Goal: Information Seeking & Learning: Check status

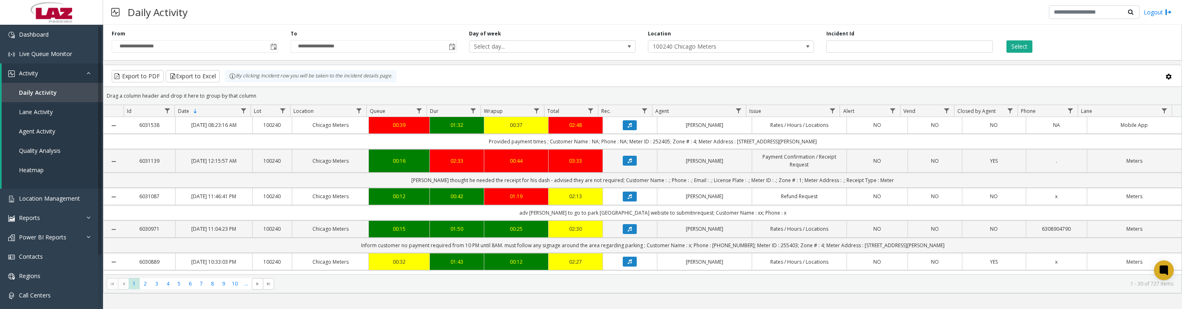
click at [735, 114] on span "Data table" at bounding box center [738, 111] width 7 height 7
click at [747, 151] on input "Agent Filter" at bounding box center [774, 150] width 70 height 14
type input "******"
click button "Filter" at bounding box center [792, 227] width 34 height 18
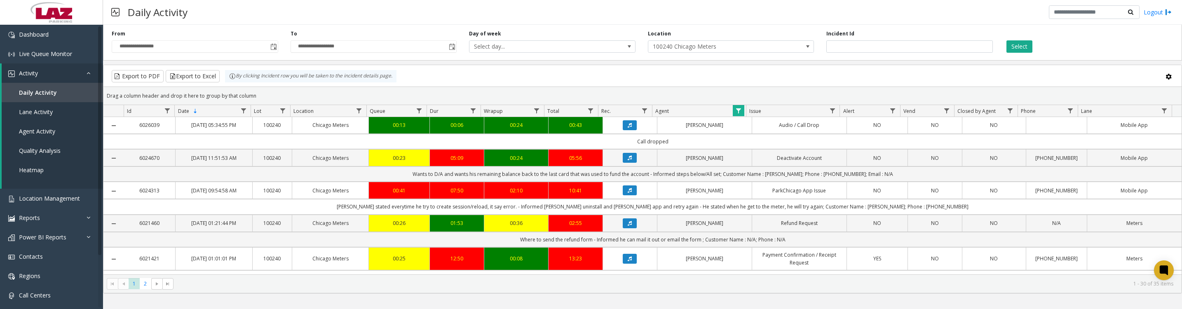
click at [628, 160] on icon "Data table" at bounding box center [630, 157] width 4 height 5
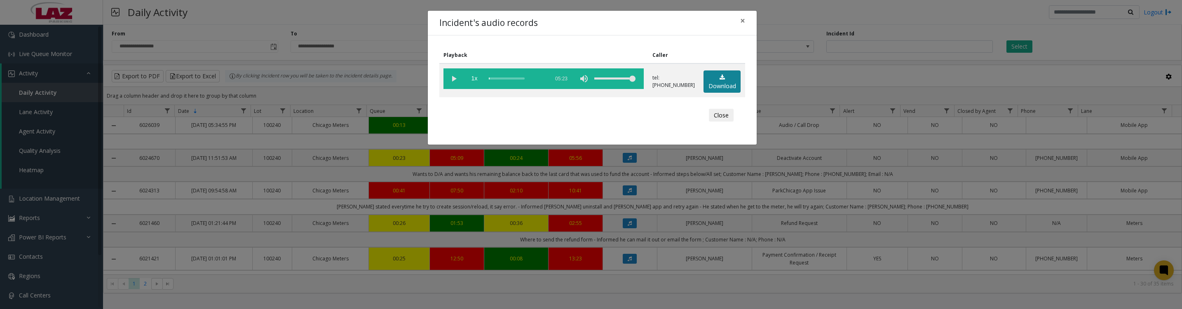
click at [722, 92] on link "Download" at bounding box center [721, 81] width 37 height 23
click at [450, 83] on vg-play-pause at bounding box center [453, 78] width 21 height 21
drag, startPoint x: 707, startPoint y: 126, endPoint x: 744, endPoint y: 125, distance: 37.1
click at [709, 122] on button "Close" at bounding box center [721, 115] width 25 height 13
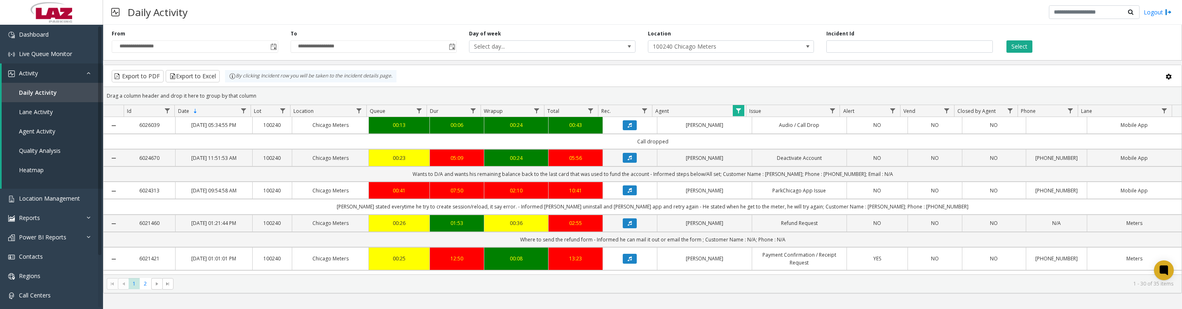
click at [628, 226] on icon "Data table" at bounding box center [630, 223] width 4 height 5
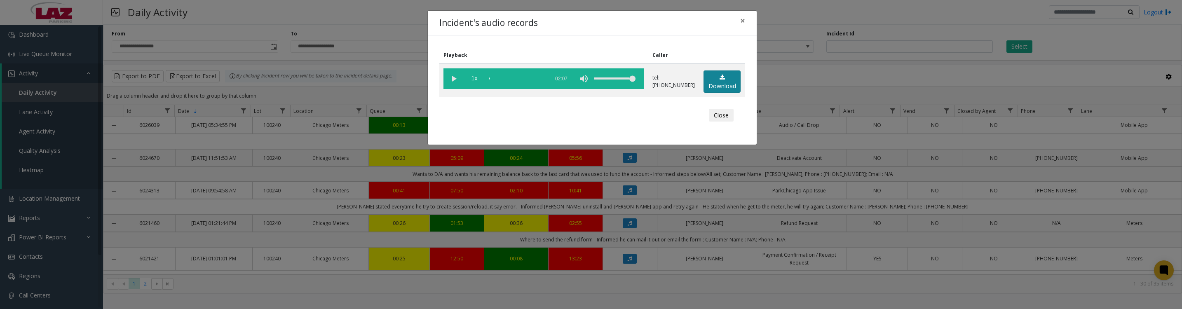
click at [708, 92] on link "Download" at bounding box center [721, 81] width 37 height 23
click at [449, 78] on vg-play-pause at bounding box center [453, 78] width 21 height 21
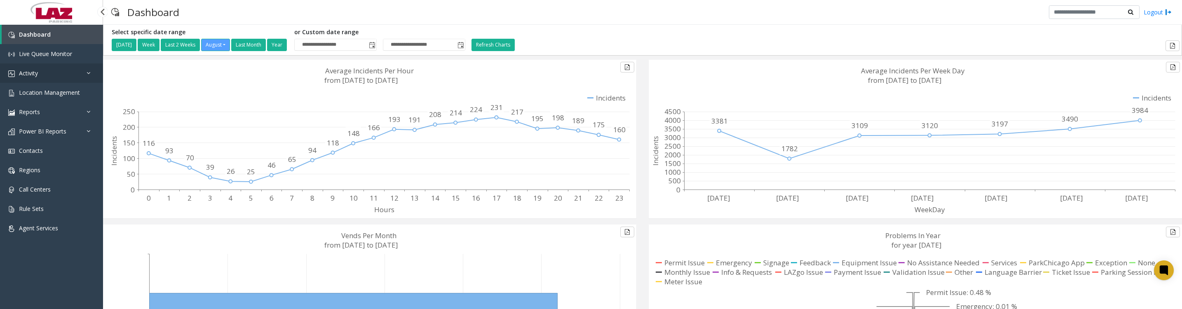
click at [29, 83] on link "Activity" at bounding box center [51, 72] width 103 height 19
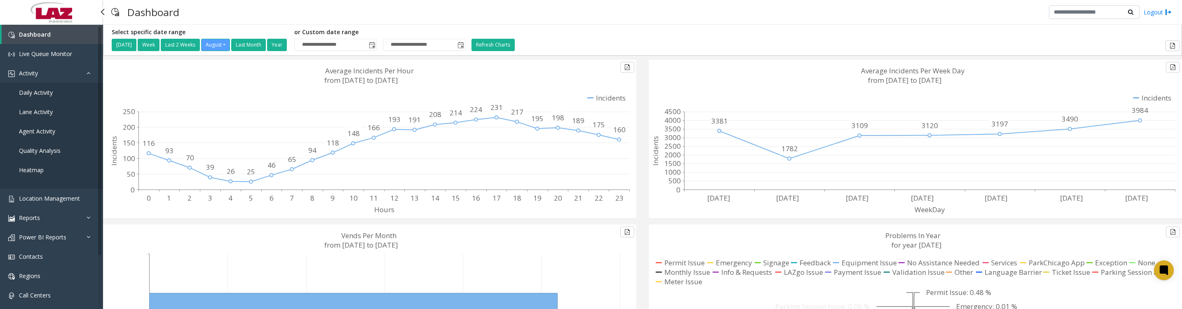
click at [29, 96] on span "Daily Activity" at bounding box center [36, 93] width 34 height 8
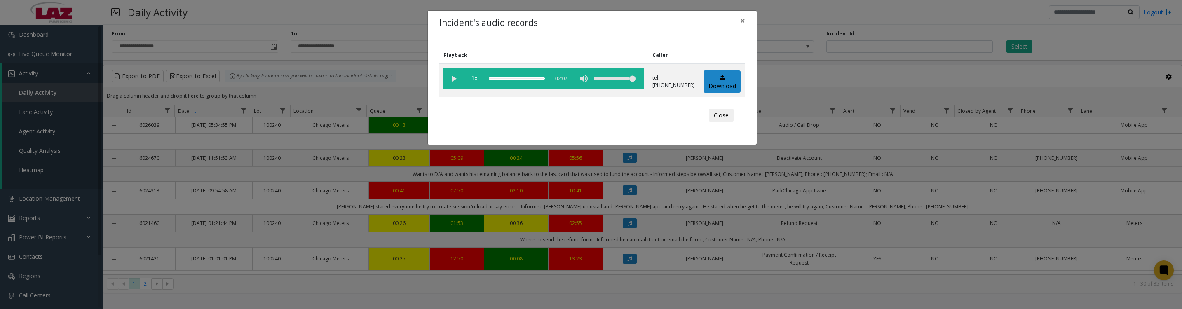
click at [726, 122] on button "Close" at bounding box center [721, 115] width 25 height 13
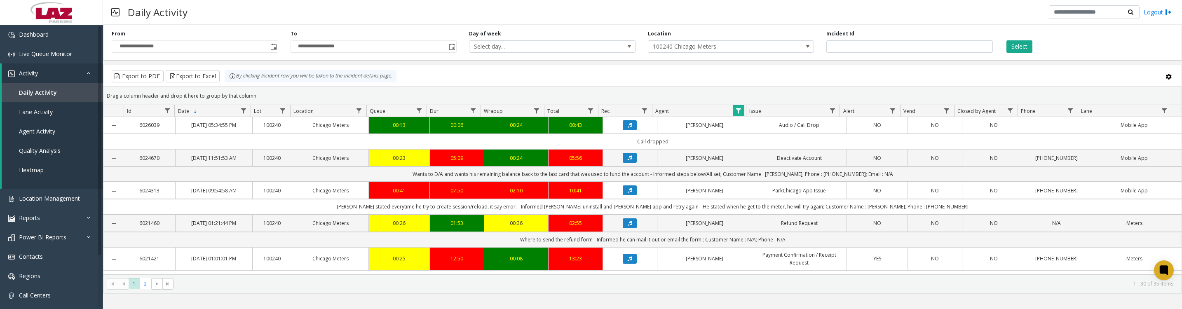
scroll to position [103, 0]
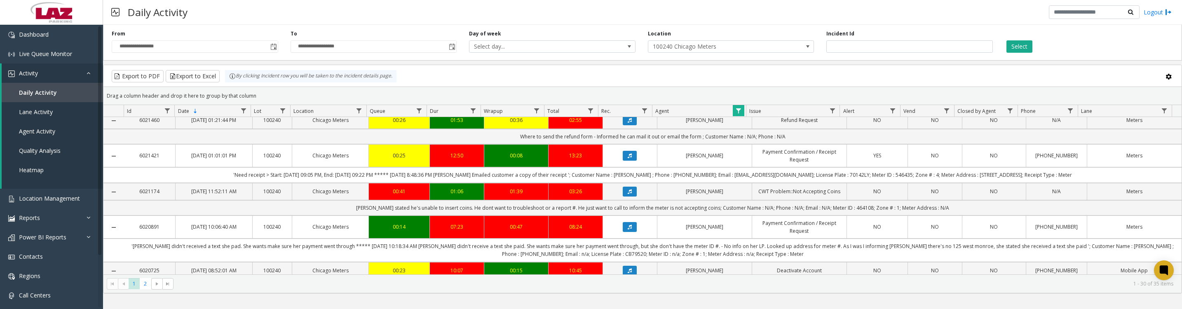
click at [628, 194] on icon "Data table" at bounding box center [630, 191] width 4 height 5
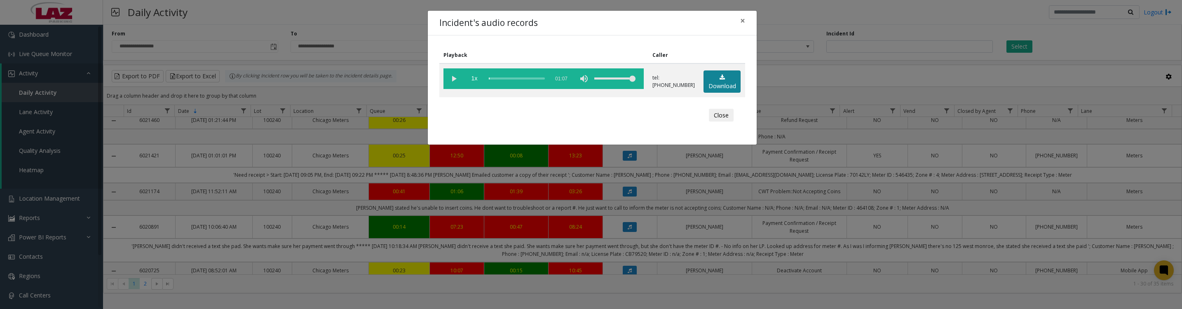
click at [732, 85] on link "Download" at bounding box center [721, 81] width 37 height 23
click at [453, 85] on vg-play-pause at bounding box center [453, 78] width 21 height 21
click at [715, 119] on button "Close" at bounding box center [721, 115] width 25 height 13
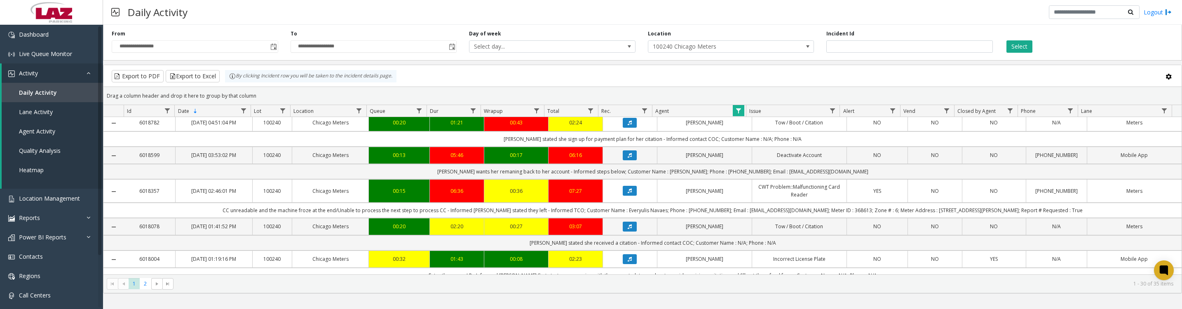
scroll to position [309, 0]
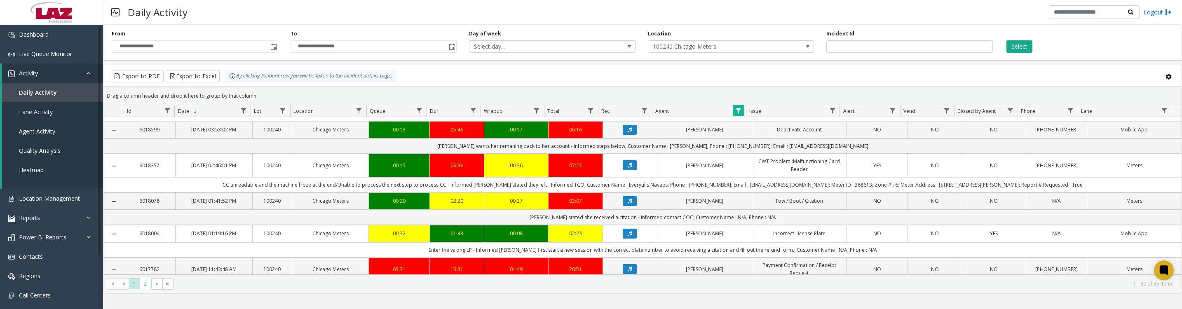
click at [628, 100] on icon "Data table" at bounding box center [630, 97] width 4 height 5
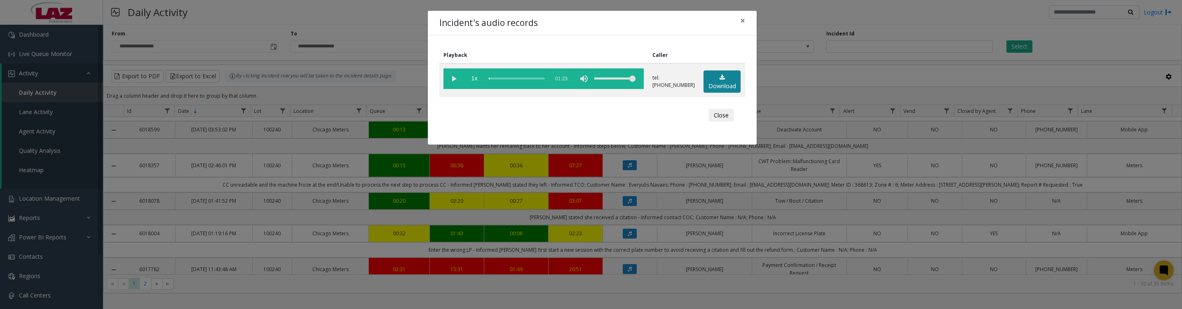
click at [726, 87] on link "Download" at bounding box center [721, 81] width 37 height 23
click at [452, 82] on vg-play-pause at bounding box center [453, 78] width 21 height 21
click at [723, 122] on button "Close" at bounding box center [721, 115] width 25 height 13
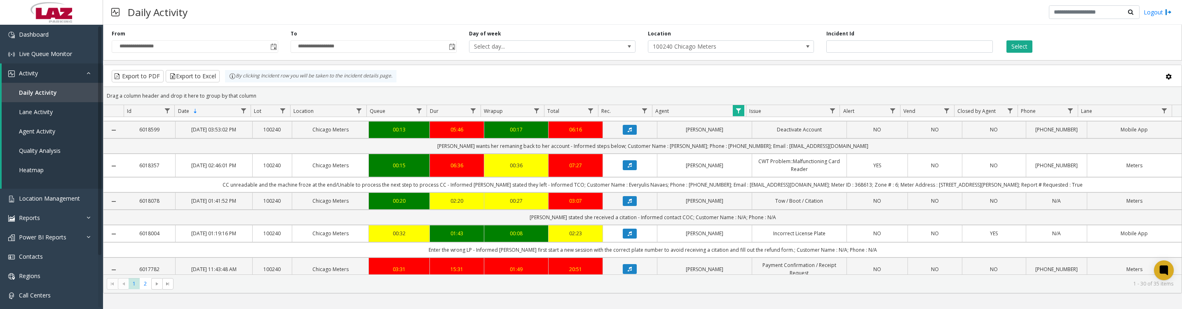
scroll to position [412, 0]
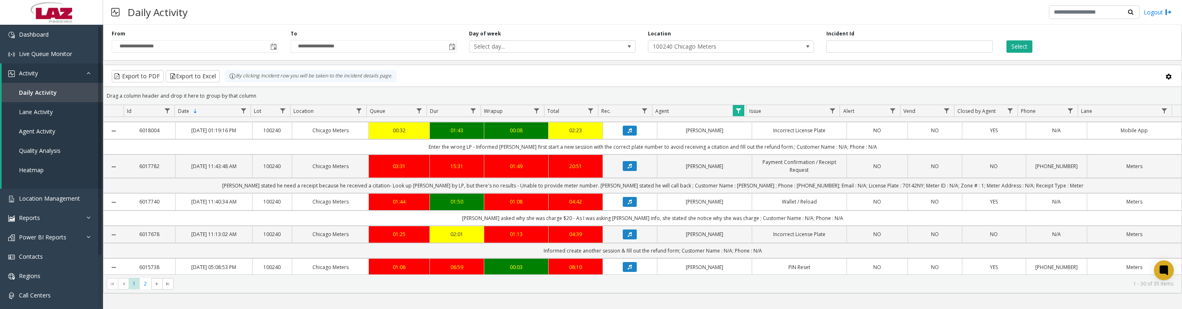
click at [628, 133] on icon "Data table" at bounding box center [630, 130] width 4 height 5
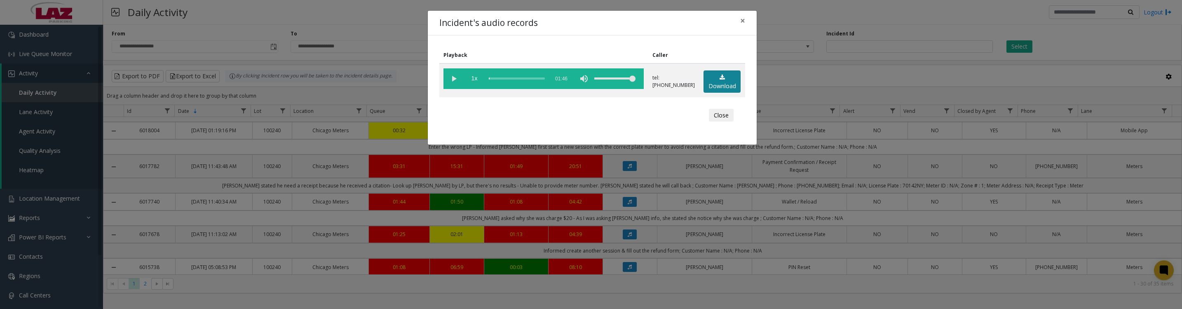
click at [726, 87] on link "Download" at bounding box center [721, 81] width 37 height 23
click at [450, 82] on vg-play-pause at bounding box center [453, 78] width 21 height 21
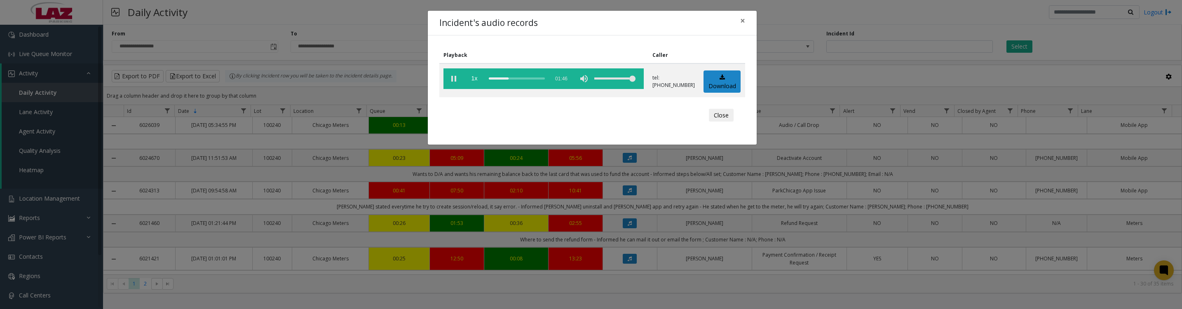
scroll to position [412, 0]
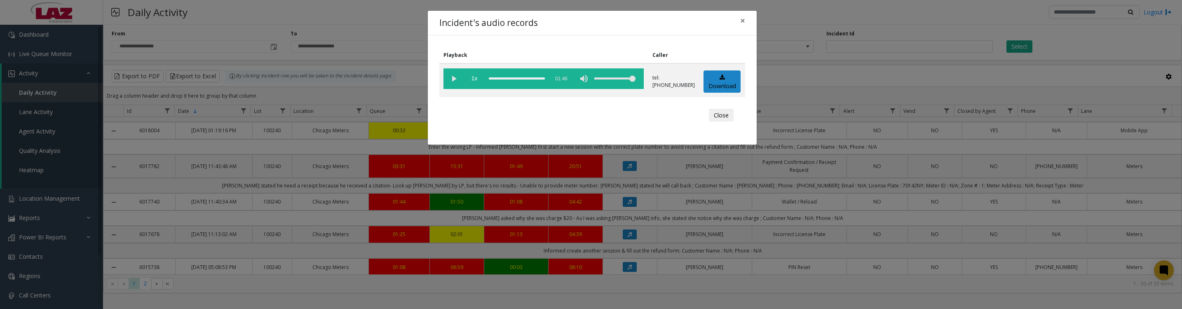
click at [709, 122] on button "Close" at bounding box center [721, 115] width 25 height 13
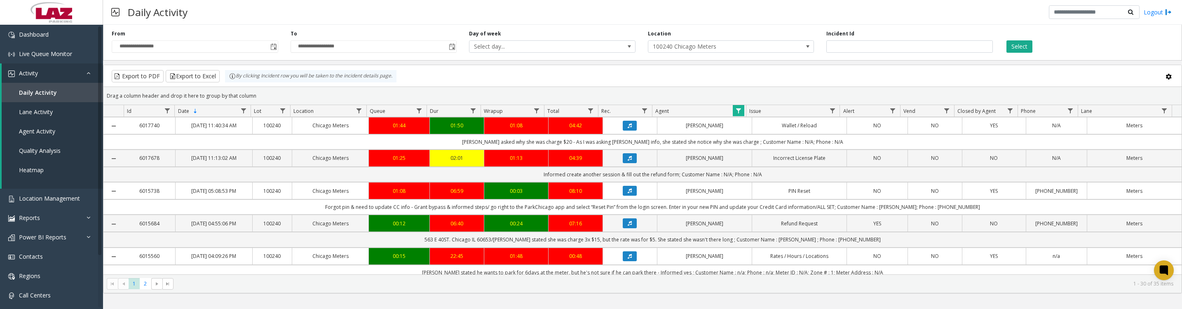
scroll to position [515, 0]
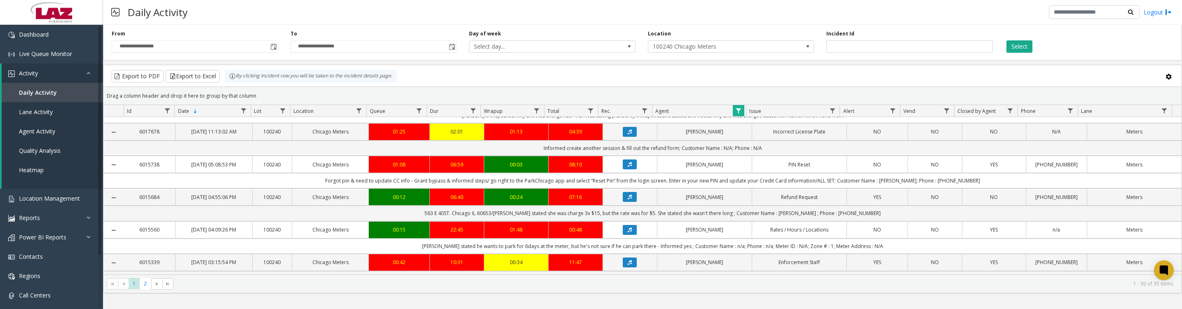
click at [628, 102] on icon "Data table" at bounding box center [630, 99] width 4 height 5
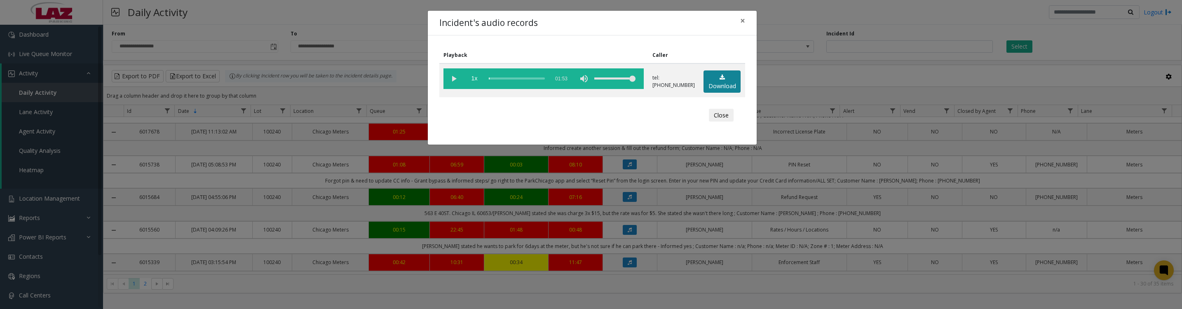
click at [723, 89] on link "Download" at bounding box center [721, 81] width 37 height 23
click at [452, 85] on vg-play-pause at bounding box center [453, 78] width 21 height 21
click at [710, 122] on button "Close" at bounding box center [721, 115] width 25 height 13
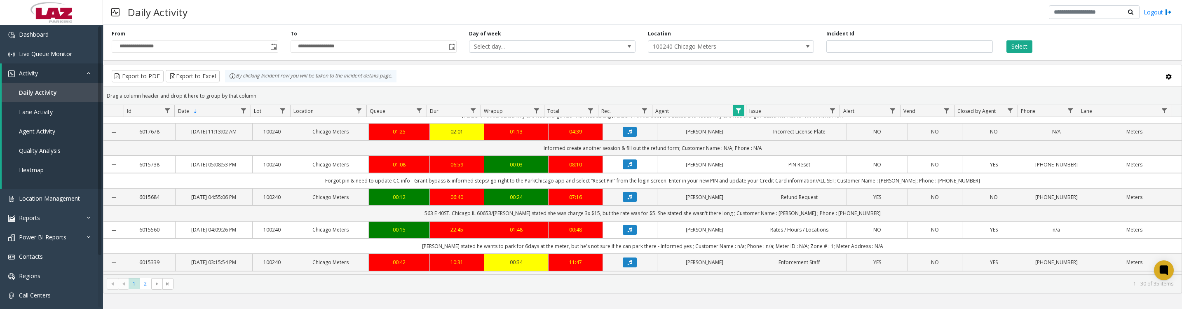
click at [738, 114] on span "Data table" at bounding box center [738, 111] width 7 height 7
click at [743, 225] on button "Clear" at bounding box center [756, 227] width 34 height 18
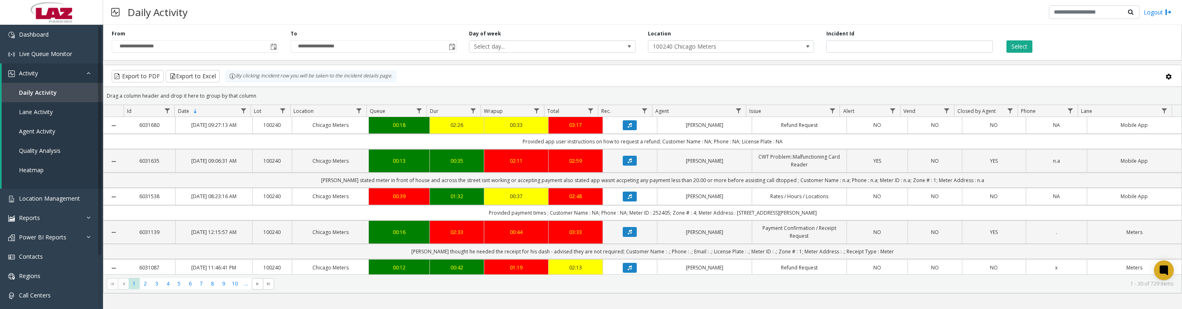
scroll to position [515, 0]
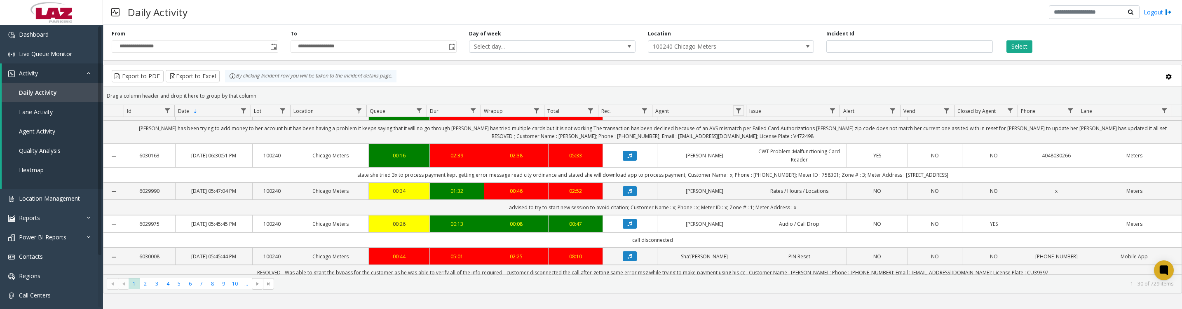
click at [736, 114] on span "Data table" at bounding box center [738, 111] width 7 height 7
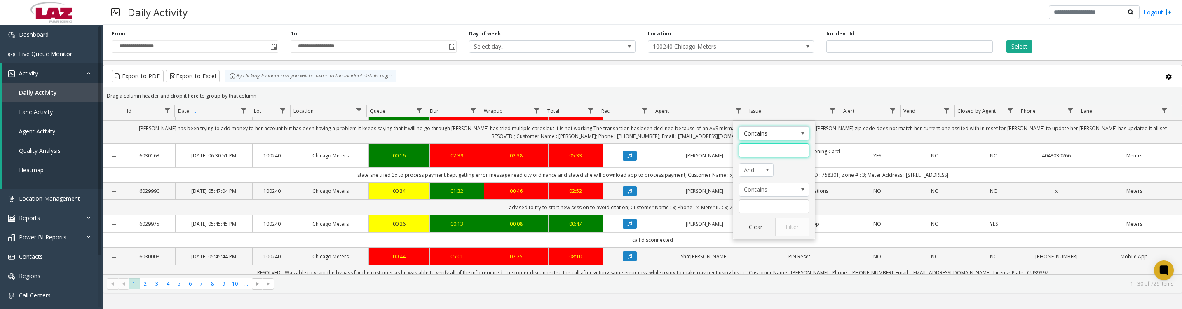
click at [748, 150] on input "Agent Filter" at bounding box center [774, 150] width 70 height 14
type input "*******"
click button "Filter" at bounding box center [792, 227] width 34 height 18
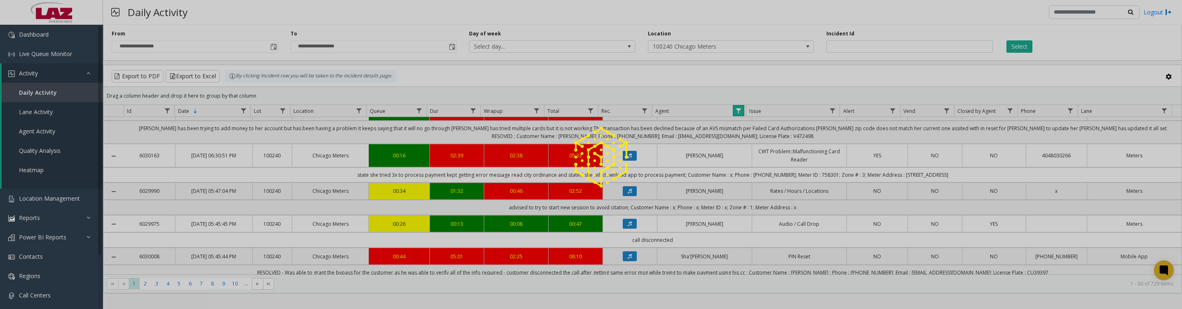
scroll to position [82, 0]
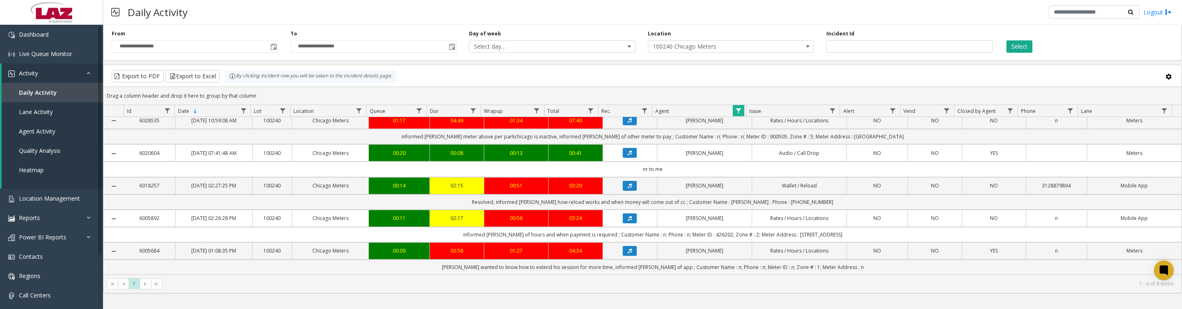
click at [628, 183] on icon "Data table" at bounding box center [630, 185] width 4 height 5
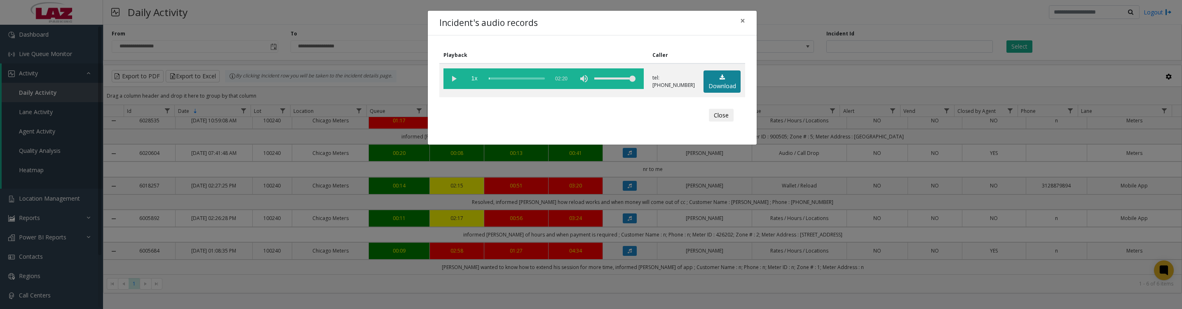
click at [703, 88] on link "Download" at bounding box center [721, 81] width 37 height 23
click at [446, 78] on vg-play-pause at bounding box center [453, 78] width 21 height 21
click at [721, 120] on button "Close" at bounding box center [721, 115] width 25 height 13
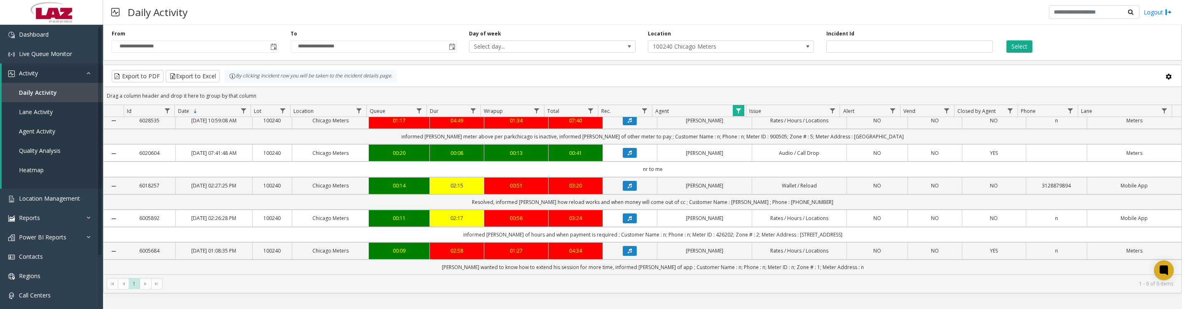
click at [623, 213] on button "Data table" at bounding box center [630, 218] width 14 height 10
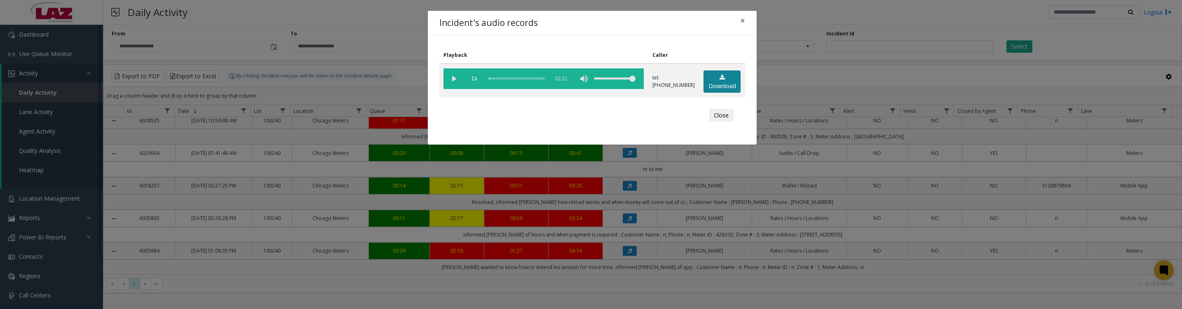
click at [716, 86] on link "Download" at bounding box center [721, 81] width 37 height 23
click at [454, 86] on vg-play-pause at bounding box center [453, 78] width 21 height 21
click at [721, 122] on button "Close" at bounding box center [721, 115] width 25 height 13
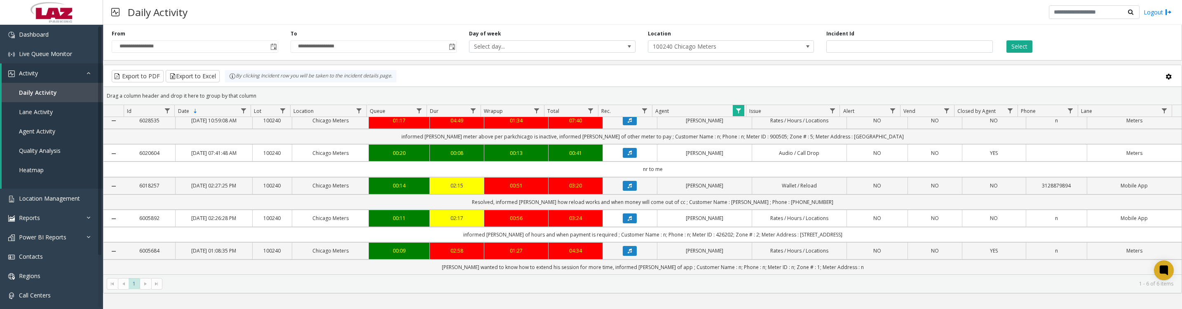
click at [628, 250] on icon "Data table" at bounding box center [630, 251] width 4 height 5
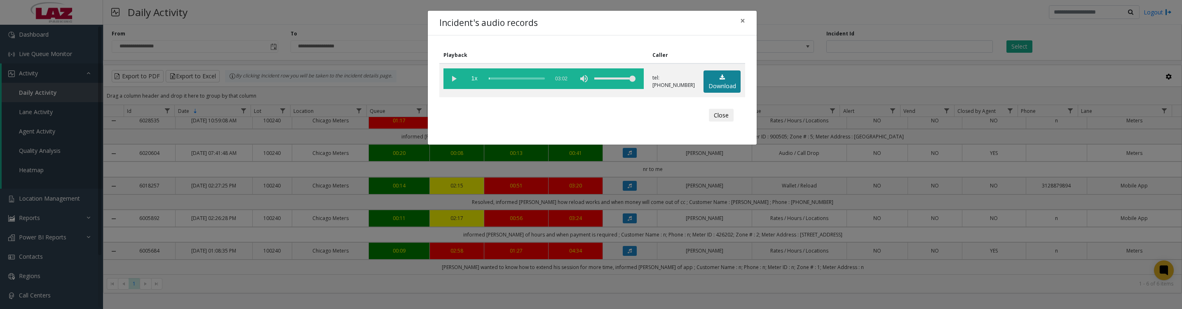
click at [721, 89] on link "Download" at bounding box center [721, 81] width 37 height 23
click at [449, 85] on vg-play-pause at bounding box center [453, 78] width 21 height 21
click at [717, 122] on button "Close" at bounding box center [721, 115] width 25 height 13
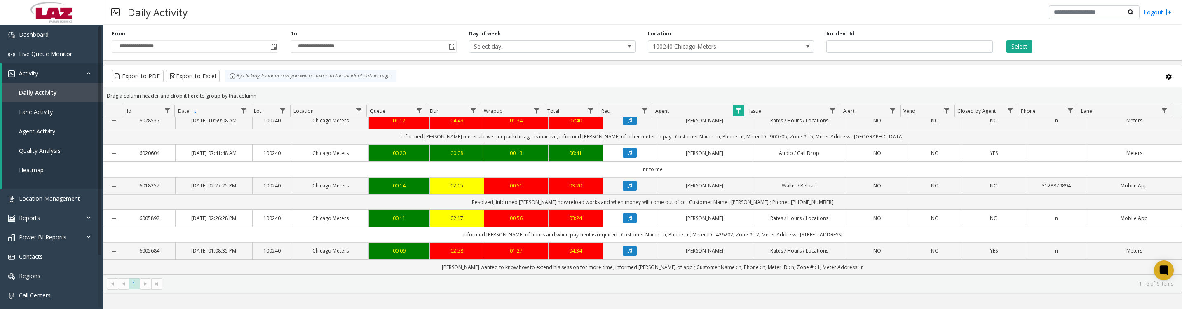
click at [739, 114] on span "Data table" at bounding box center [738, 111] width 7 height 7
click at [756, 228] on button "Clear" at bounding box center [756, 227] width 34 height 18
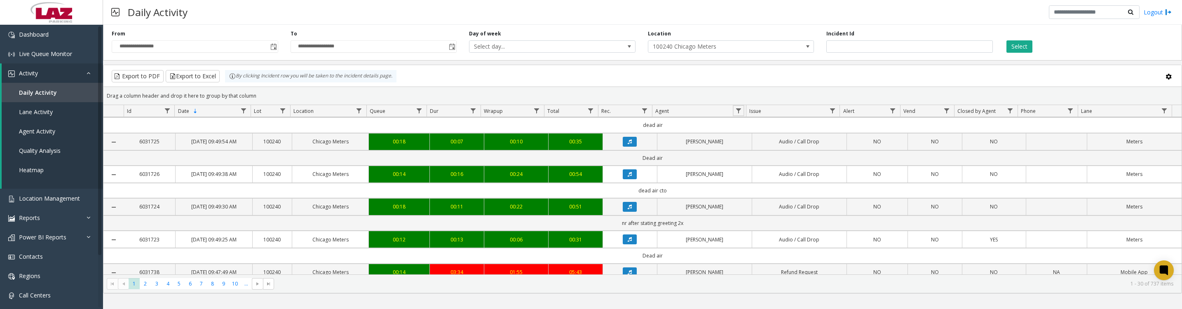
click at [737, 113] on span "Data table" at bounding box center [738, 111] width 7 height 7
click at [755, 153] on input "Agent Filter" at bounding box center [774, 150] width 70 height 14
type input "*****"
click button "Filter" at bounding box center [792, 227] width 34 height 18
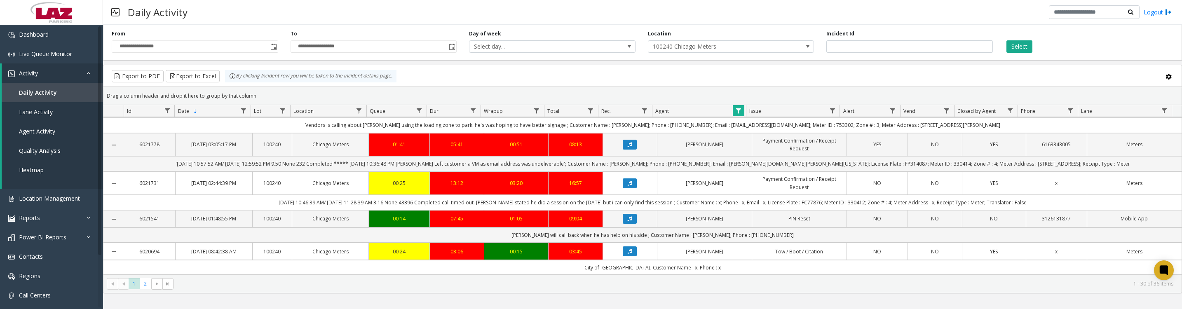
click at [628, 111] on icon "Data table" at bounding box center [630, 108] width 4 height 5
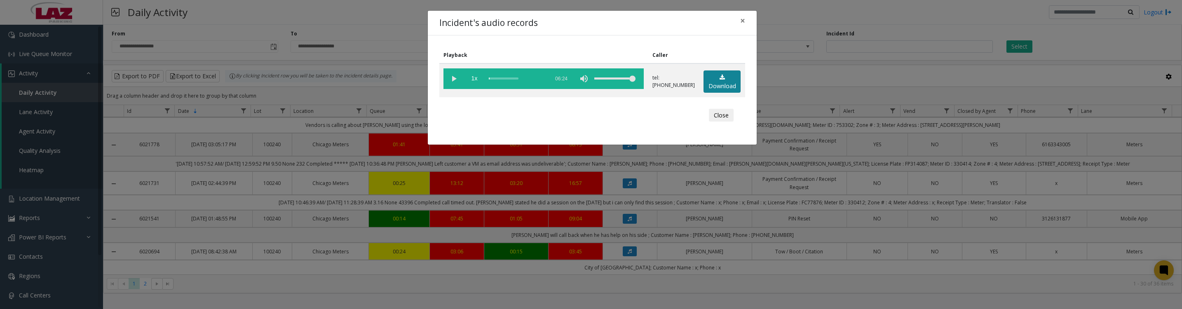
click at [708, 88] on link "Download" at bounding box center [721, 81] width 37 height 23
click at [449, 76] on vg-play-pause at bounding box center [453, 78] width 21 height 21
click at [446, 82] on vg-play-pause at bounding box center [453, 78] width 21 height 21
click at [452, 84] on vg-play-pause at bounding box center [453, 78] width 21 height 21
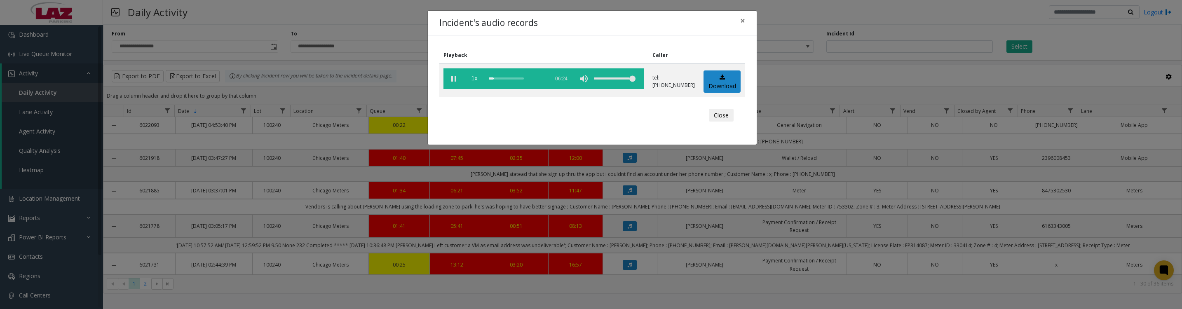
scroll to position [82, 0]
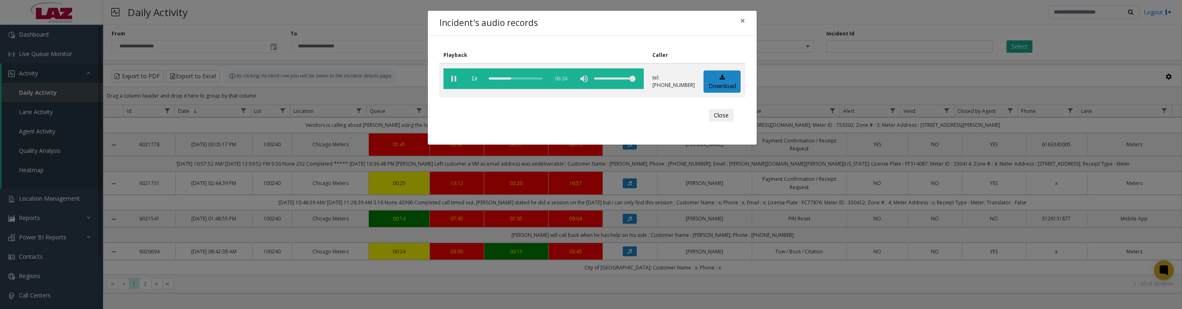
click at [454, 80] on vg-play-pause at bounding box center [453, 78] width 21 height 21
click at [452, 80] on vg-play-pause at bounding box center [453, 78] width 21 height 21
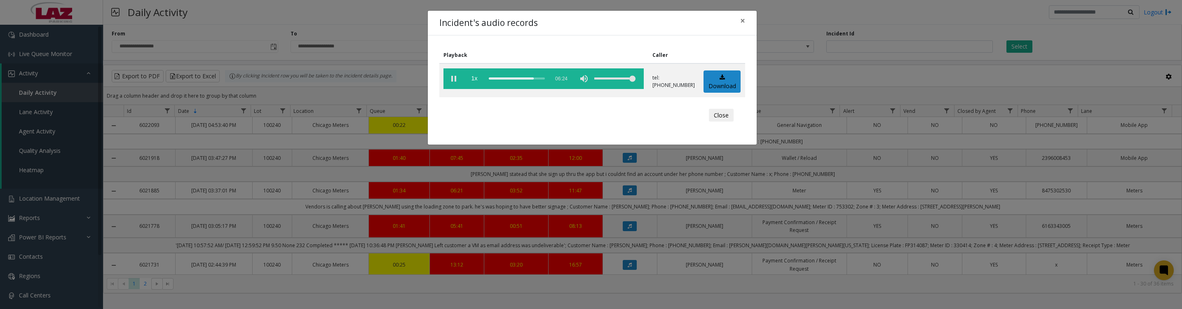
scroll to position [82, 0]
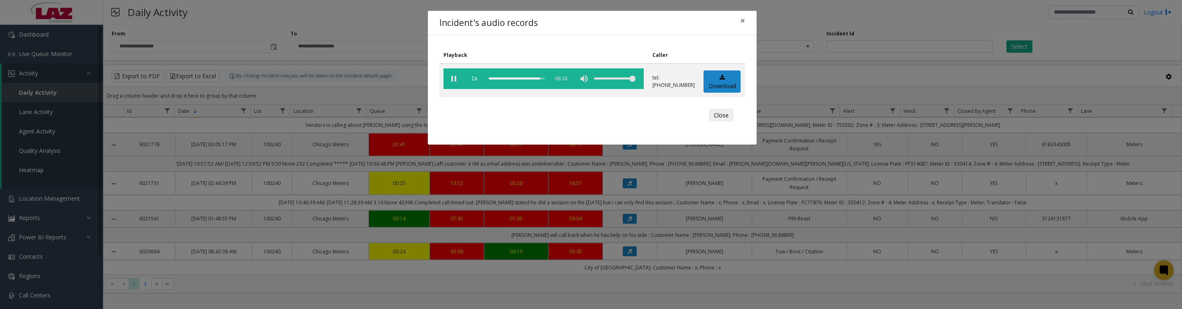
click at [711, 122] on button "Close" at bounding box center [721, 115] width 25 height 13
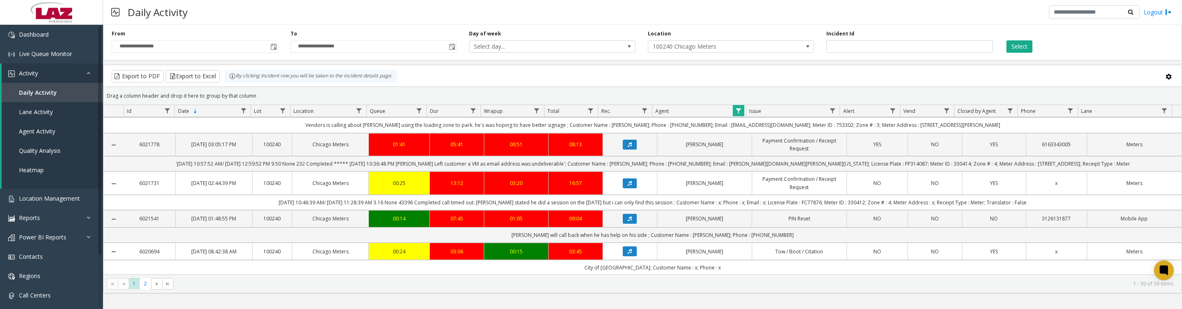
click at [628, 111] on icon "Data table" at bounding box center [630, 108] width 4 height 5
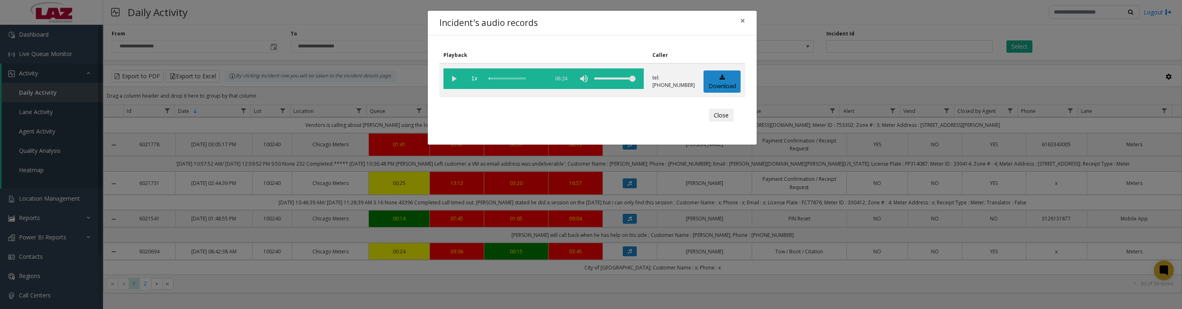
click at [455, 83] on vg-play-pause at bounding box center [453, 78] width 21 height 21
click at [450, 82] on vg-play-pause at bounding box center [453, 78] width 21 height 21
click at [711, 122] on button "Close" at bounding box center [721, 115] width 25 height 13
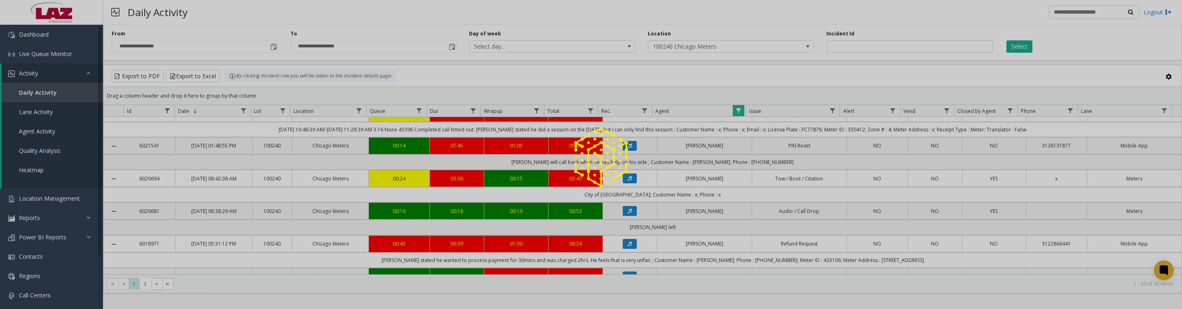
scroll to position [185, 0]
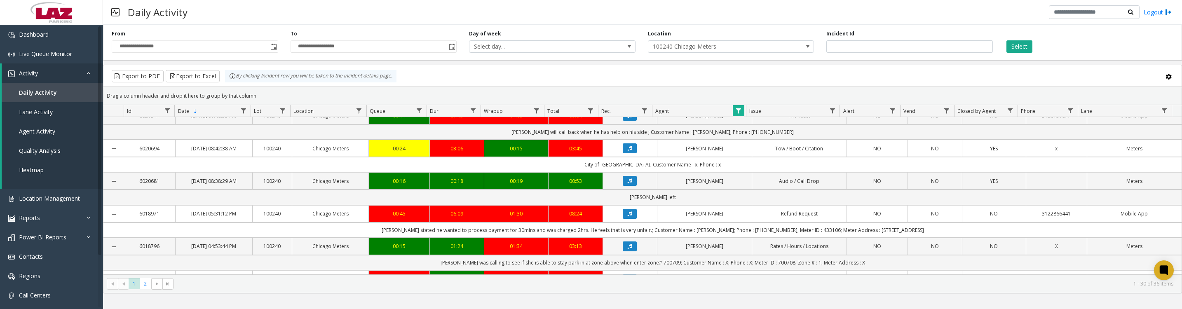
click at [628, 118] on icon "Data table" at bounding box center [630, 115] width 4 height 5
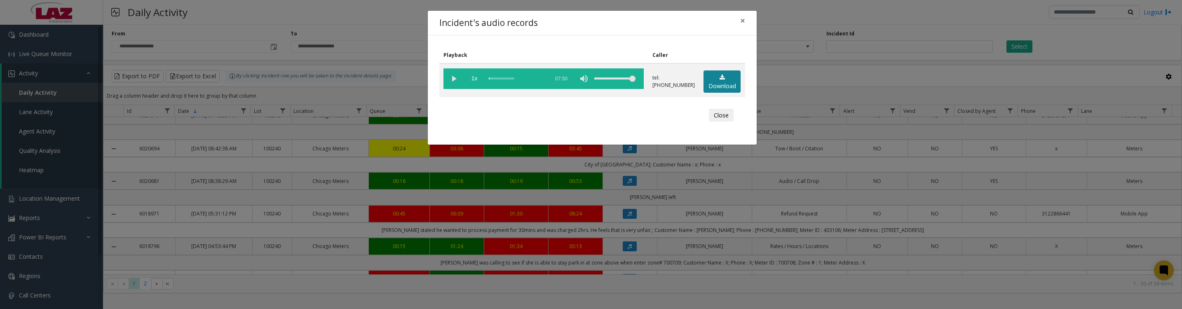
click at [732, 81] on link "Download" at bounding box center [721, 81] width 37 height 23
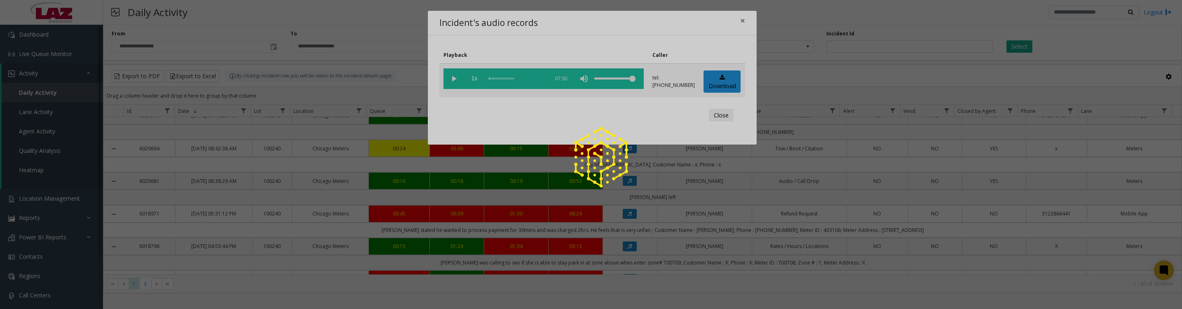
click at [451, 84] on vg-play-pause at bounding box center [453, 78] width 21 height 21
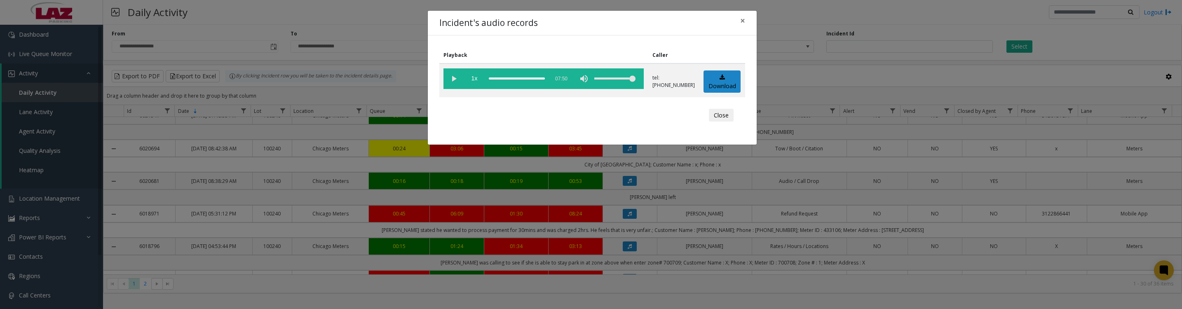
drag, startPoint x: 488, startPoint y: 82, endPoint x: 551, endPoint y: 89, distance: 63.5
click at [551, 89] on vg-controls "1x 07:50" at bounding box center [543, 78] width 200 height 21
click at [451, 80] on vg-play-pause at bounding box center [453, 78] width 21 height 21
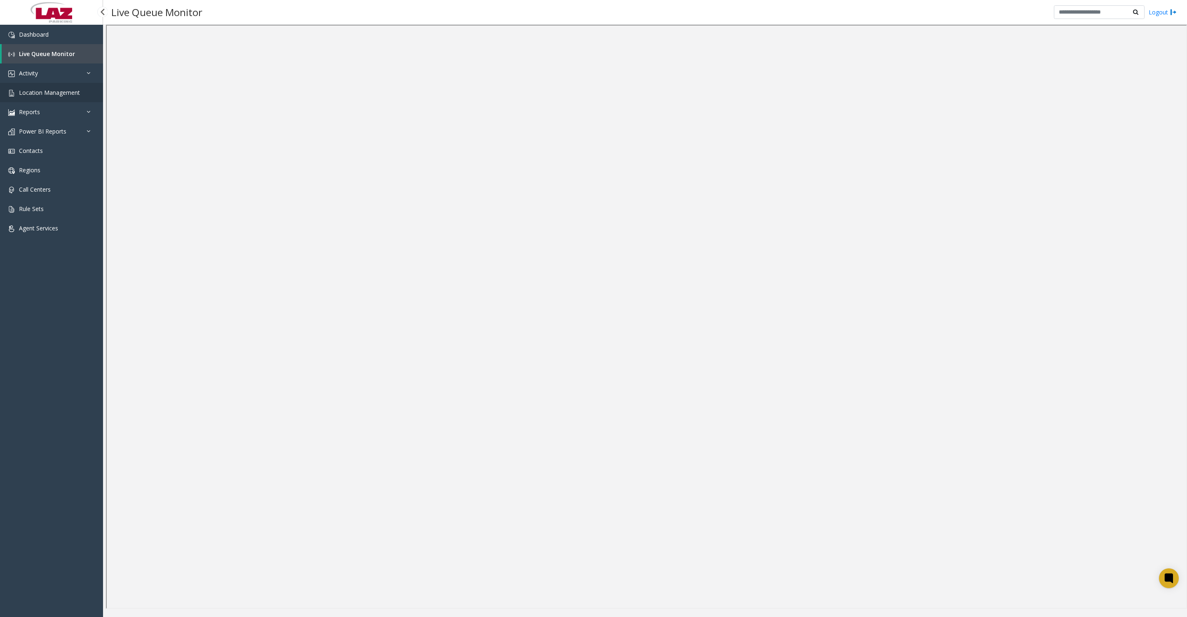
click at [21, 102] on link "Location Management" at bounding box center [51, 92] width 103 height 19
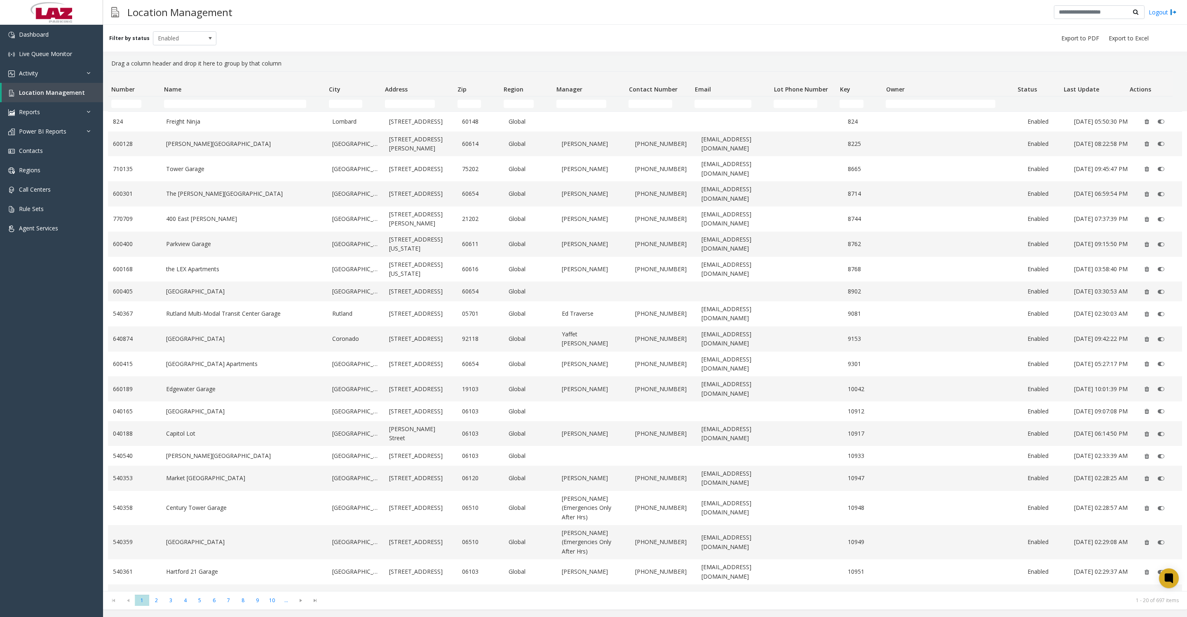
click at [197, 99] on td "Name Filter" at bounding box center [243, 103] width 165 height 15
click at [191, 100] on td "Name Filter" at bounding box center [243, 103] width 165 height 15
click at [180, 102] on input "Name Filter" at bounding box center [235, 104] width 142 height 8
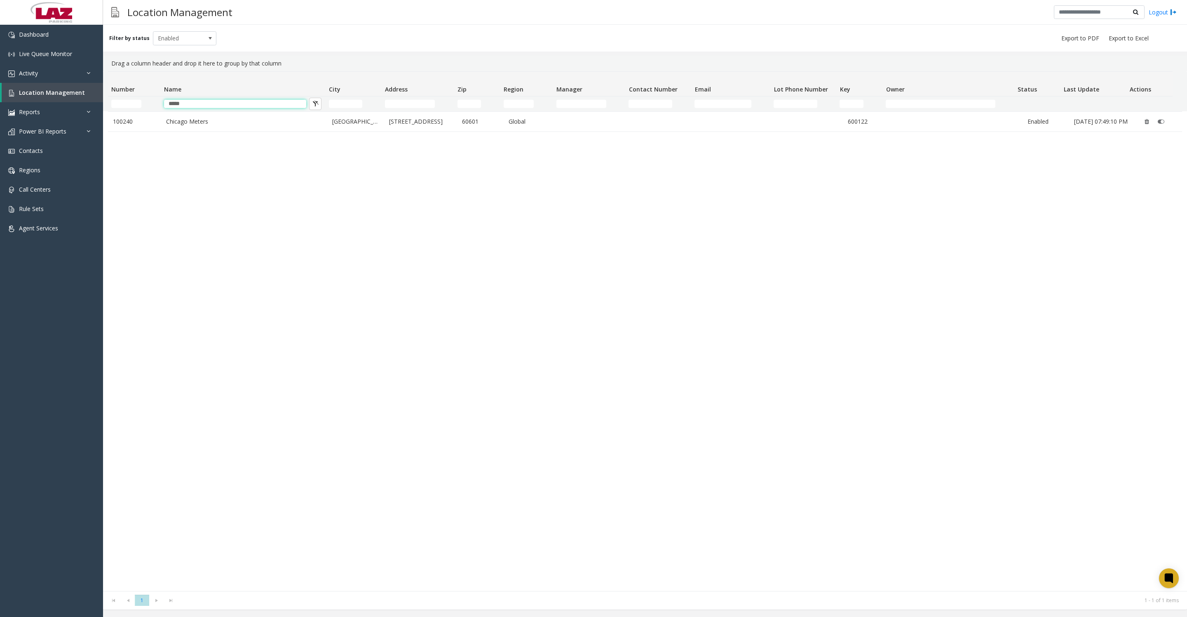
type input "*****"
click at [172, 124] on link "Chicago Meters" at bounding box center [244, 121] width 156 height 9
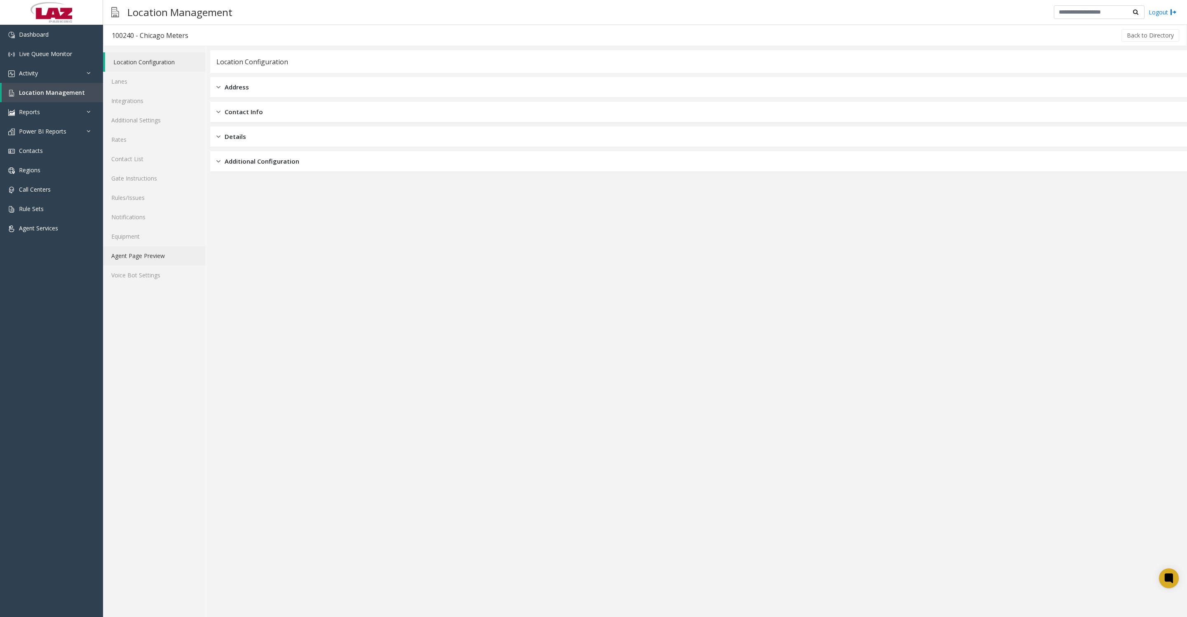
click at [153, 265] on link "Agent Page Preview" at bounding box center [154, 255] width 103 height 19
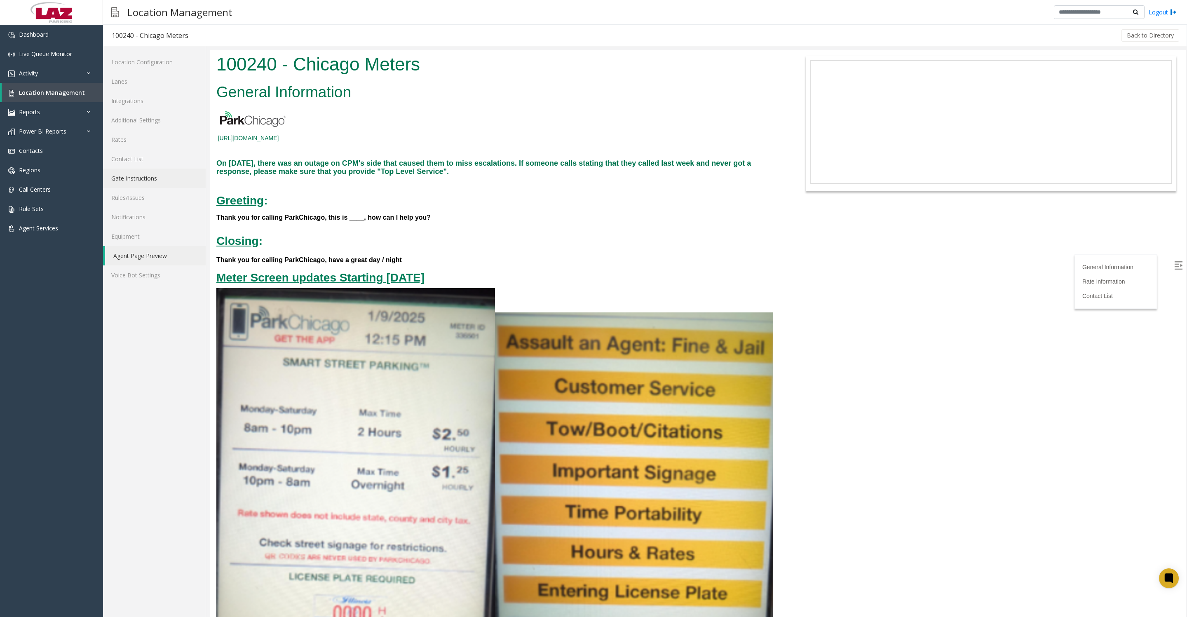
click at [152, 187] on link "Gate Instructions" at bounding box center [154, 178] width 103 height 19
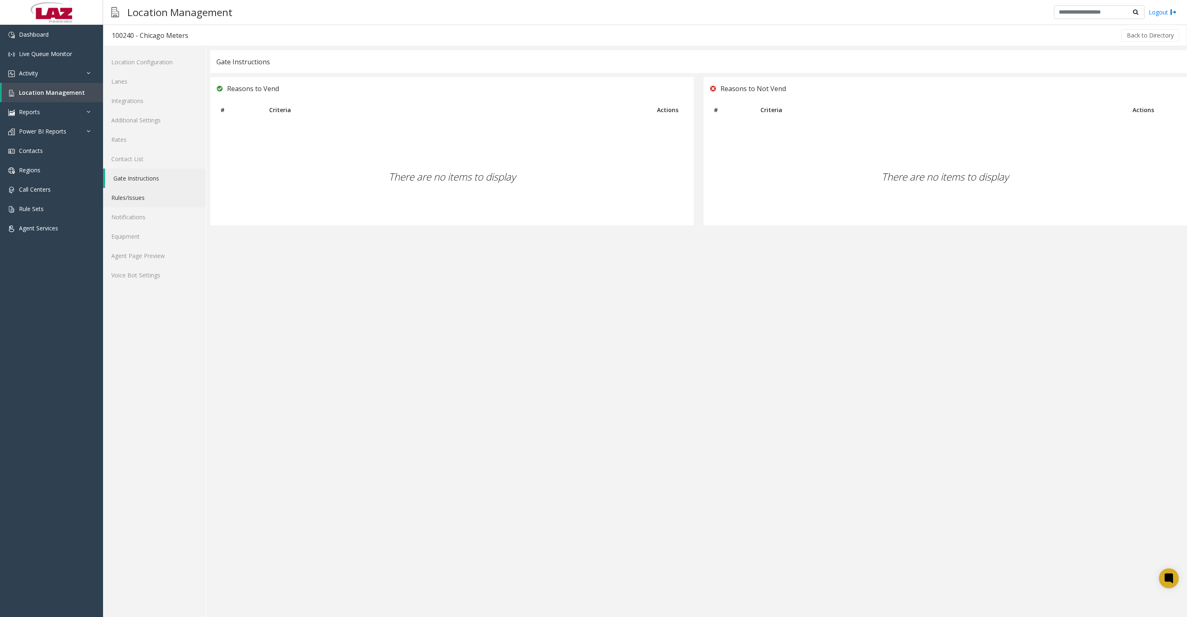
click at [129, 207] on link "Rules/Issues" at bounding box center [154, 197] width 103 height 19
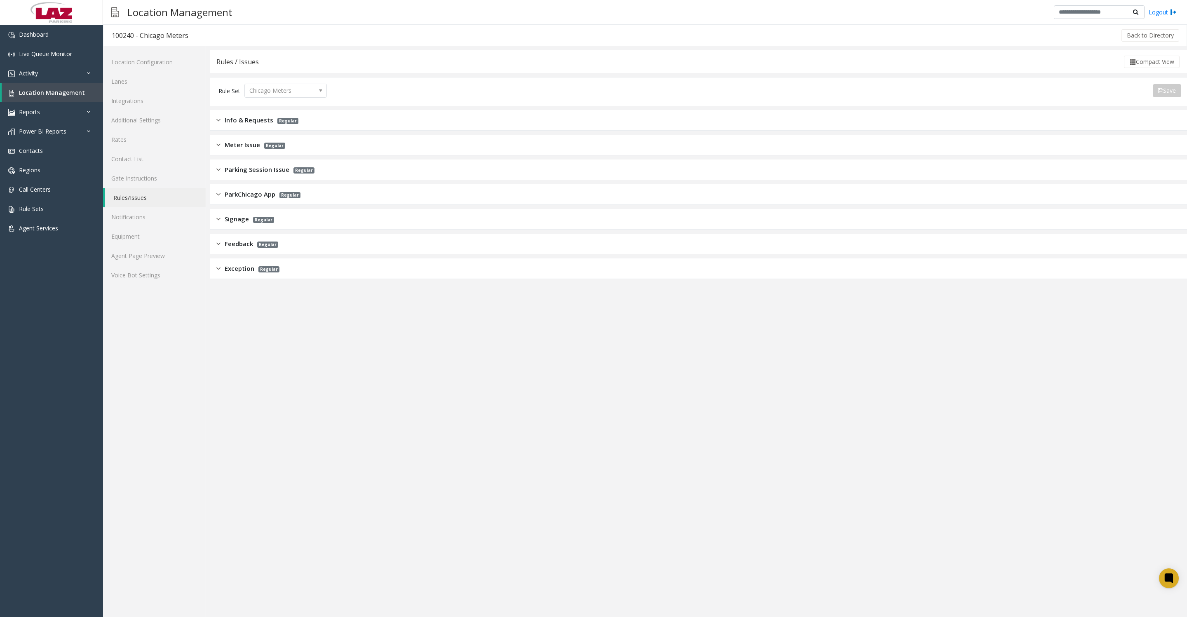
click at [222, 240] on div "Feedback Regular" at bounding box center [247, 243] width 62 height 9
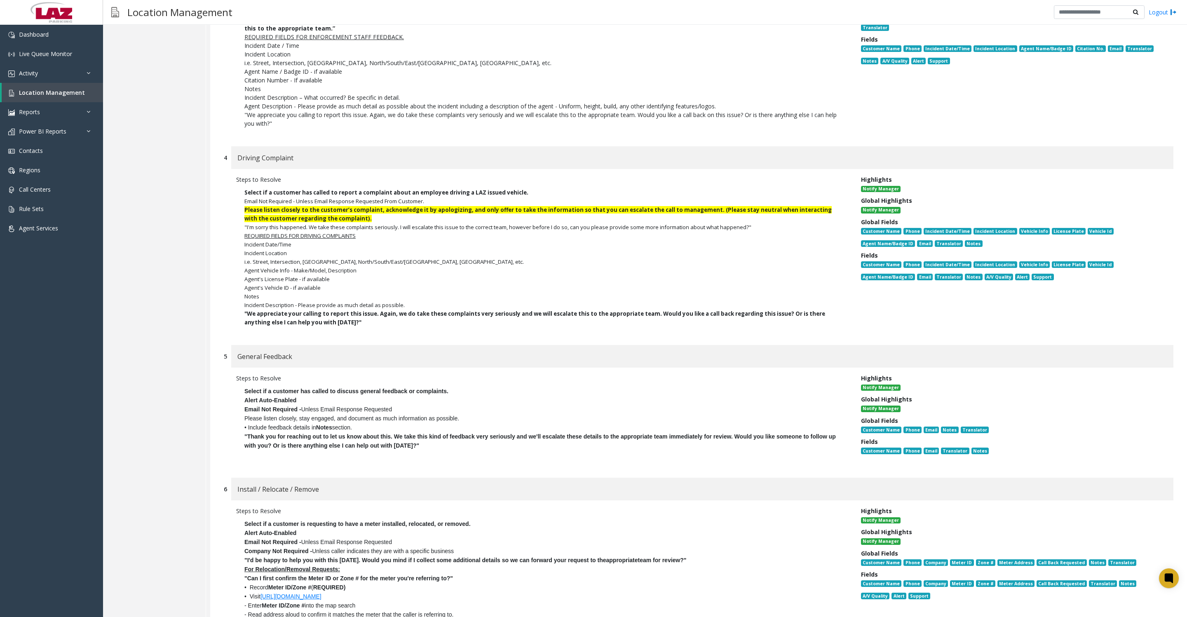
scroll to position [824, 0]
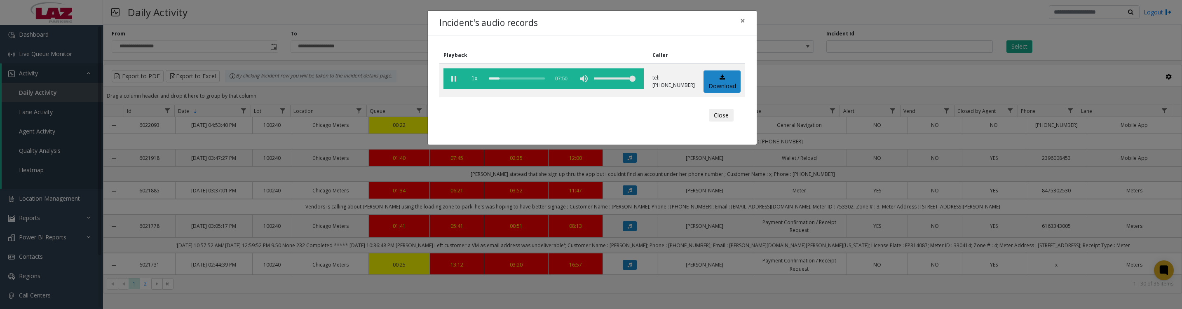
scroll to position [185, 0]
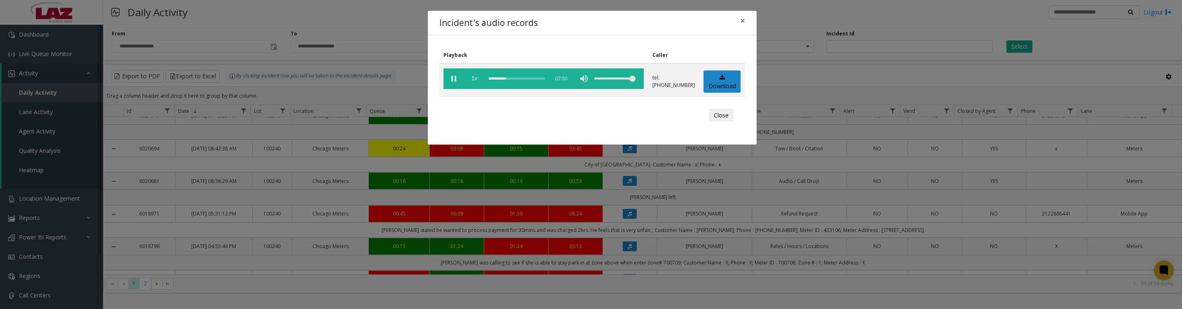
drag, startPoint x: 451, startPoint y: 80, endPoint x: 496, endPoint y: 86, distance: 44.9
click at [450, 80] on vg-play-pause at bounding box center [453, 78] width 21 height 21
click at [718, 122] on button "Close" at bounding box center [721, 115] width 25 height 13
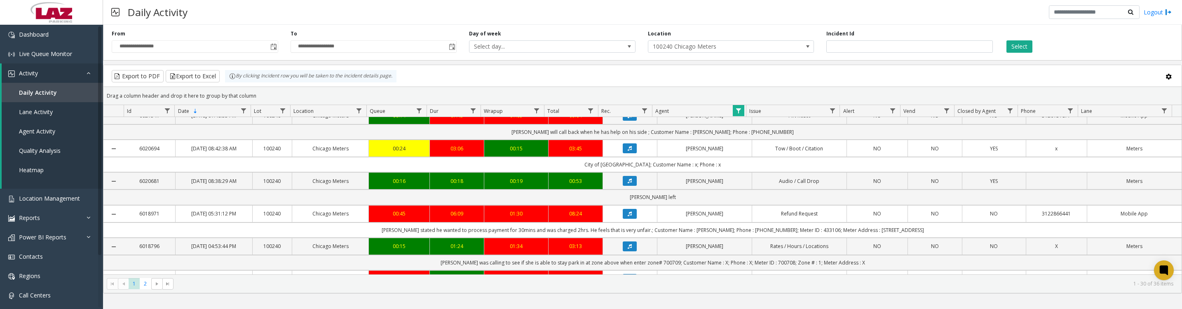
scroll to position [287, 0]
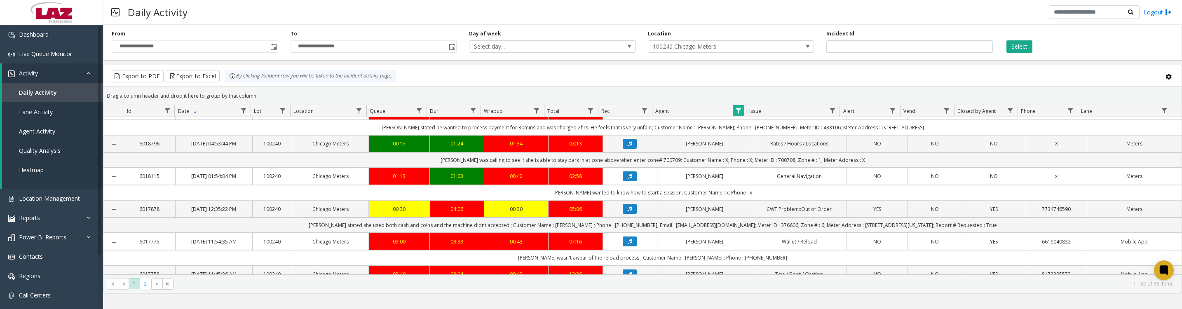
click at [628, 114] on icon "Data table" at bounding box center [630, 111] width 4 height 5
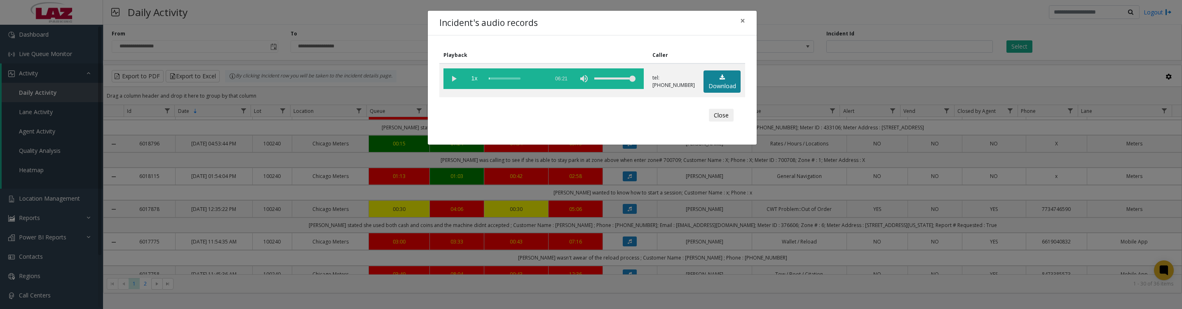
click at [706, 85] on link "Download" at bounding box center [721, 81] width 37 height 23
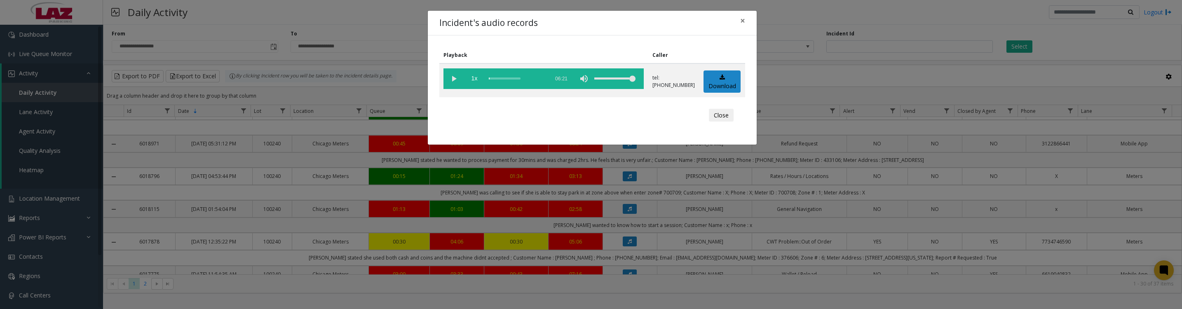
click at [455, 85] on vg-play-pause at bounding box center [453, 78] width 21 height 21
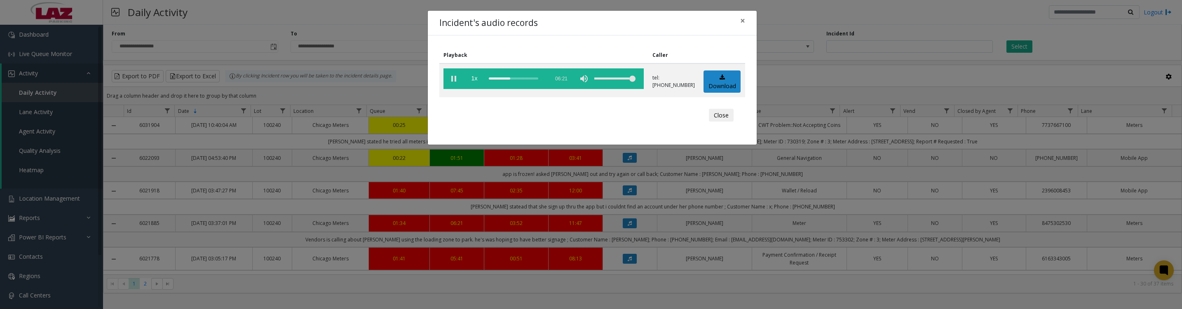
scroll to position [287, 0]
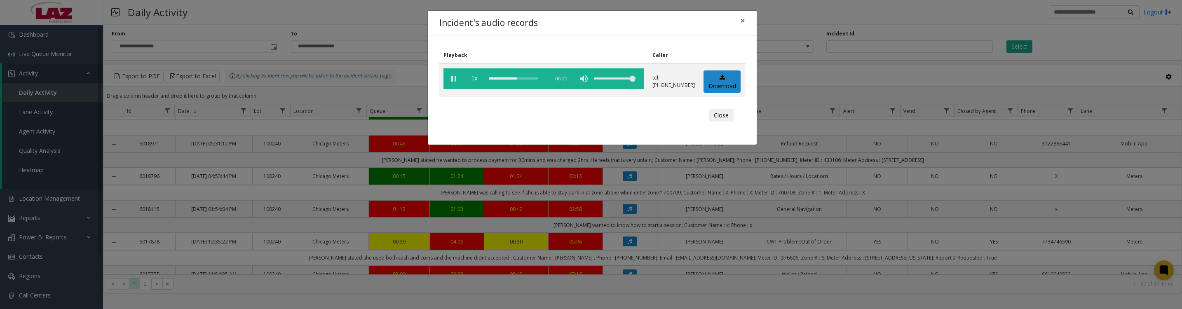
click at [450, 82] on vg-play-pause at bounding box center [453, 78] width 21 height 21
click at [450, 80] on vg-play-pause at bounding box center [453, 78] width 21 height 21
click at [450, 85] on vg-play-pause at bounding box center [453, 78] width 21 height 21
click at [451, 78] on vg-play-pause at bounding box center [453, 78] width 21 height 21
click at [452, 78] on vg-play-pause at bounding box center [453, 78] width 21 height 21
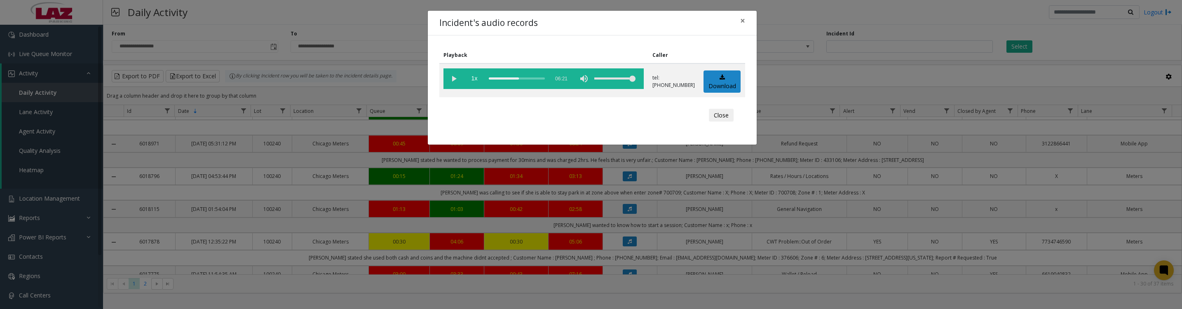
click at [455, 80] on vg-play-pause at bounding box center [453, 78] width 21 height 21
click at [718, 122] on button "Close" at bounding box center [721, 115] width 25 height 13
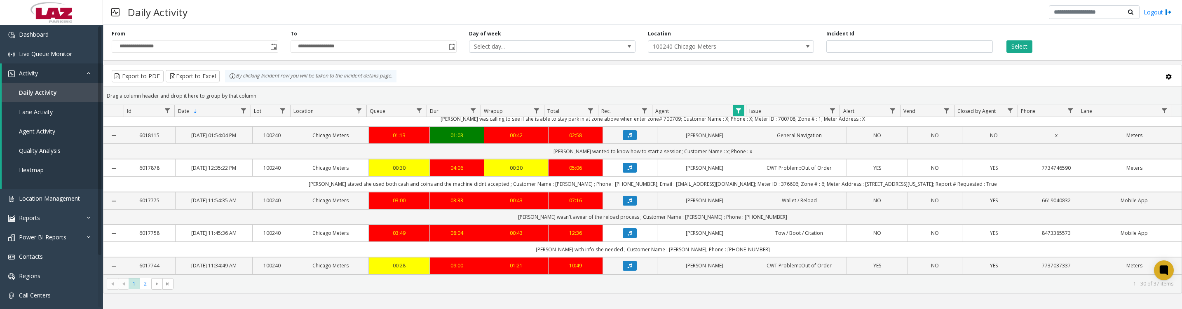
scroll to position [391, 0]
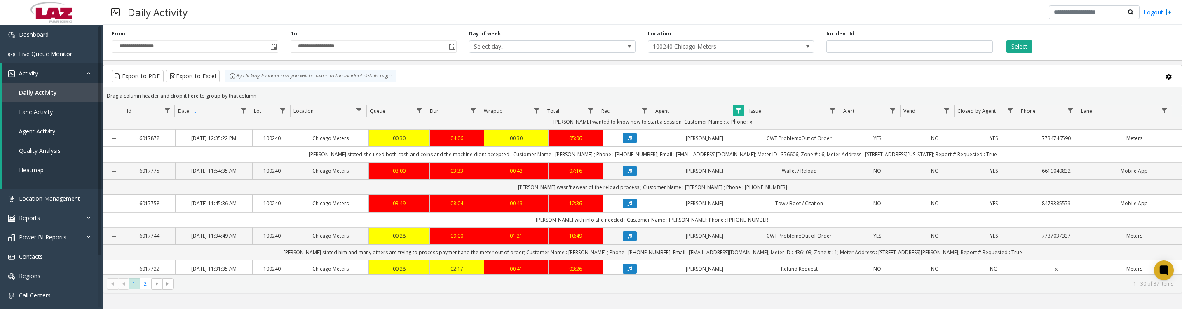
click at [628, 78] on button "Data table" at bounding box center [630, 73] width 14 height 10
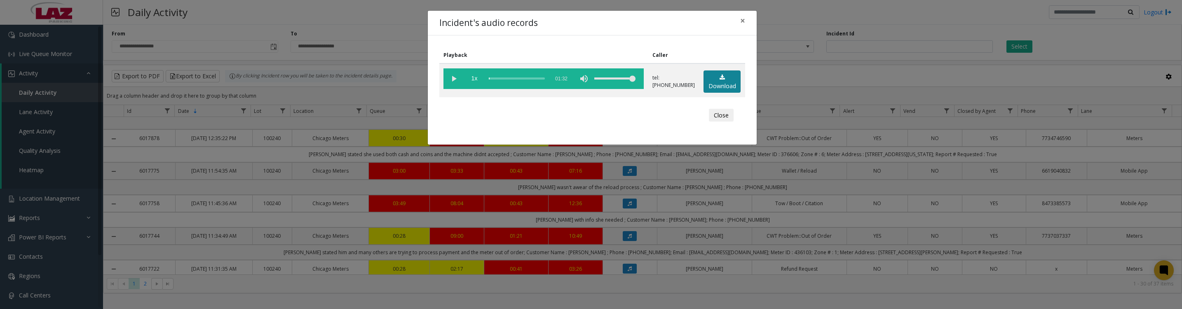
click at [720, 80] on icon at bounding box center [722, 78] width 5 height 6
click at [453, 87] on vg-play-pause at bounding box center [453, 78] width 21 height 21
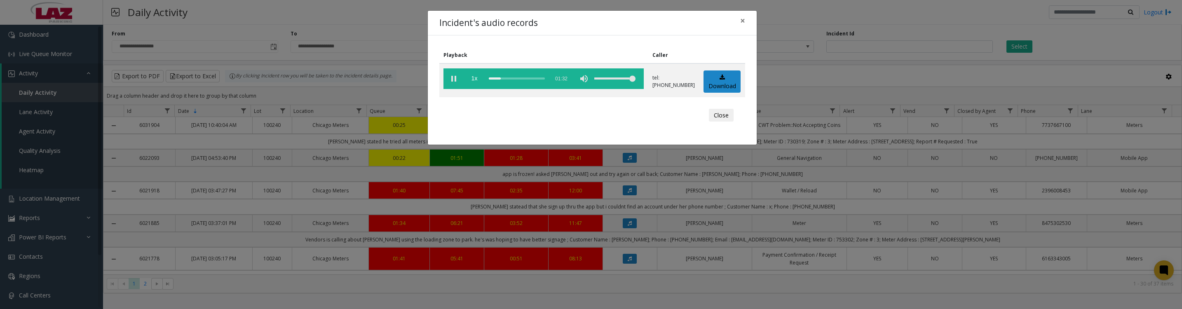
scroll to position [391, 0]
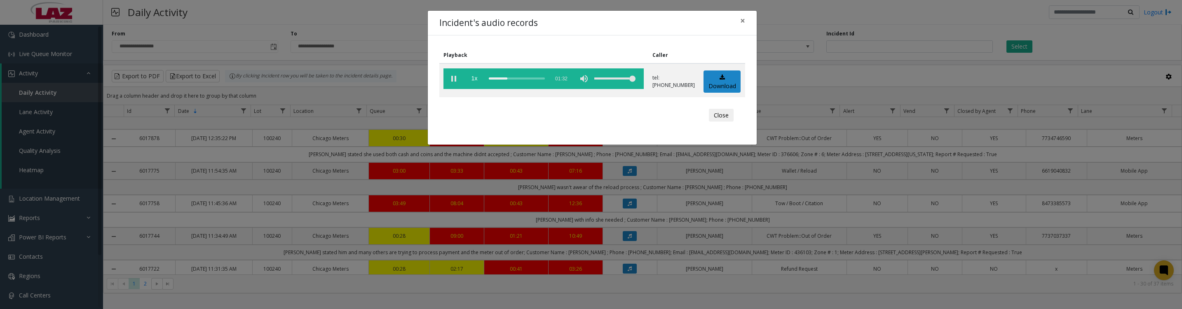
click at [455, 80] on vg-play-pause at bounding box center [453, 78] width 21 height 21
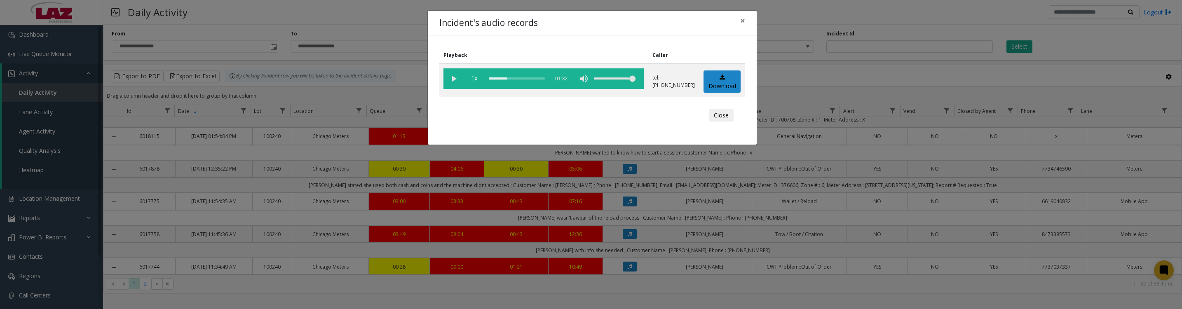
click at [452, 83] on vg-play-pause at bounding box center [453, 78] width 21 height 21
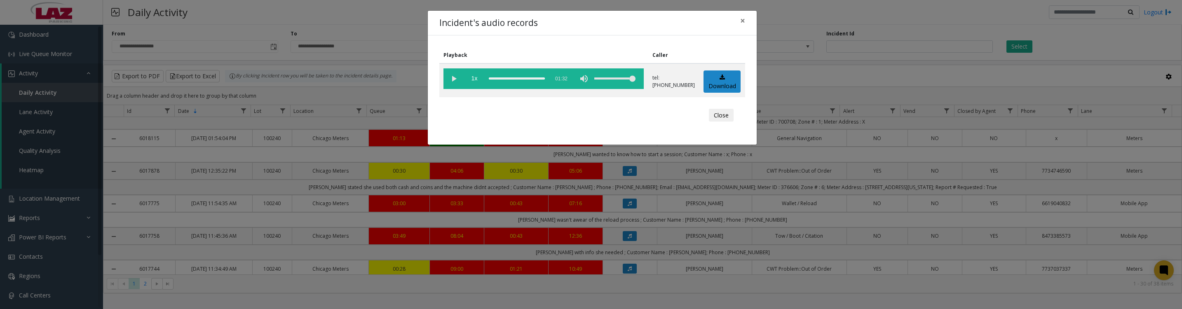
click at [715, 122] on button "Close" at bounding box center [721, 115] width 25 height 13
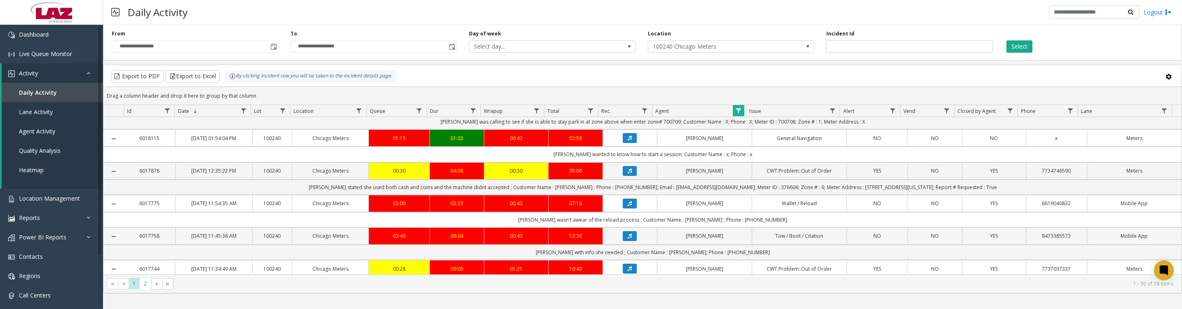
click at [628, 141] on icon "Data table" at bounding box center [630, 138] width 4 height 5
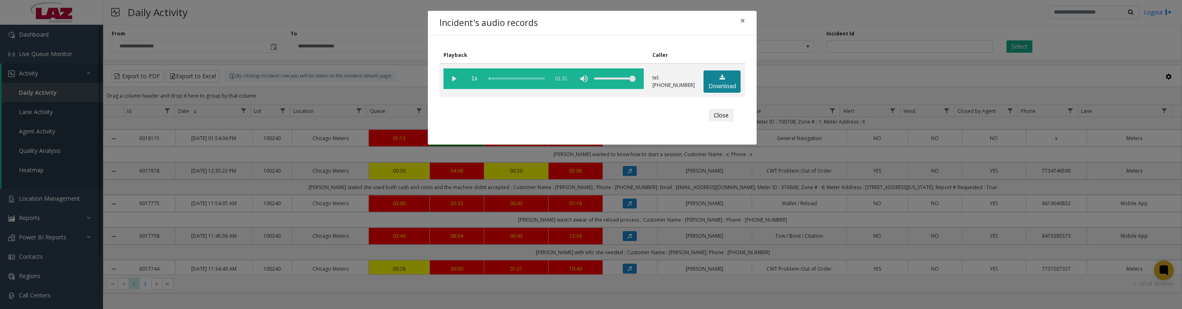
click at [710, 84] on link "Download" at bounding box center [721, 81] width 37 height 23
click at [453, 82] on vg-play-pause at bounding box center [453, 78] width 21 height 21
click at [709, 120] on button "Close" at bounding box center [721, 115] width 25 height 13
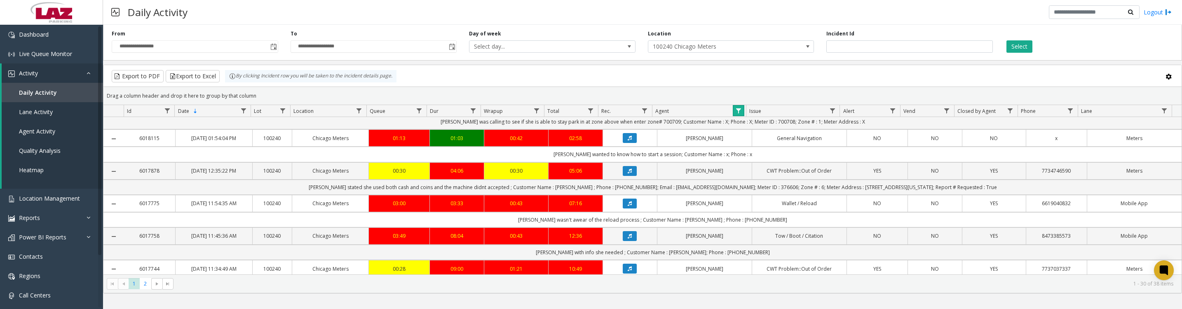
click at [734, 114] on link "Data table" at bounding box center [738, 110] width 11 height 11
click at [760, 223] on button "Clear" at bounding box center [756, 227] width 34 height 18
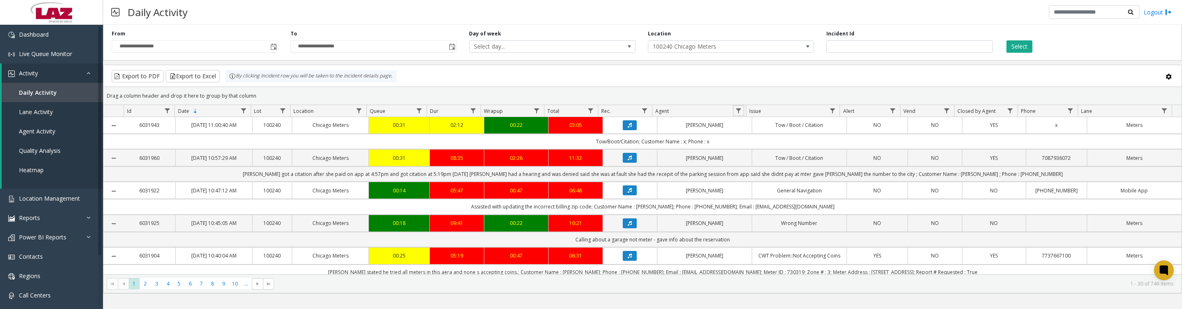
click at [741, 114] on span "Data table" at bounding box center [738, 111] width 7 height 7
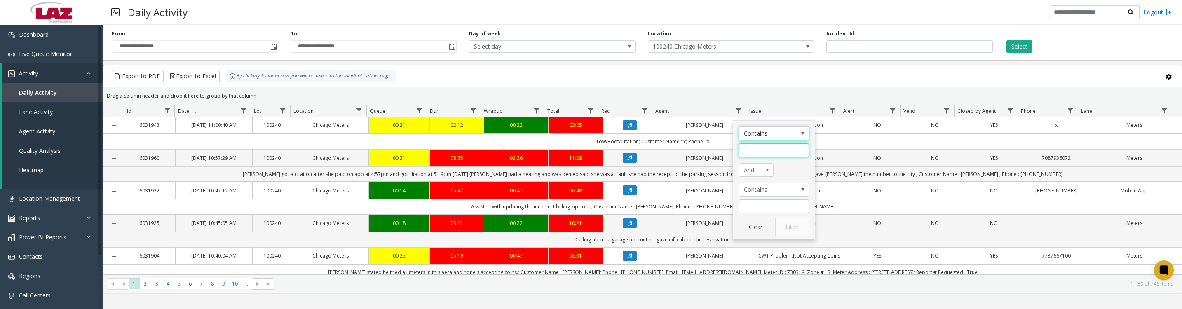
click at [762, 157] on input "Agent Filter" at bounding box center [774, 150] width 70 height 14
type input "*****"
click button "Filter" at bounding box center [792, 227] width 34 height 18
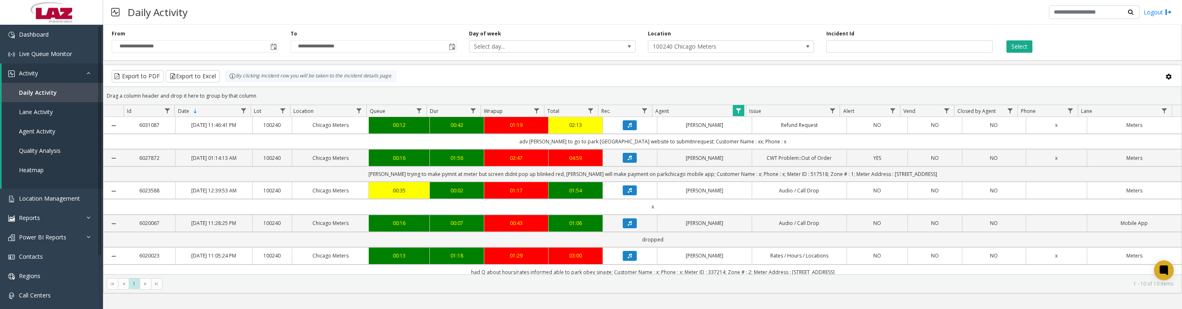
click at [623, 130] on button "Data table" at bounding box center [630, 125] width 14 height 10
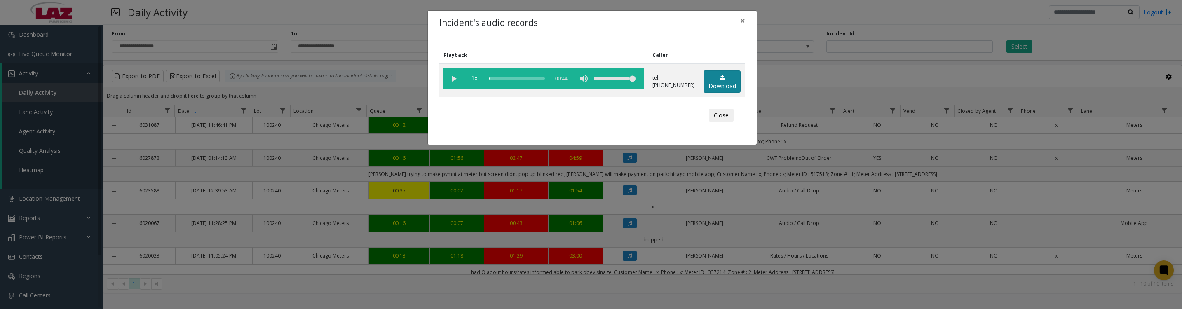
click at [712, 87] on link "Download" at bounding box center [721, 81] width 37 height 23
click at [449, 80] on vg-play-pause at bounding box center [453, 78] width 21 height 21
click at [714, 122] on button "Close" at bounding box center [721, 115] width 25 height 13
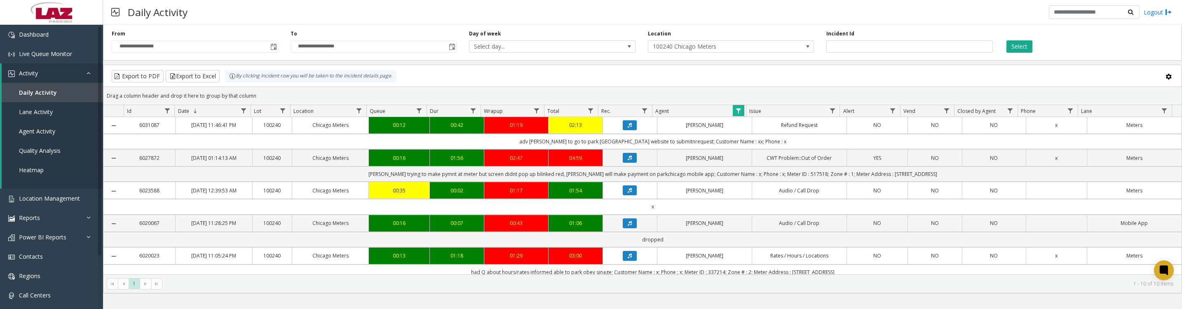
click at [628, 160] on icon "Data table" at bounding box center [630, 157] width 4 height 5
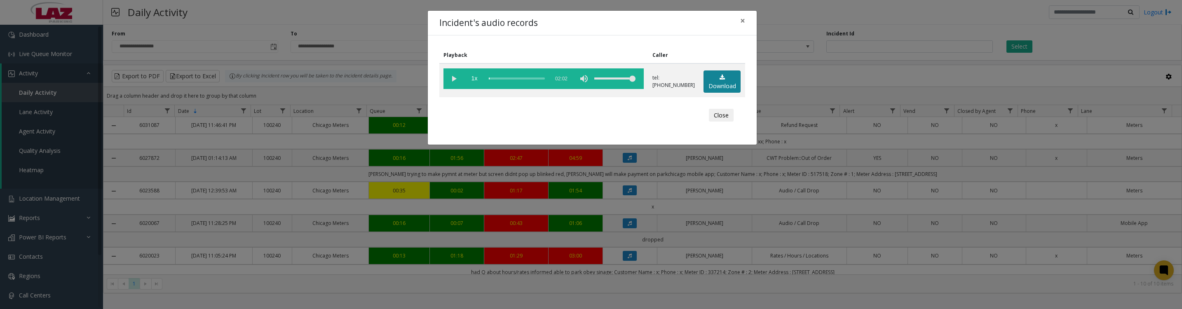
click at [718, 88] on link "Download" at bounding box center [721, 81] width 37 height 23
click at [452, 82] on vg-play-pause at bounding box center [453, 78] width 21 height 21
click at [710, 122] on button "Close" at bounding box center [721, 115] width 25 height 13
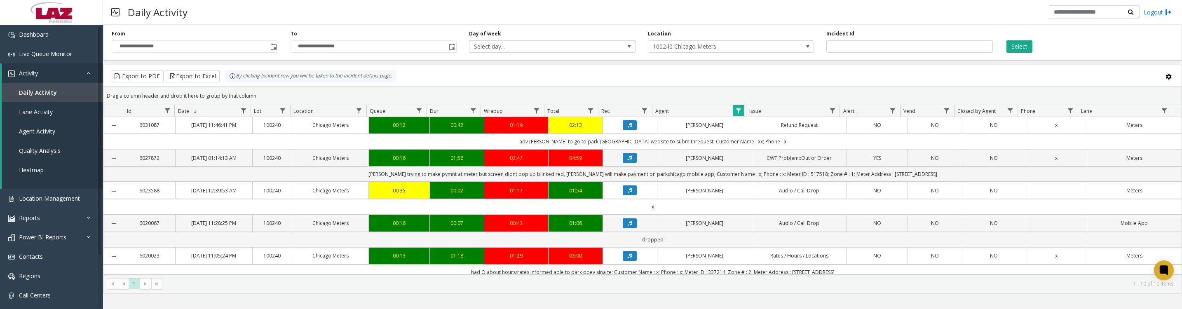
scroll to position [103, 0]
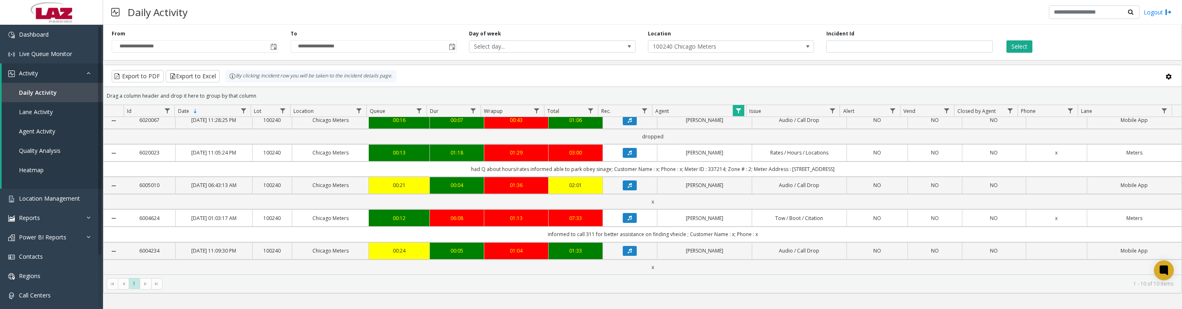
click at [628, 155] on icon "Data table" at bounding box center [630, 152] width 4 height 5
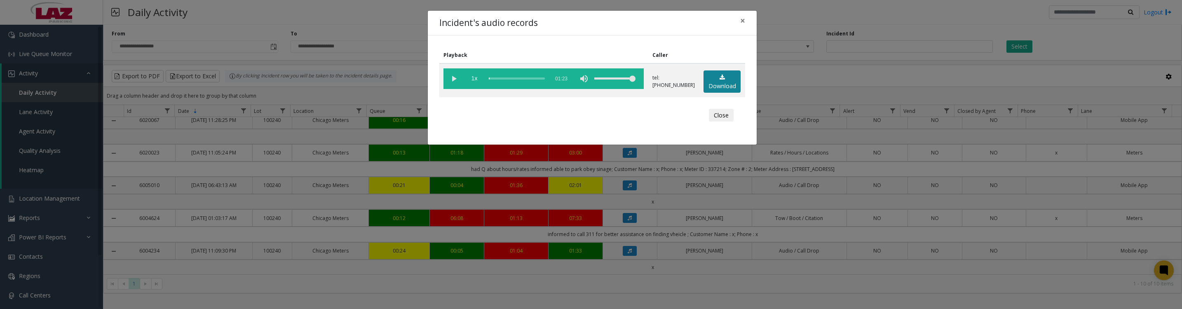
click at [713, 86] on link "Download" at bounding box center [721, 81] width 37 height 23
click at [454, 84] on vg-play-pause at bounding box center [453, 78] width 21 height 21
click at [725, 122] on button "Close" at bounding box center [721, 115] width 25 height 13
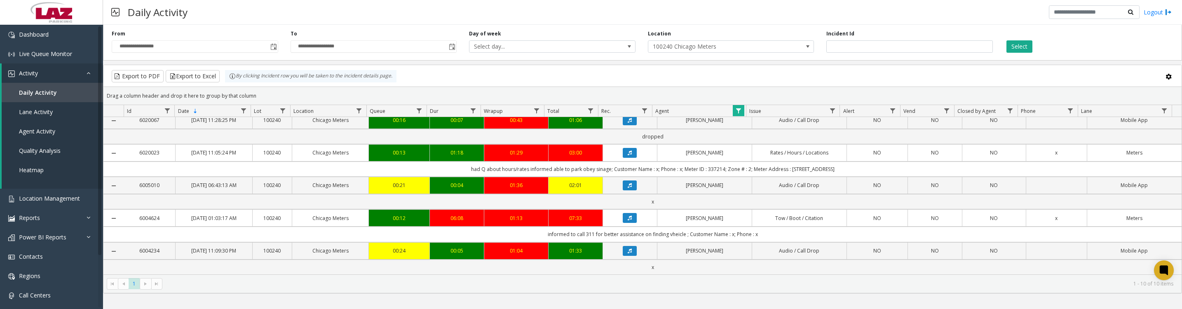
click at [737, 112] on span "Data table" at bounding box center [738, 111] width 7 height 7
click at [755, 225] on button "Clear" at bounding box center [756, 227] width 34 height 18
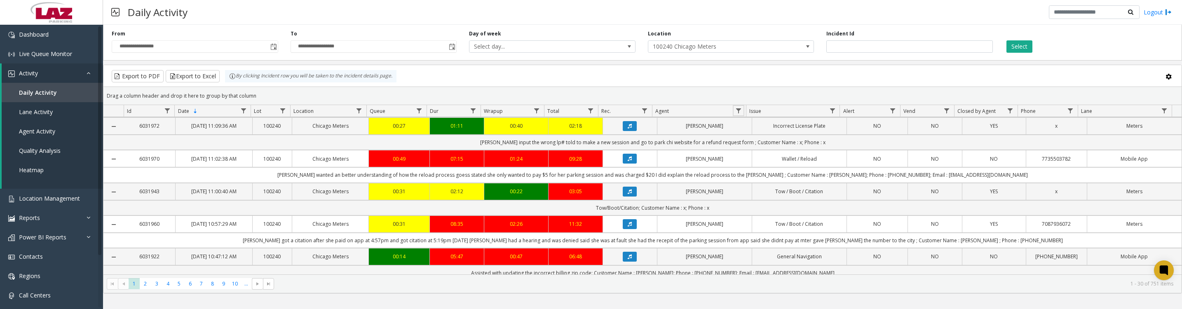
click at [741, 113] on span "Data table" at bounding box center [738, 111] width 7 height 7
click at [746, 148] on input "Agent Filter" at bounding box center [774, 150] width 70 height 14
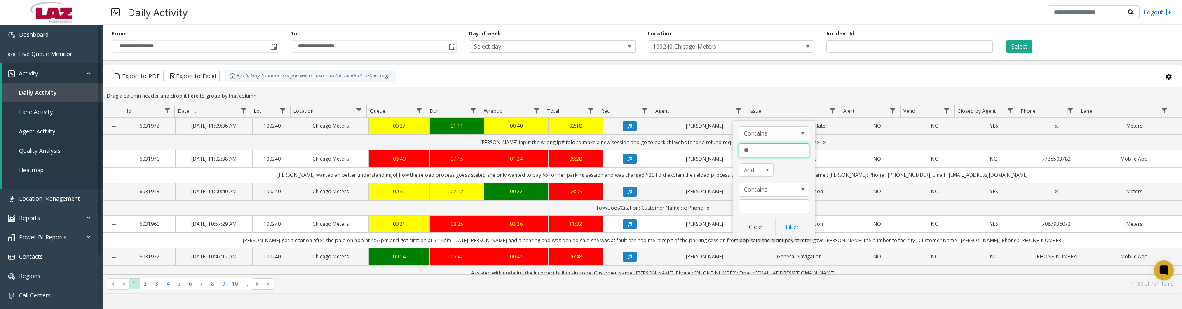
type input "***"
click button "Filter" at bounding box center [792, 227] width 34 height 18
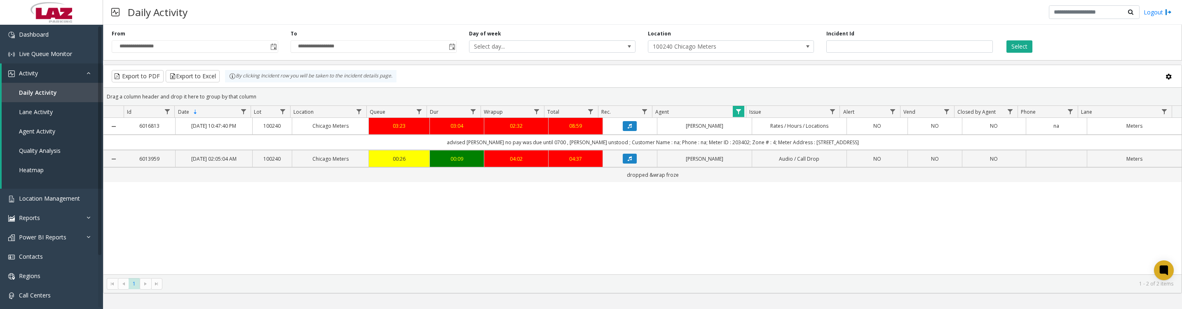
click at [628, 129] on icon "Data table" at bounding box center [630, 126] width 4 height 5
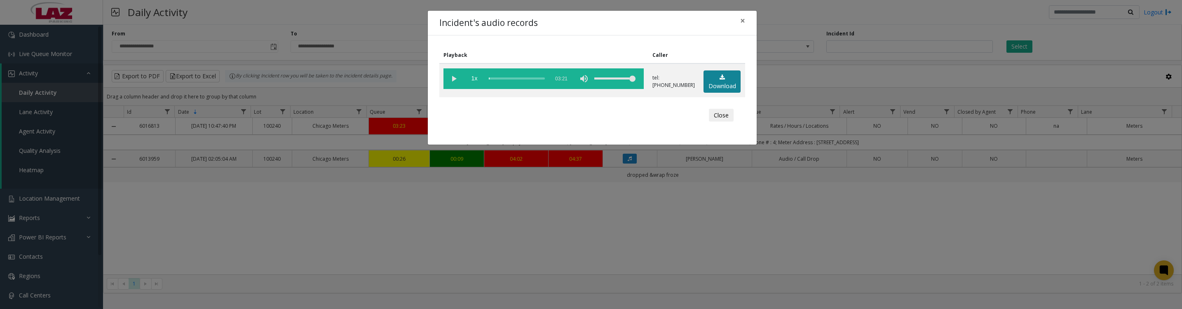
click at [722, 81] on link "Download" at bounding box center [721, 81] width 37 height 23
click at [454, 77] on vg-play-pause at bounding box center [453, 78] width 21 height 21
click at [448, 80] on vg-play-pause at bounding box center [453, 78] width 21 height 21
click at [450, 81] on vg-play-pause at bounding box center [453, 78] width 21 height 21
click at [456, 80] on vg-play-pause at bounding box center [453, 78] width 21 height 21
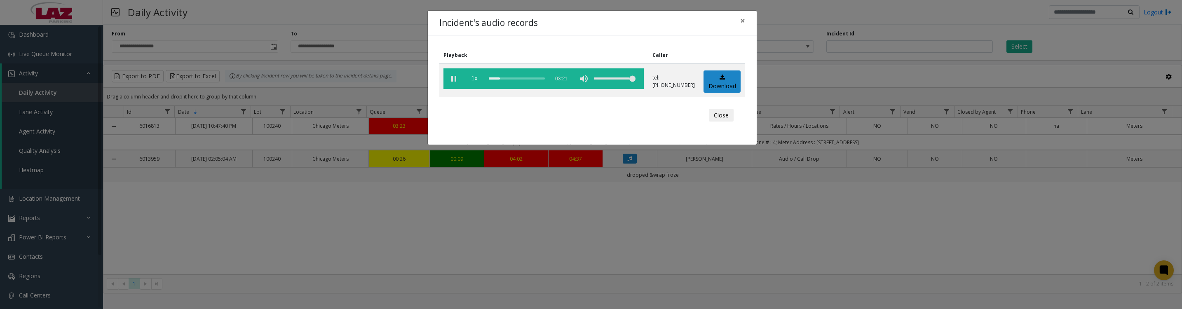
click at [727, 122] on button "Close" at bounding box center [721, 115] width 25 height 13
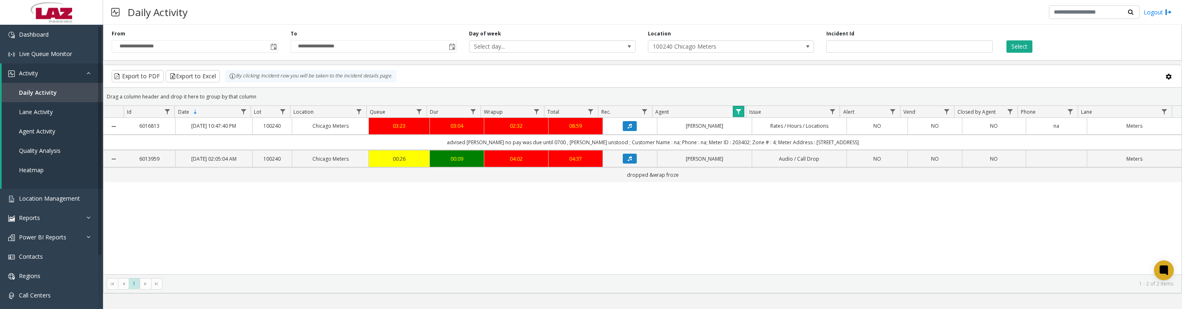
click at [734, 116] on link "Data table" at bounding box center [738, 111] width 11 height 11
click at [756, 230] on button "Clear" at bounding box center [756, 230] width 34 height 18
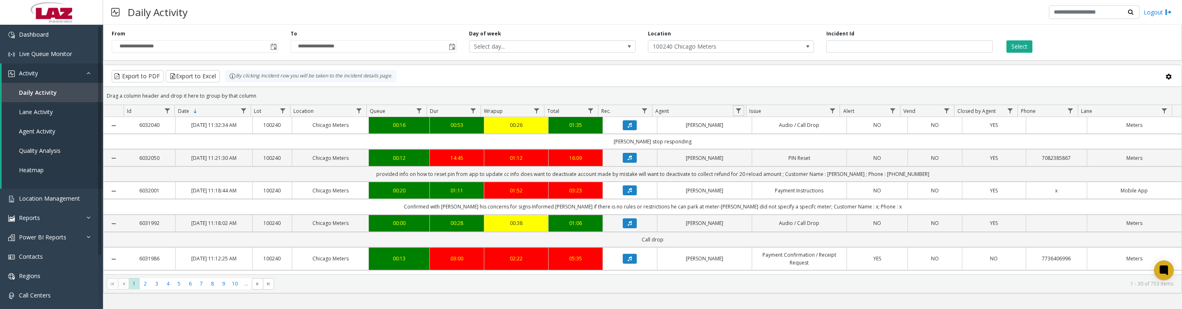
click at [733, 115] on link "Data table" at bounding box center [738, 110] width 11 height 11
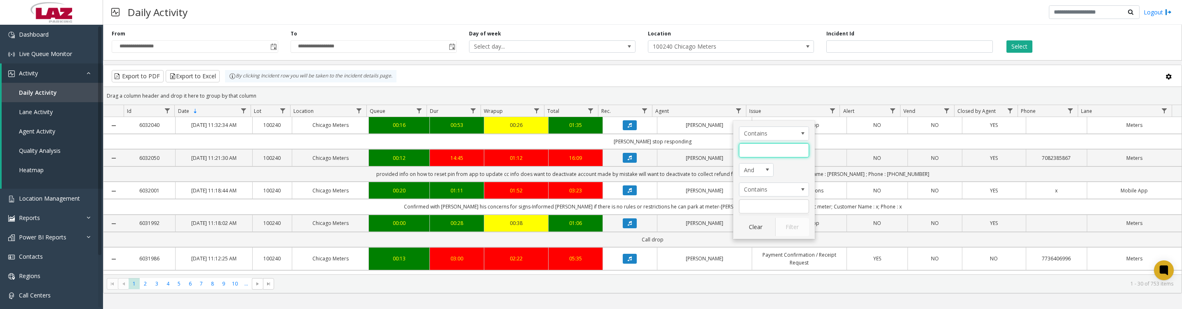
click at [757, 154] on input "Agent Filter" at bounding box center [774, 150] width 70 height 14
type input "*****"
click button "Filter" at bounding box center [792, 227] width 34 height 18
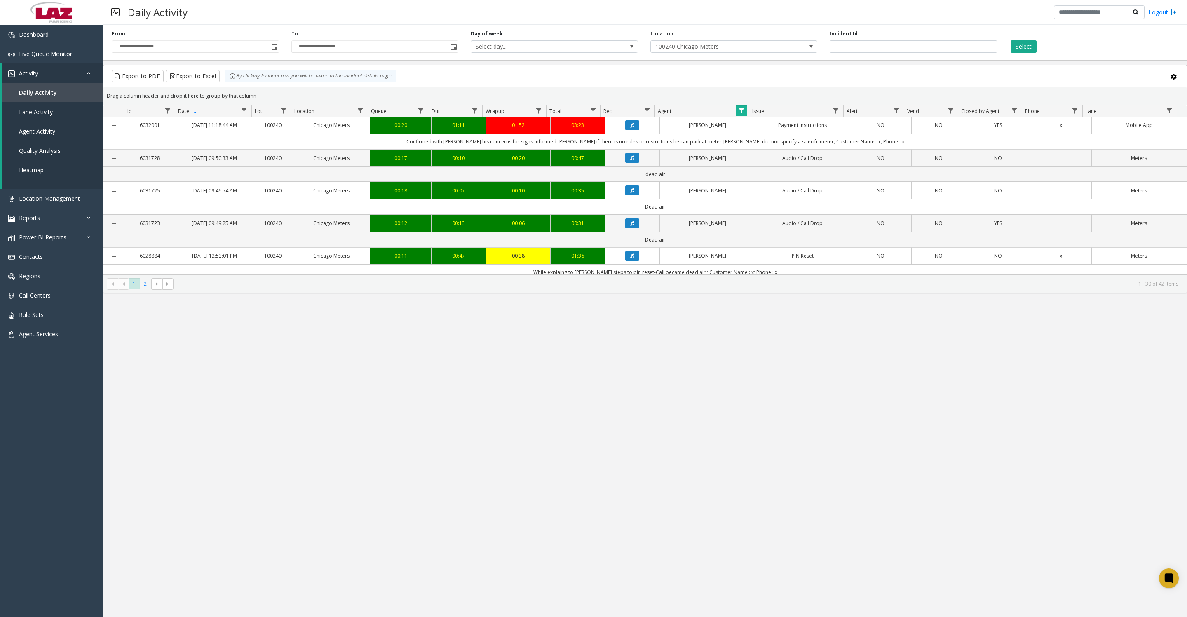
click at [145, 287] on span "2" at bounding box center [145, 283] width 11 height 11
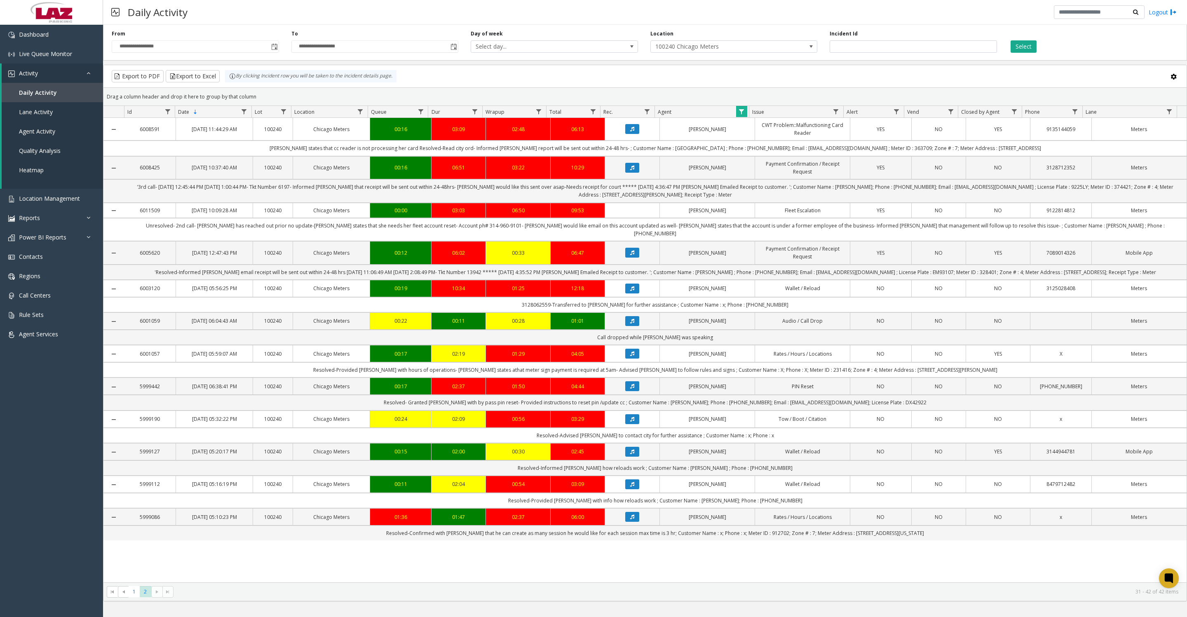
scroll to position [44, 0]
click at [132, 309] on span "1" at bounding box center [134, 591] width 11 height 11
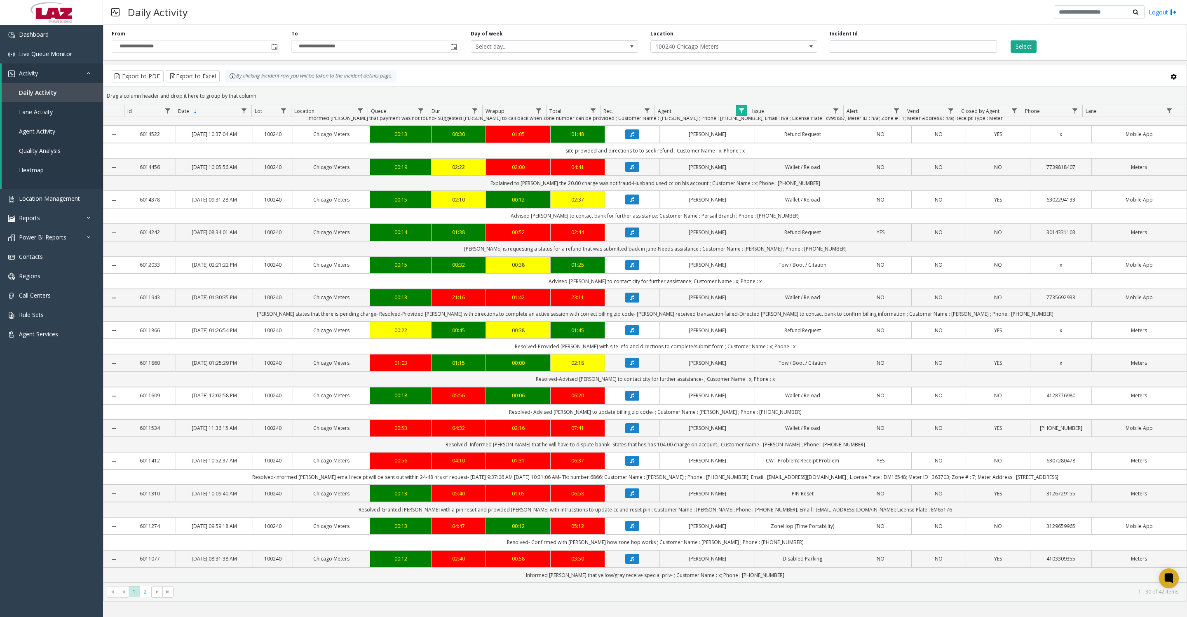
scroll to position [727, 0]
click at [141, 309] on span "2" at bounding box center [145, 591] width 11 height 11
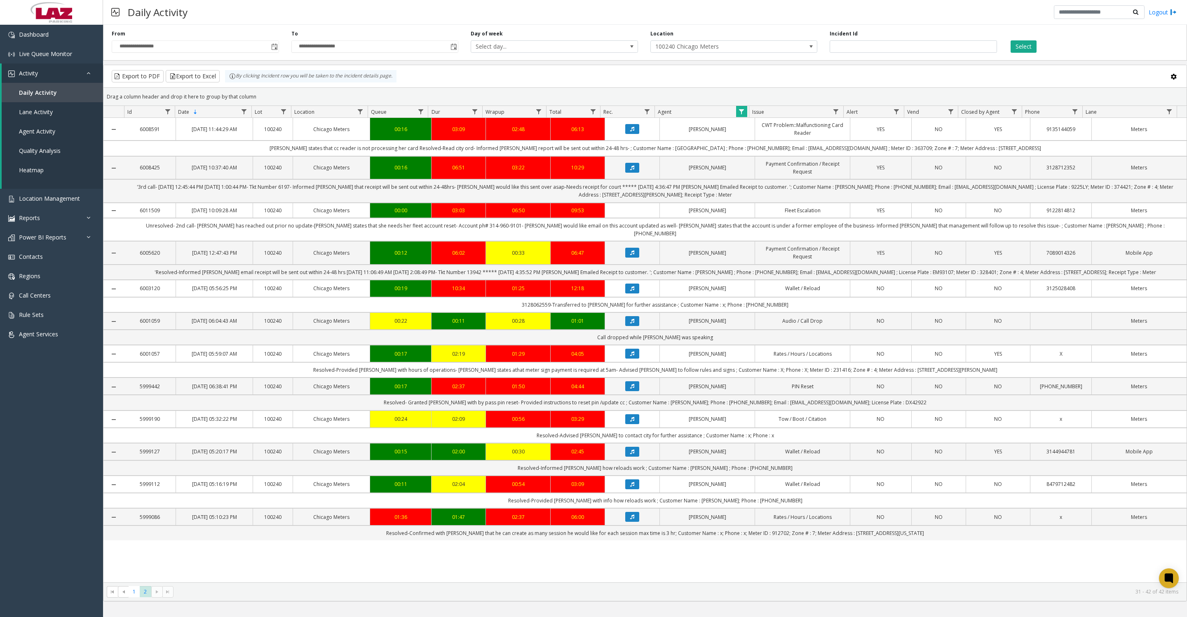
click at [630, 291] on icon "Data table" at bounding box center [632, 288] width 4 height 5
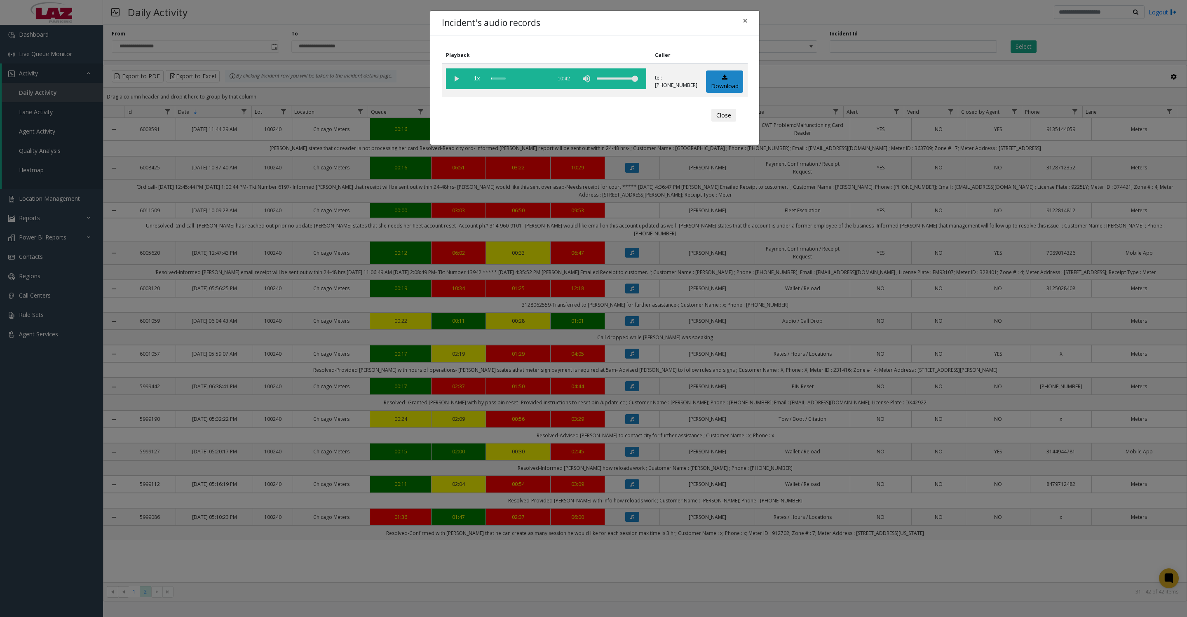
click at [455, 79] on vg-play-pause at bounding box center [456, 78] width 21 height 21
click at [457, 83] on vg-play-pause at bounding box center [456, 78] width 21 height 21
click at [458, 79] on vg-play-pause at bounding box center [456, 78] width 21 height 21
click at [458, 81] on vg-play-pause at bounding box center [456, 78] width 21 height 21
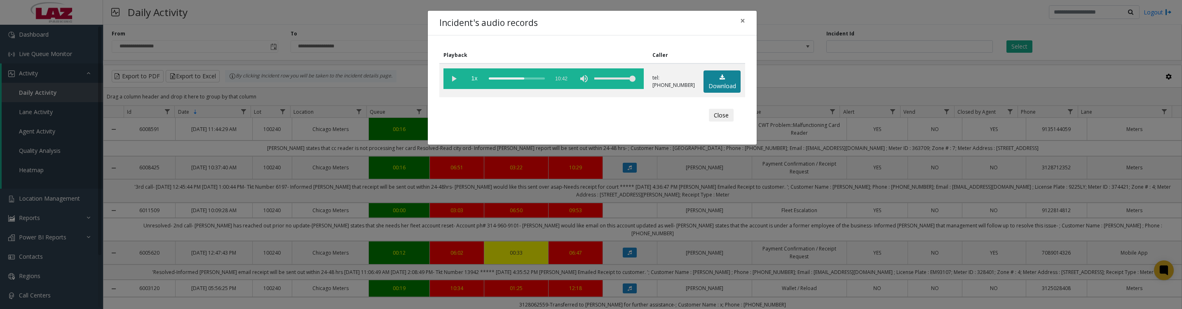
click at [719, 88] on link "Download" at bounding box center [721, 81] width 37 height 23
click at [717, 122] on button "Close" at bounding box center [721, 115] width 25 height 13
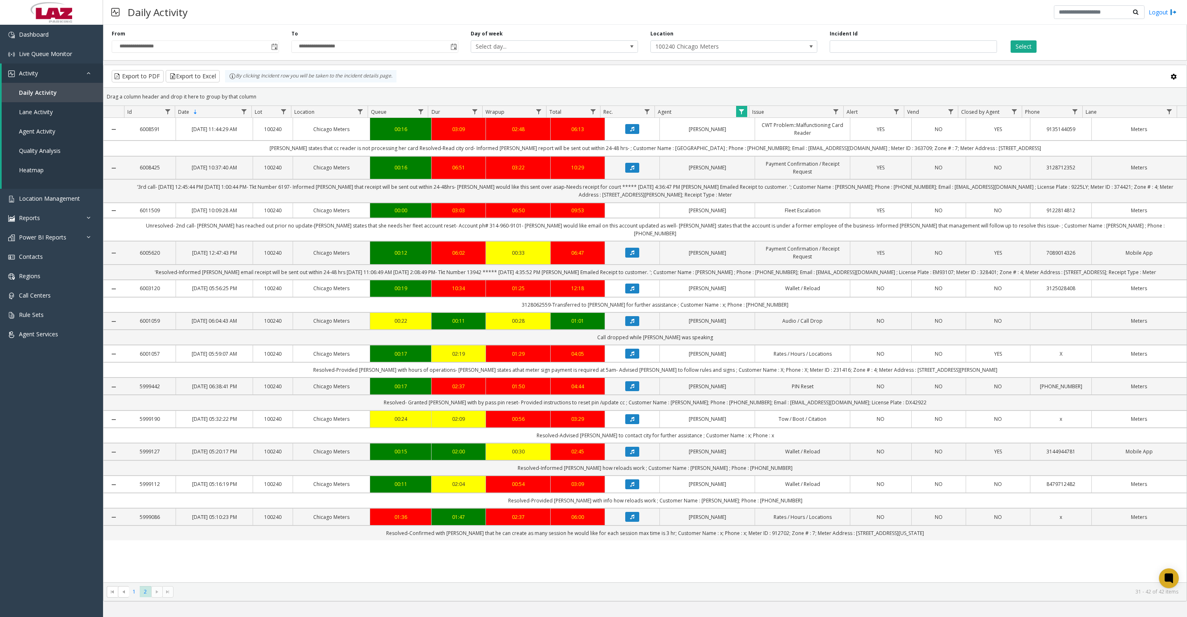
click at [131, 596] on span "1" at bounding box center [134, 591] width 11 height 11
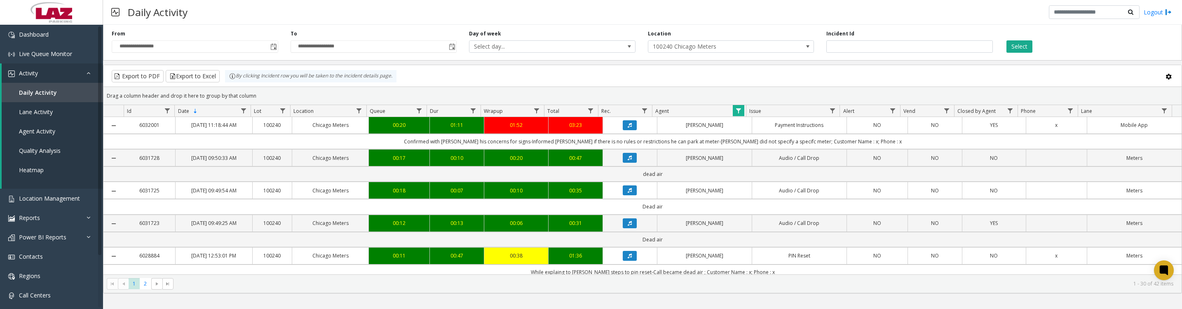
click at [628, 128] on icon "Data table" at bounding box center [630, 125] width 4 height 5
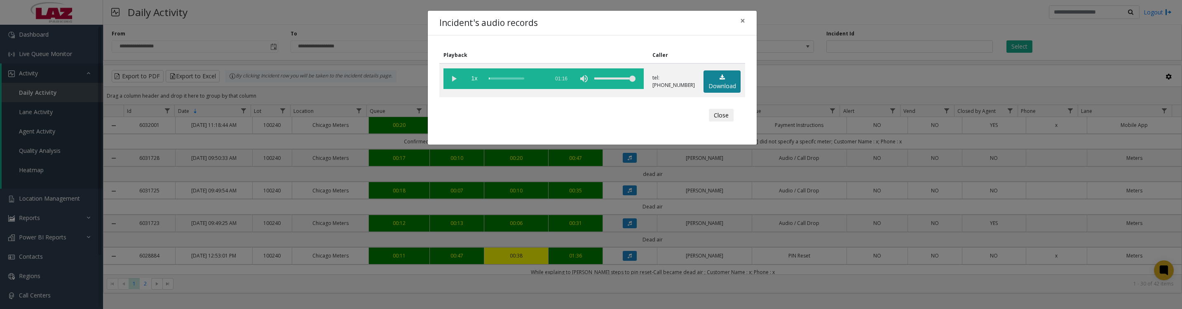
click at [709, 83] on link "Download" at bounding box center [721, 81] width 37 height 23
click at [722, 119] on button "Close" at bounding box center [721, 115] width 25 height 13
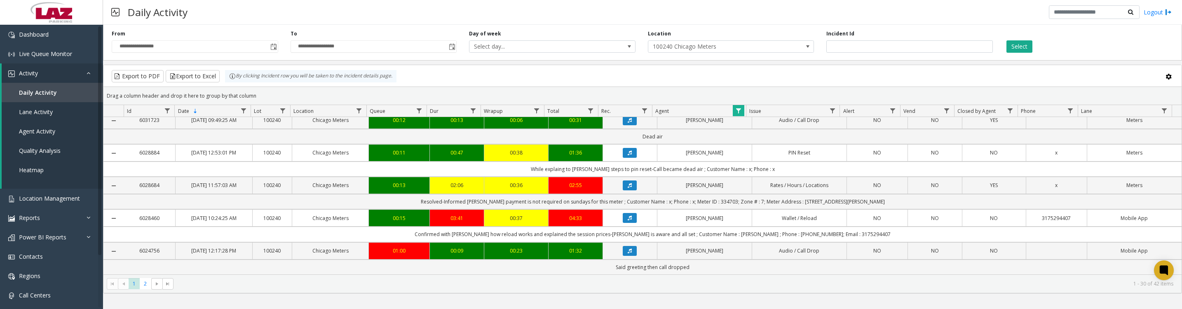
scroll to position [206, 0]
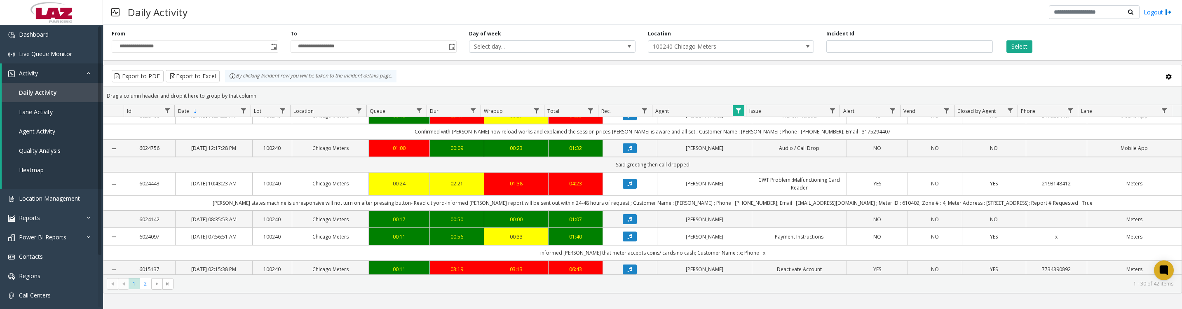
click at [628, 118] on icon "Data table" at bounding box center [630, 115] width 4 height 5
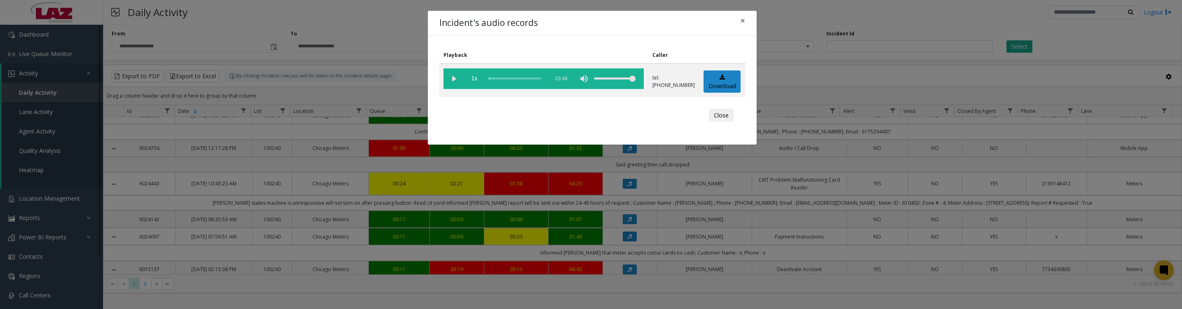
click at [716, 119] on button "Close" at bounding box center [721, 115] width 25 height 13
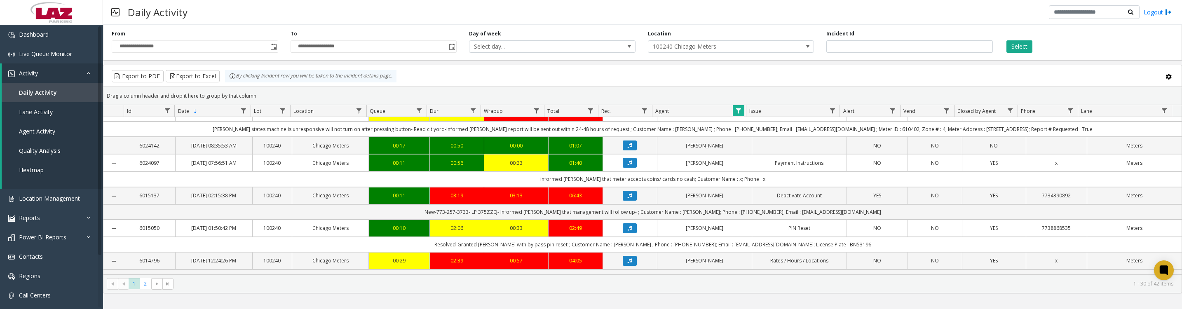
scroll to position [309, 0]
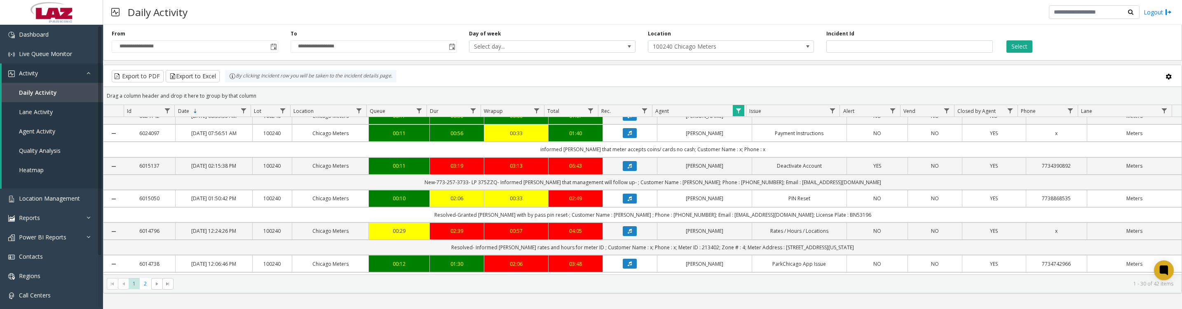
click at [628, 136] on icon "Data table" at bounding box center [630, 133] width 4 height 5
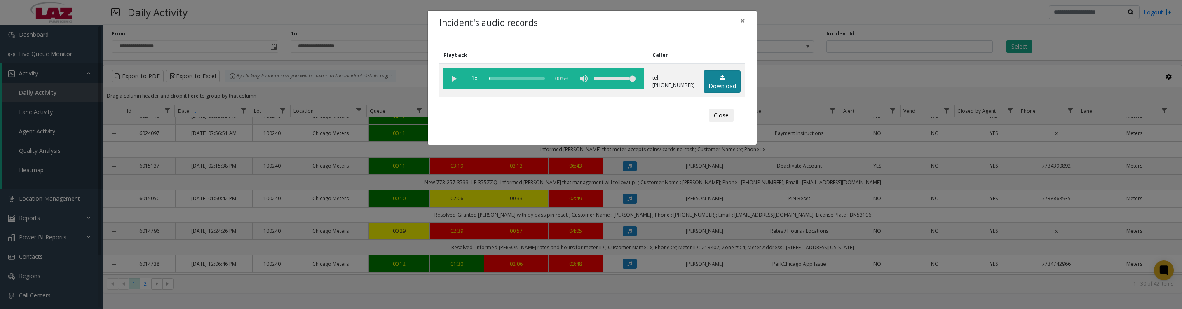
click at [722, 87] on link "Download" at bounding box center [721, 81] width 37 height 23
click at [453, 78] on vg-play-pause at bounding box center [453, 78] width 21 height 21
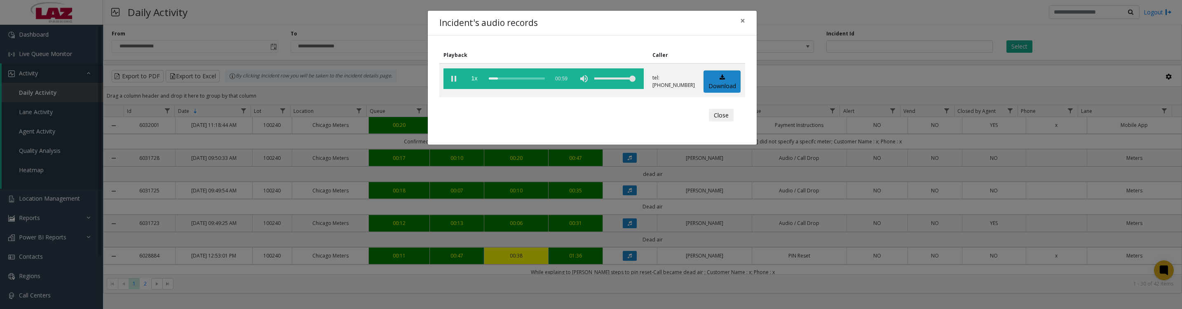
scroll to position [309, 0]
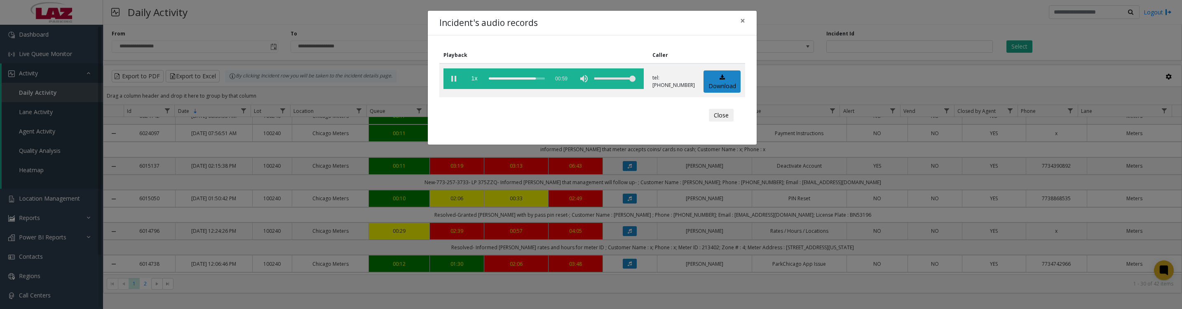
click at [715, 122] on button "Close" at bounding box center [721, 115] width 25 height 13
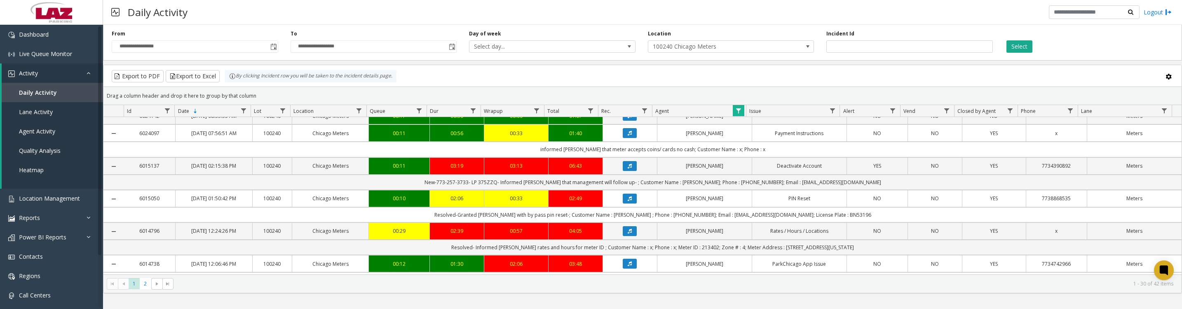
click at [736, 113] on span "Data table" at bounding box center [738, 111] width 7 height 7
click at [759, 228] on button "Clear" at bounding box center [756, 227] width 34 height 18
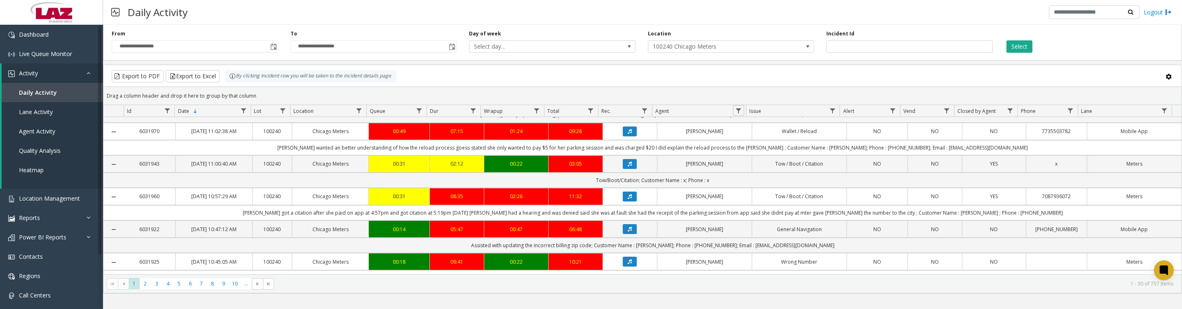
click at [742, 114] on link "Data table" at bounding box center [738, 110] width 11 height 11
click at [748, 149] on input "Agent Filter" at bounding box center [774, 150] width 70 height 14
type input "*******"
click button "Filter" at bounding box center [792, 227] width 34 height 18
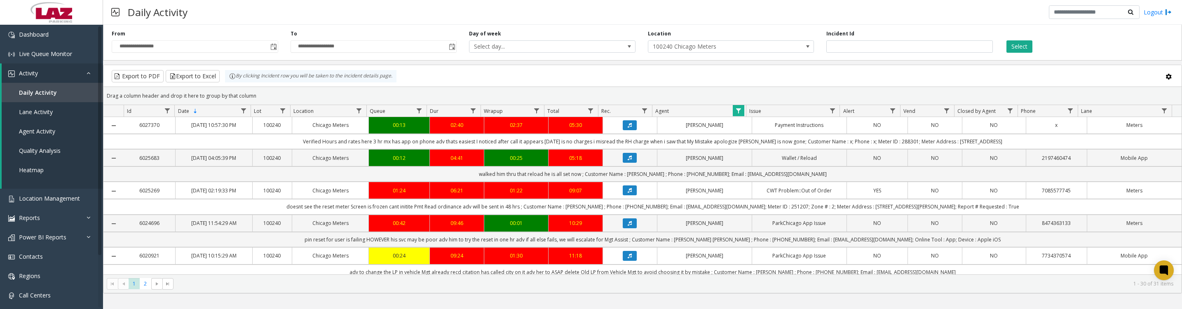
click at [628, 128] on icon "Data table" at bounding box center [630, 125] width 4 height 5
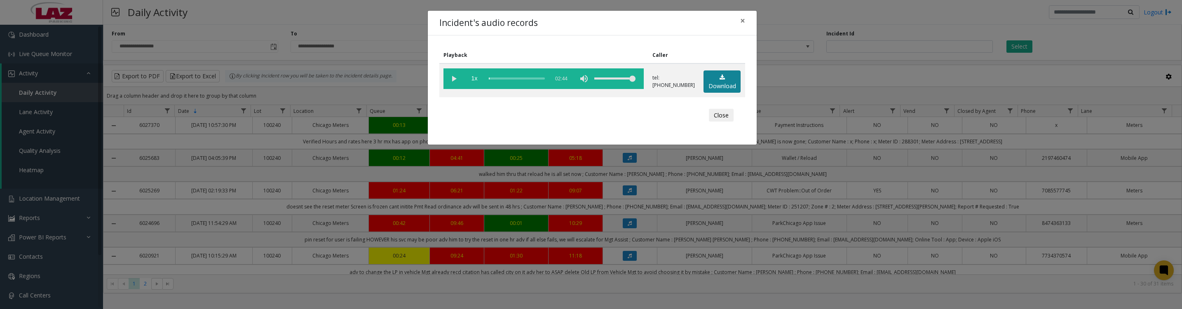
click at [712, 87] on link "Download" at bounding box center [721, 81] width 37 height 23
click at [449, 83] on vg-play-pause at bounding box center [453, 78] width 21 height 21
click at [716, 122] on button "Close" at bounding box center [721, 115] width 25 height 13
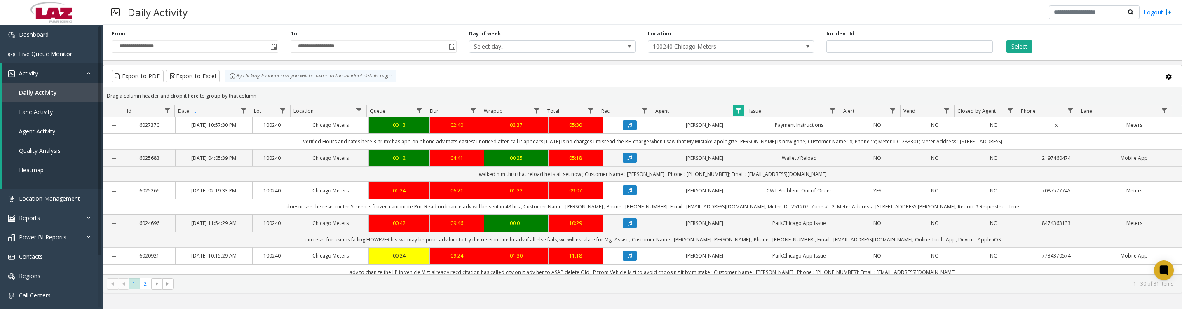
click at [628, 160] on icon "Data table" at bounding box center [630, 157] width 4 height 5
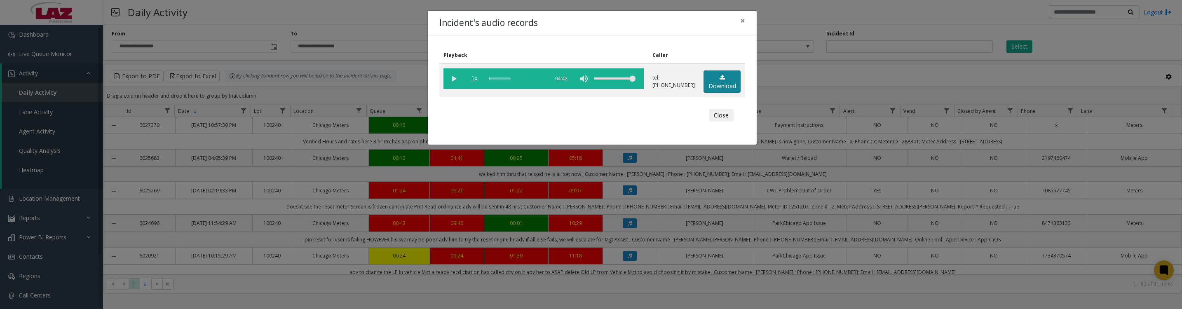
click at [716, 90] on link "Download" at bounding box center [721, 81] width 37 height 23
click at [449, 86] on vg-play-pause at bounding box center [453, 78] width 21 height 21
click at [722, 116] on button "Close" at bounding box center [721, 115] width 25 height 13
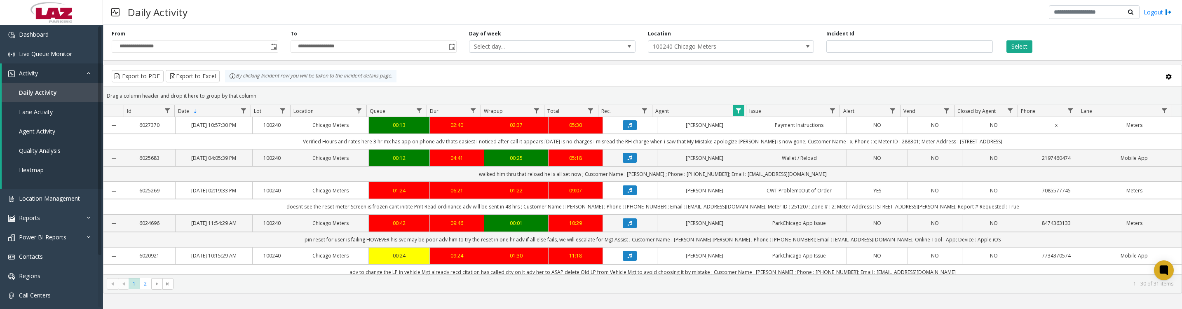
click at [628, 193] on icon "Data table" at bounding box center [630, 190] width 4 height 5
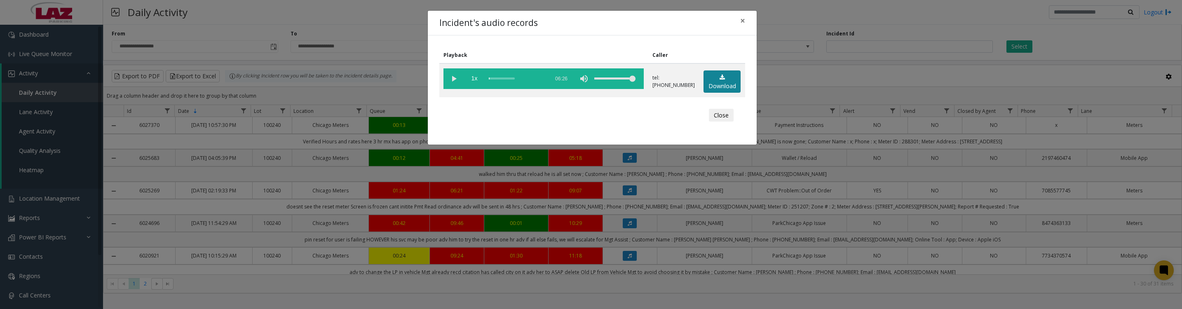
click at [715, 90] on link "Download" at bounding box center [721, 81] width 37 height 23
click at [454, 79] on vg-play-pause at bounding box center [453, 78] width 21 height 21
click at [720, 122] on button "Close" at bounding box center [721, 115] width 25 height 13
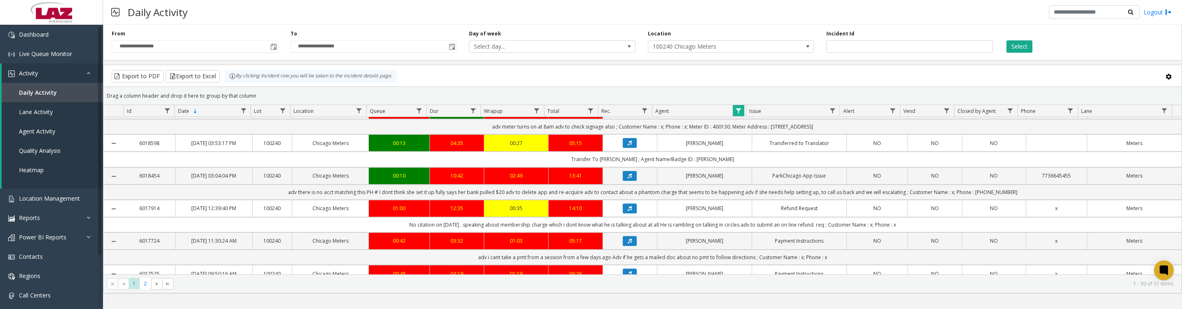
scroll to position [206, 0]
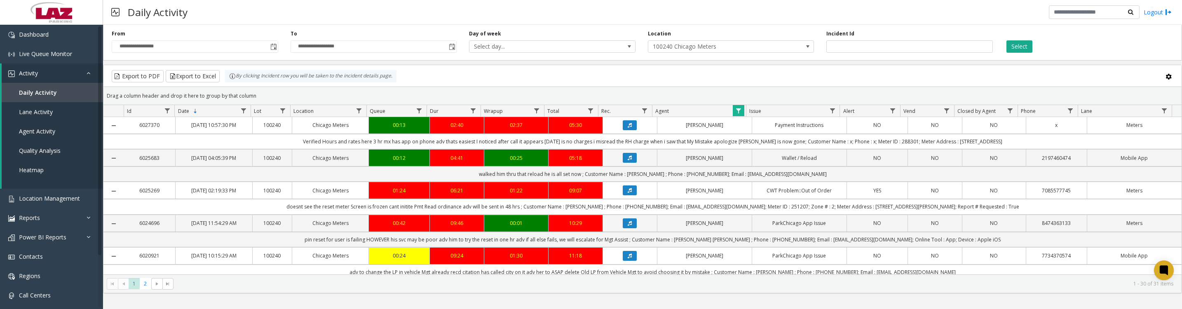
scroll to position [206, 0]
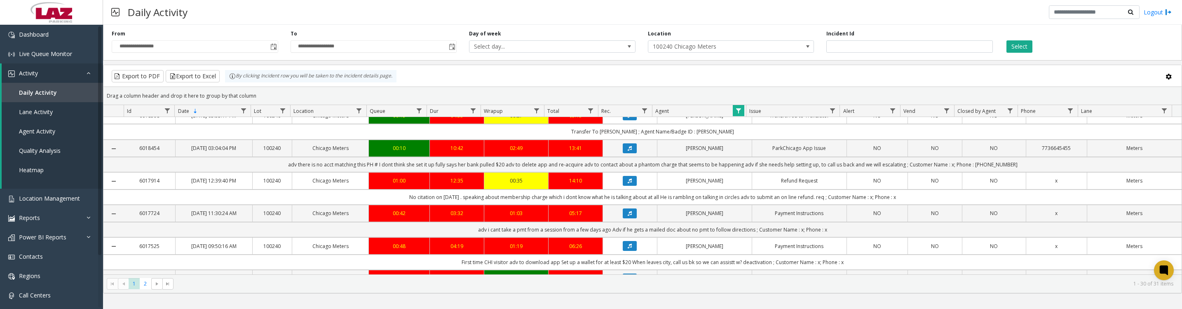
click at [628, 151] on icon "Data table" at bounding box center [630, 148] width 4 height 5
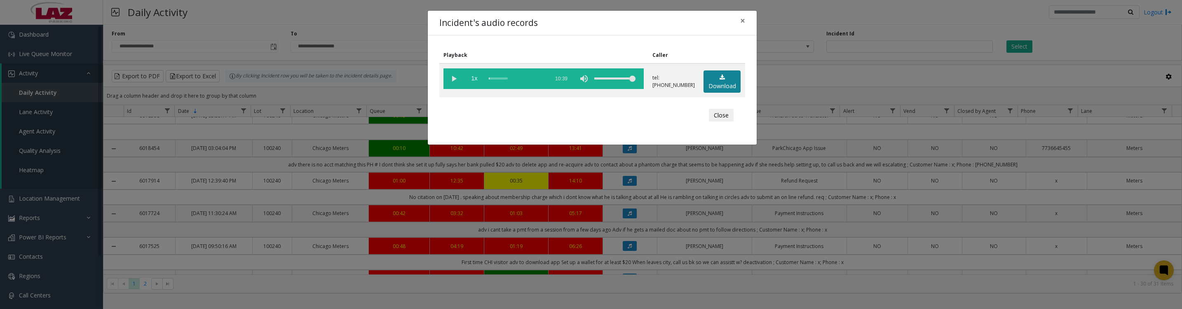
click at [723, 80] on link "Download" at bounding box center [721, 81] width 37 height 23
click at [450, 78] on vg-play-pause at bounding box center [453, 78] width 21 height 21
click at [456, 83] on vg-play-pause at bounding box center [453, 78] width 21 height 21
click at [709, 122] on button "Close" at bounding box center [721, 115] width 25 height 13
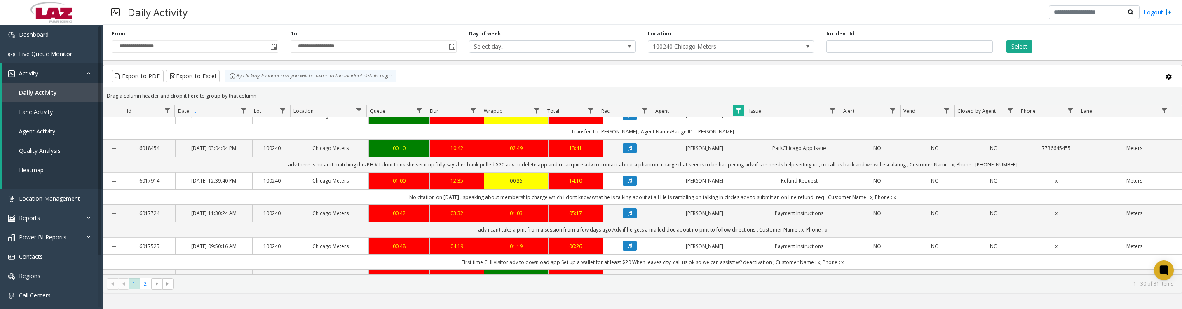
click at [628, 183] on icon "Data table" at bounding box center [630, 180] width 4 height 5
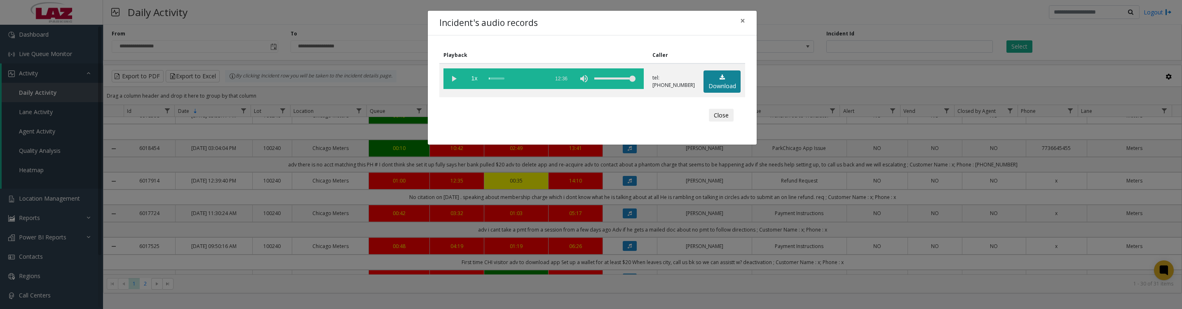
click at [712, 85] on link "Download" at bounding box center [721, 81] width 37 height 23
click at [454, 80] on vg-play-pause at bounding box center [453, 78] width 21 height 21
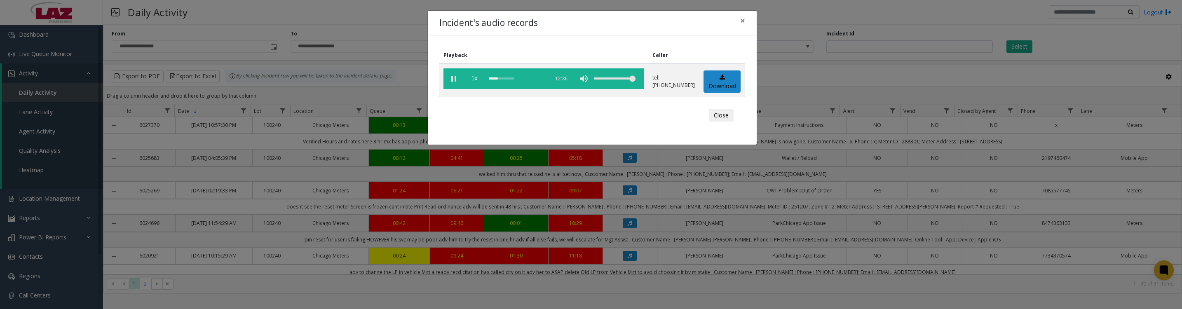
scroll to position [206, 0]
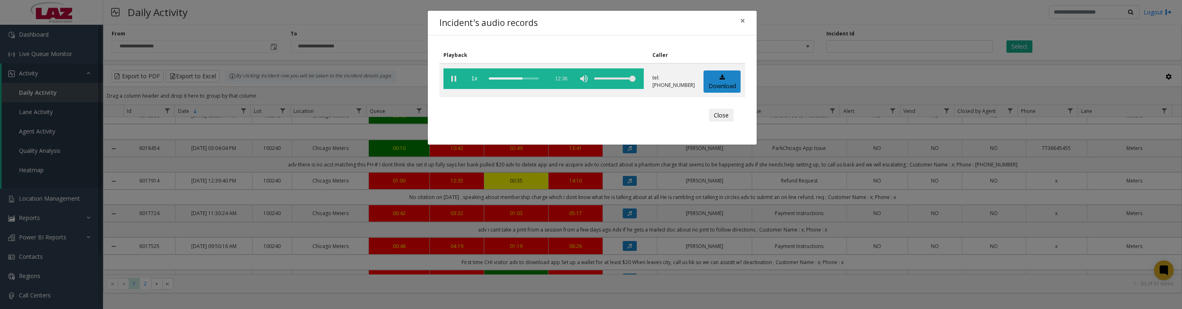
click at [455, 79] on vg-play-pause at bounding box center [453, 78] width 21 height 21
click at [713, 117] on button "Close" at bounding box center [721, 115] width 25 height 13
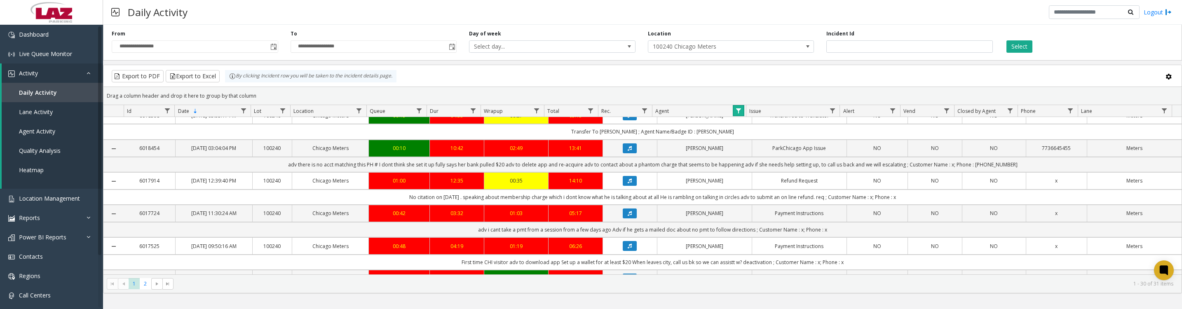
click at [734, 113] on link "Data table" at bounding box center [738, 110] width 11 height 11
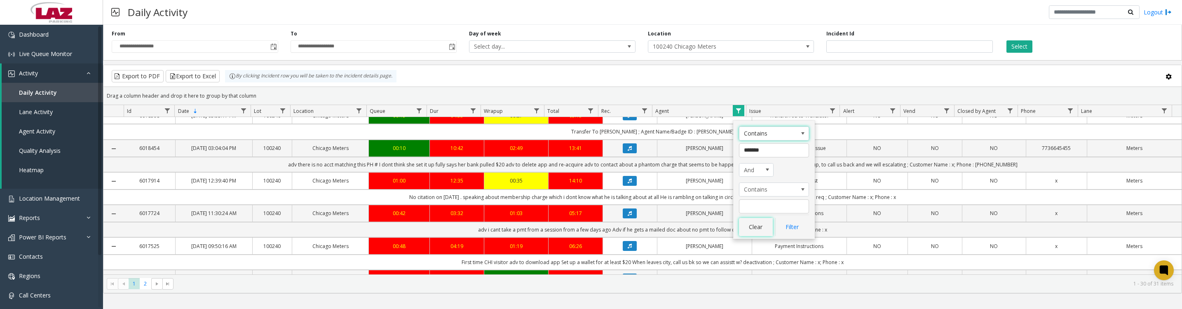
click at [758, 224] on button "Clear" at bounding box center [756, 227] width 34 height 18
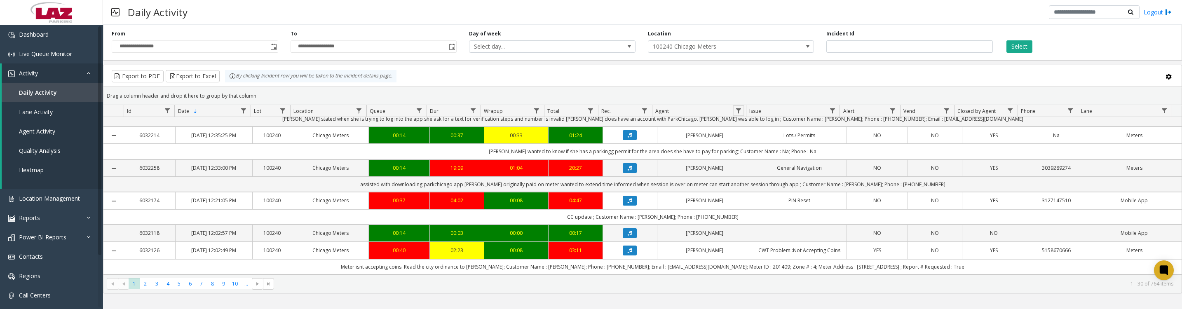
click at [738, 114] on span "Data table" at bounding box center [738, 111] width 7 height 7
click at [747, 153] on input "Agent Filter" at bounding box center [774, 150] width 70 height 14
type input "****"
click button "Filter" at bounding box center [792, 227] width 34 height 18
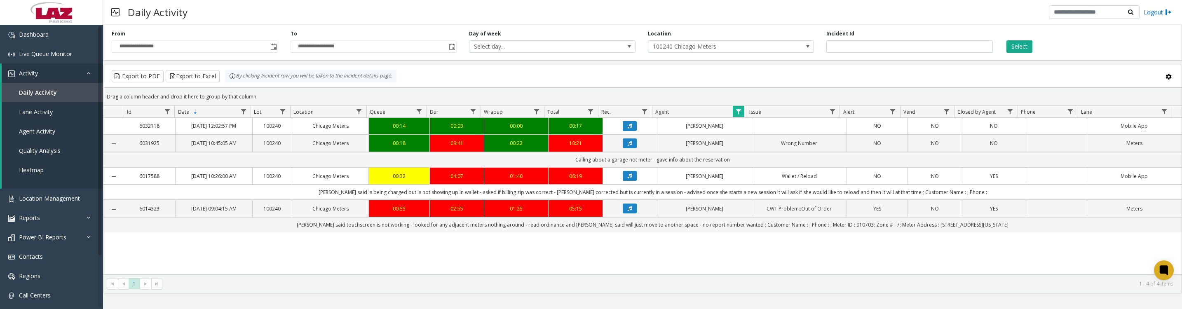
click at [628, 178] on icon "Data table" at bounding box center [630, 176] width 4 height 5
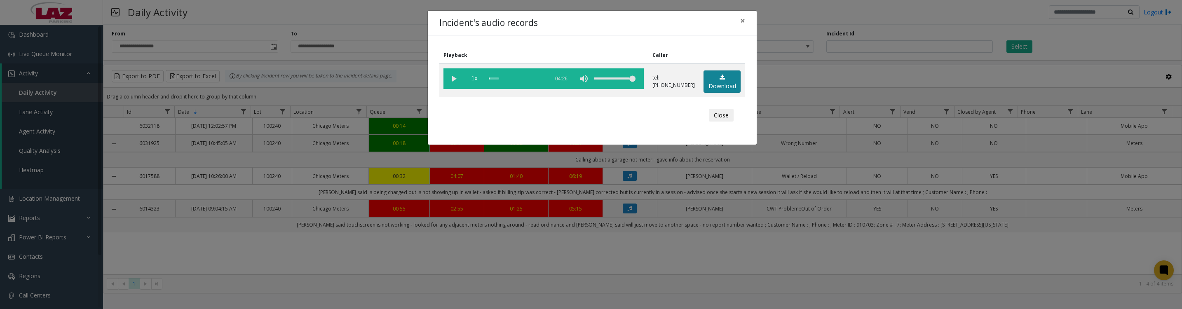
click at [716, 93] on link "Download" at bounding box center [721, 81] width 37 height 23
click at [454, 81] on vg-play-pause at bounding box center [453, 78] width 21 height 21
click at [721, 122] on button "Close" at bounding box center [721, 115] width 25 height 13
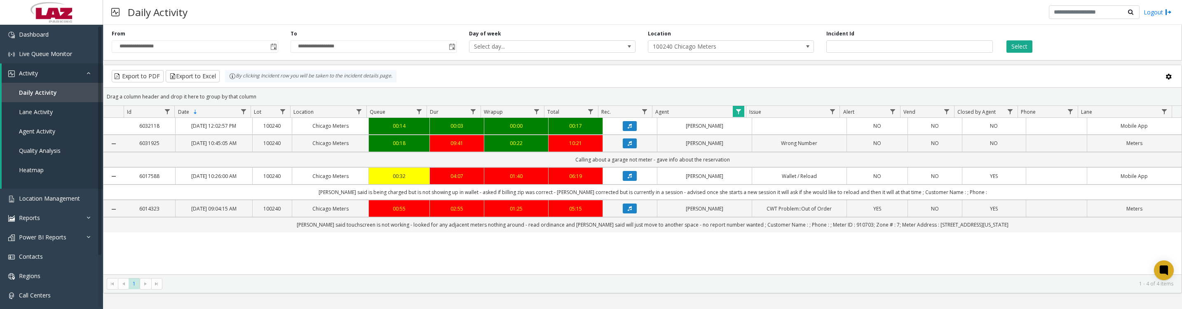
click at [623, 213] on button "Data table" at bounding box center [630, 209] width 14 height 10
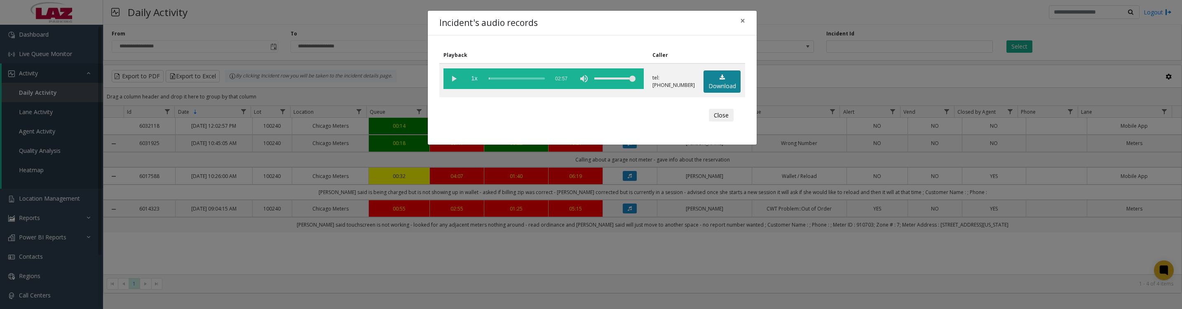
click at [712, 91] on link "Download" at bounding box center [721, 81] width 37 height 23
click at [451, 82] on vg-play-pause at bounding box center [453, 78] width 21 height 21
drag, startPoint x: 711, startPoint y: 121, endPoint x: 724, endPoint y: 120, distance: 12.8
click at [711, 121] on button "Close" at bounding box center [721, 115] width 25 height 13
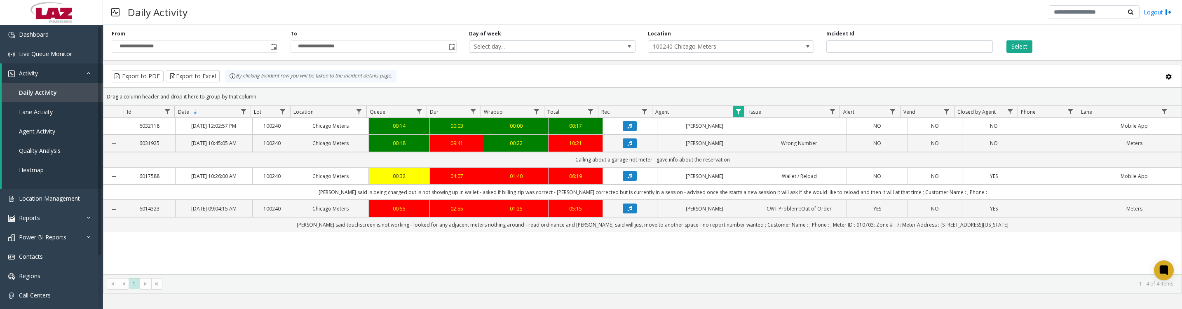
click at [735, 115] on span "Data table" at bounding box center [738, 111] width 7 height 7
drag, startPoint x: 760, startPoint y: 227, endPoint x: 1159, endPoint y: 219, distance: 399.4
click at [760, 227] on button "Clear" at bounding box center [756, 230] width 34 height 18
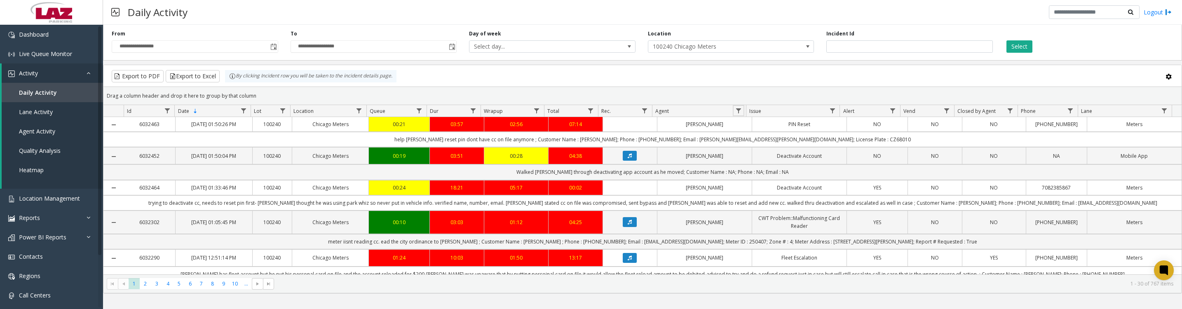
click at [736, 114] on span "Data table" at bounding box center [738, 111] width 7 height 7
click at [744, 152] on input "Agent Filter" at bounding box center [774, 150] width 70 height 14
type input "*****"
click button "Filter" at bounding box center [792, 227] width 34 height 18
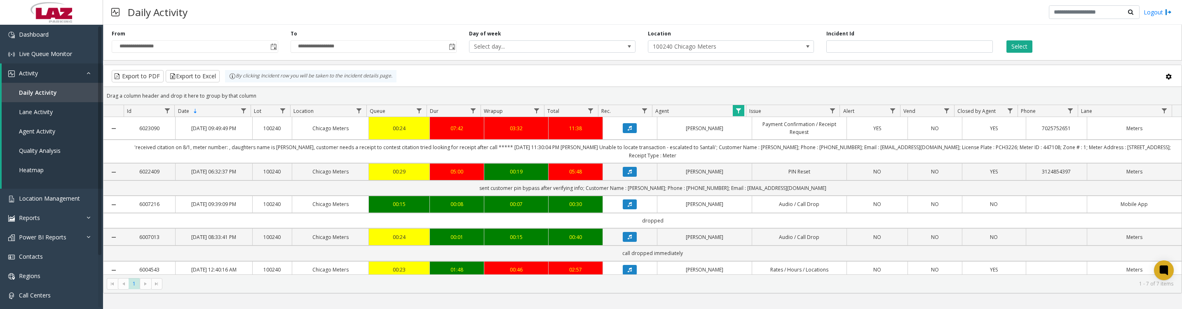
click at [623, 177] on button "Data table" at bounding box center [630, 172] width 14 height 10
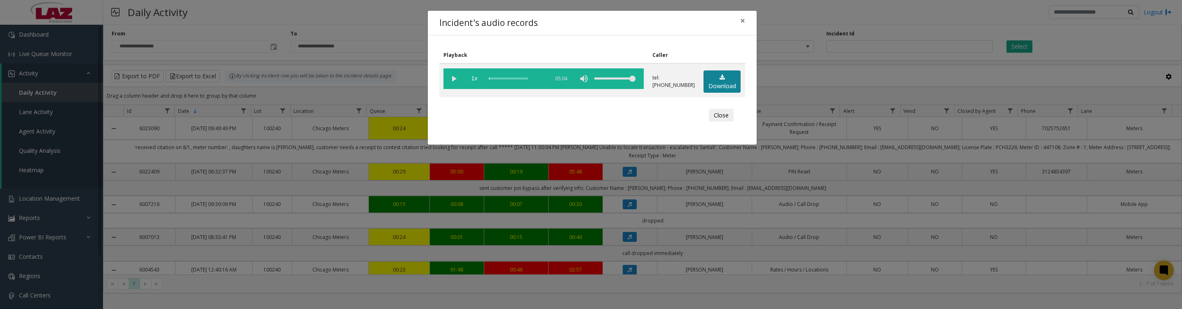
click at [706, 81] on link "Download" at bounding box center [721, 81] width 37 height 23
click at [452, 84] on vg-play-pause at bounding box center [453, 78] width 21 height 21
click at [710, 121] on button "Close" at bounding box center [721, 115] width 25 height 13
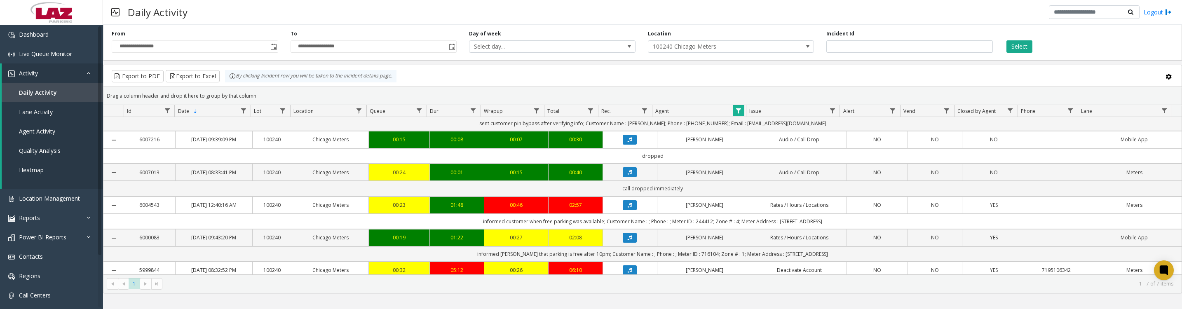
scroll to position [103, 0]
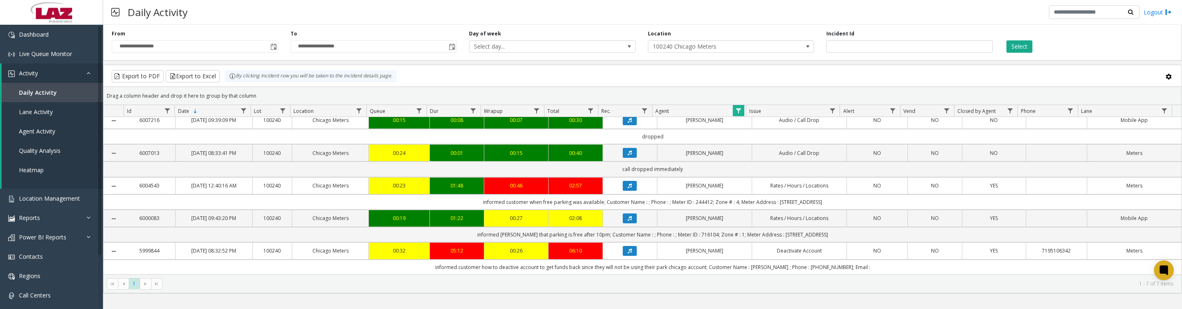
click at [628, 188] on icon "Data table" at bounding box center [630, 185] width 4 height 5
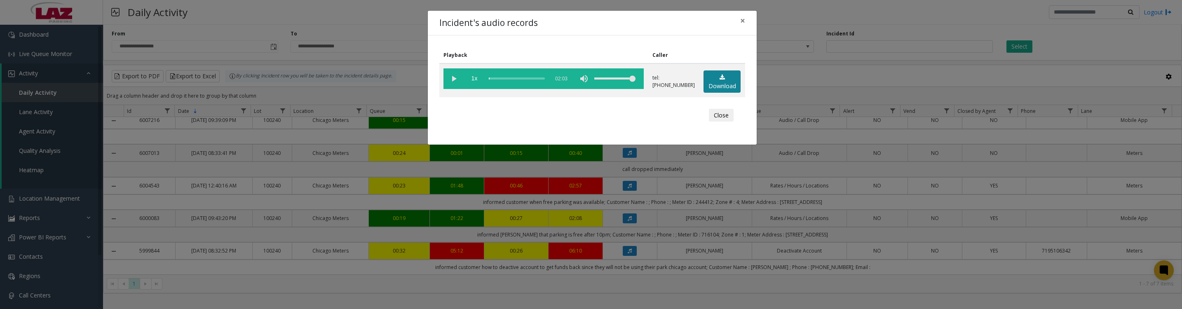
click at [731, 87] on link "Download" at bounding box center [721, 81] width 37 height 23
click at [454, 81] on vg-play-pause at bounding box center [453, 78] width 21 height 21
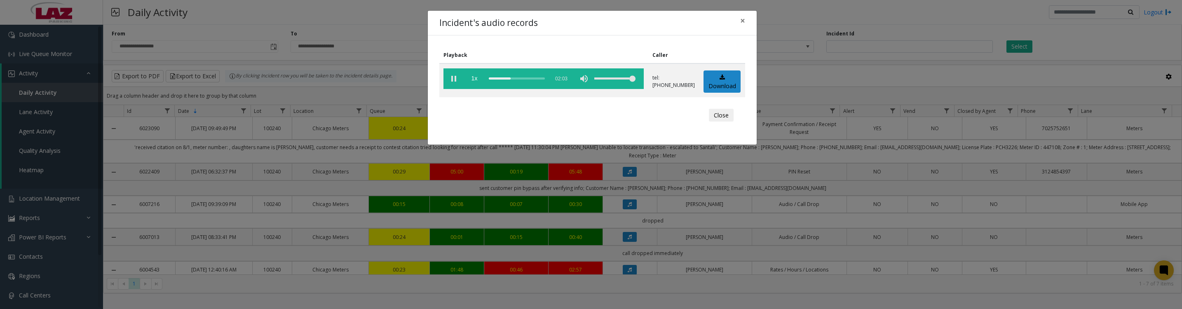
scroll to position [103, 0]
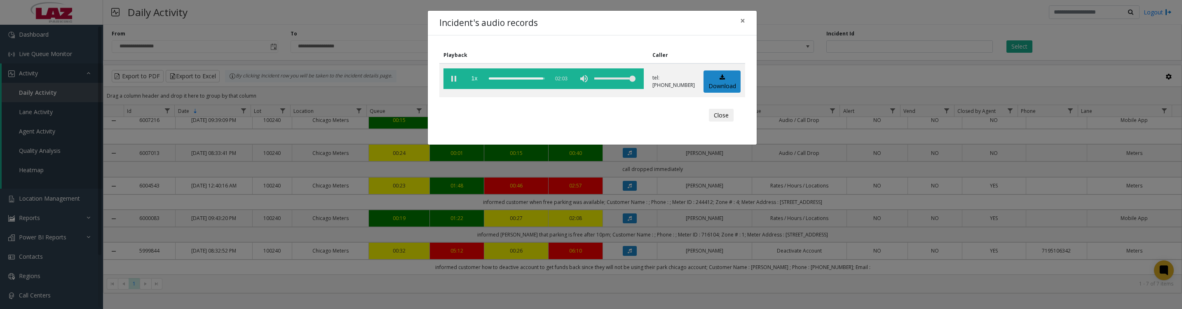
click at [714, 122] on button "Close" at bounding box center [721, 115] width 25 height 13
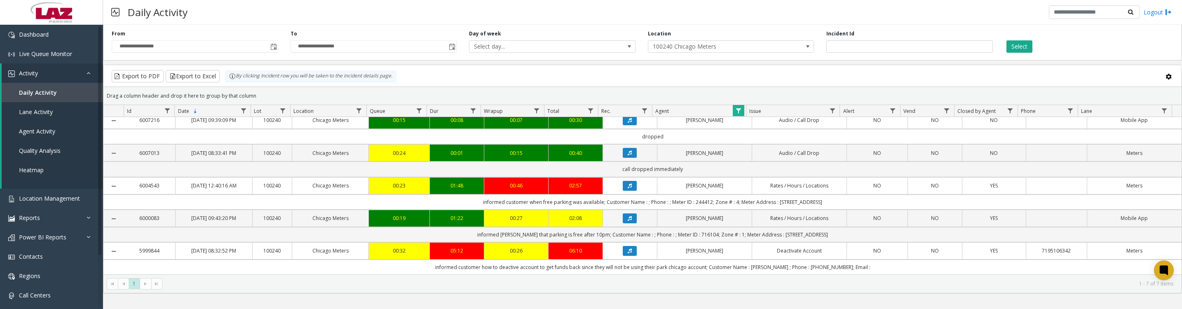
scroll to position [129, 0]
click at [628, 250] on icon "Data table" at bounding box center [630, 251] width 4 height 5
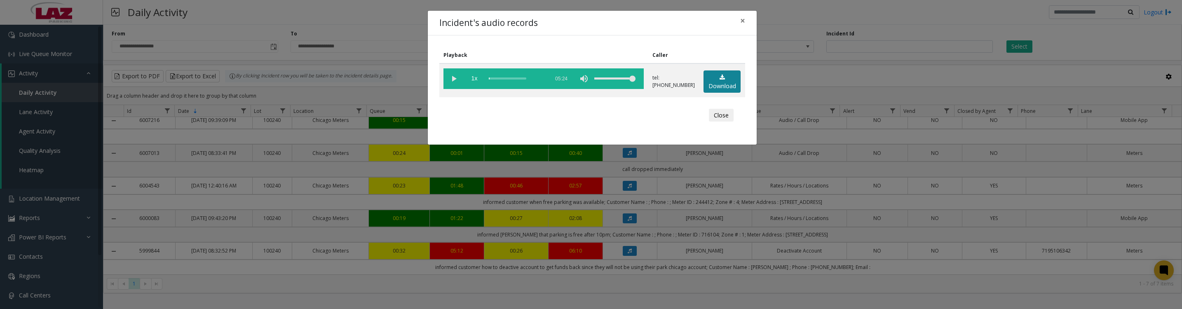
click at [711, 81] on link "Download" at bounding box center [721, 81] width 37 height 23
click at [723, 122] on button "Close" at bounding box center [721, 115] width 25 height 13
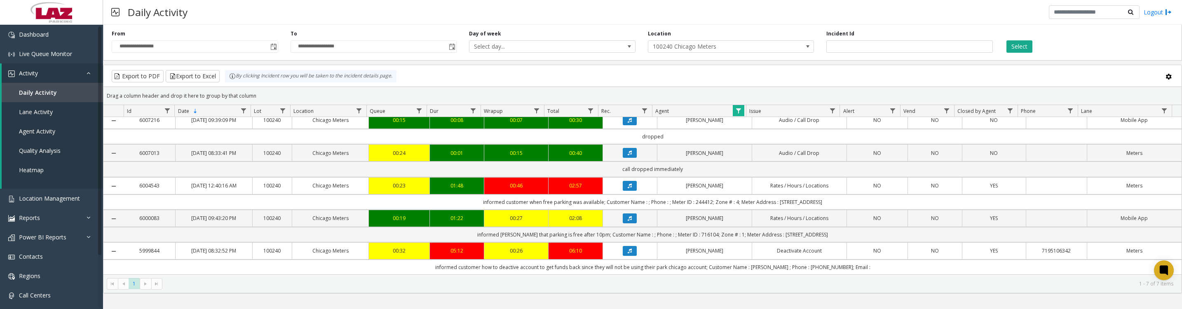
click at [738, 114] on span "Data table" at bounding box center [738, 111] width 7 height 7
click at [762, 233] on button "Clear" at bounding box center [756, 227] width 34 height 18
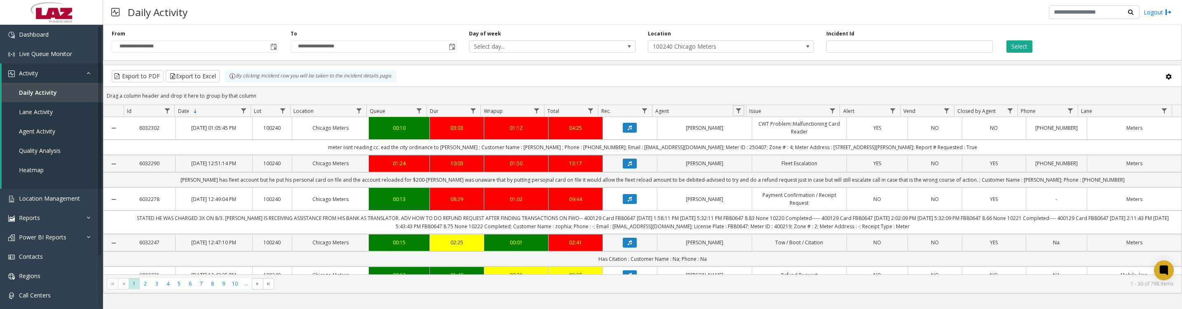
click at [736, 114] on span "Data table" at bounding box center [738, 111] width 7 height 7
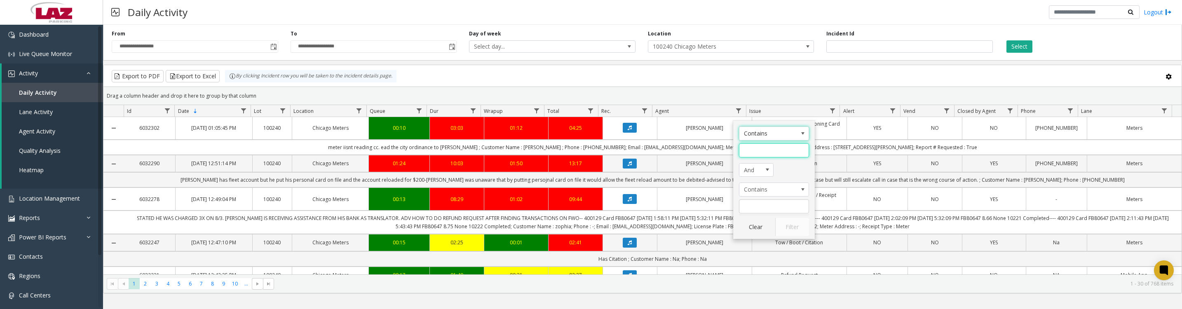
click at [757, 152] on input "Agent Filter" at bounding box center [774, 150] width 70 height 14
type input "*****"
click button "Filter" at bounding box center [792, 227] width 34 height 18
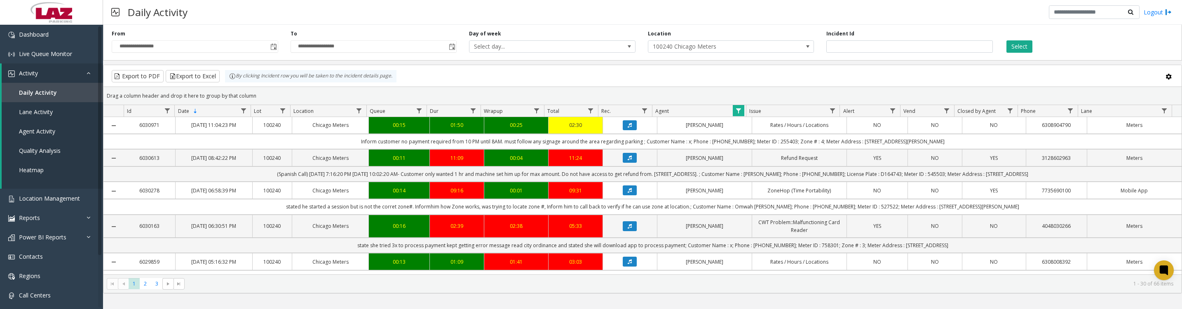
click at [628, 128] on icon "Data table" at bounding box center [630, 125] width 4 height 5
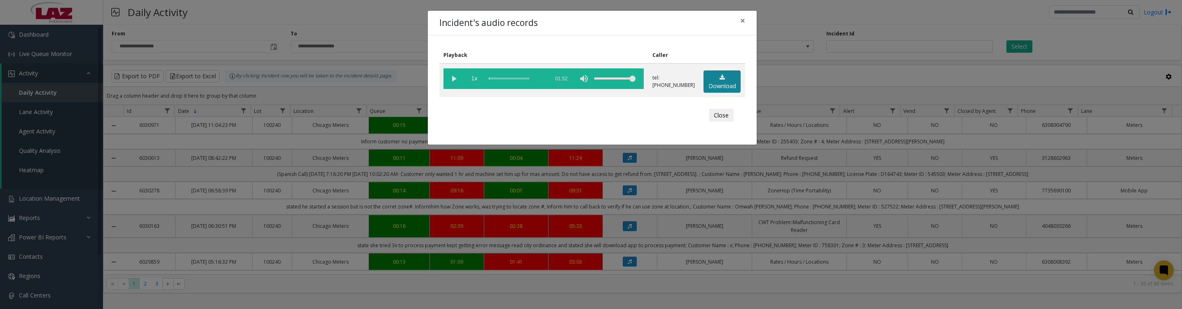
click at [707, 88] on link "Download" at bounding box center [721, 81] width 37 height 23
click at [448, 81] on vg-play-pause at bounding box center [453, 78] width 21 height 21
click at [721, 122] on button "Close" at bounding box center [721, 115] width 25 height 13
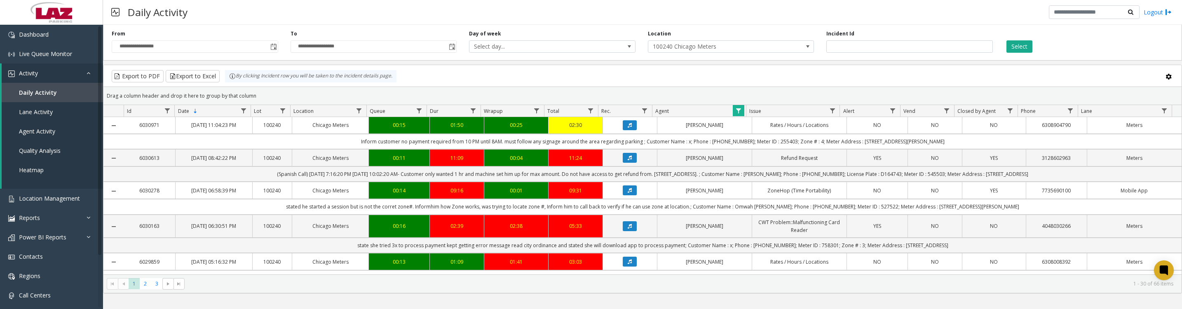
click at [628, 193] on icon "Data table" at bounding box center [630, 190] width 4 height 5
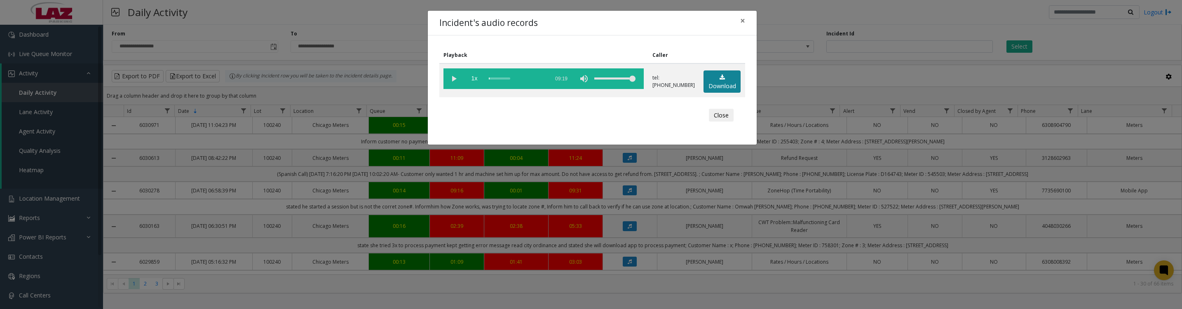
click at [718, 91] on link "Download" at bounding box center [721, 81] width 37 height 23
click at [449, 75] on vg-play-pause at bounding box center [453, 78] width 21 height 21
click at [723, 122] on button "Close" at bounding box center [721, 115] width 25 height 13
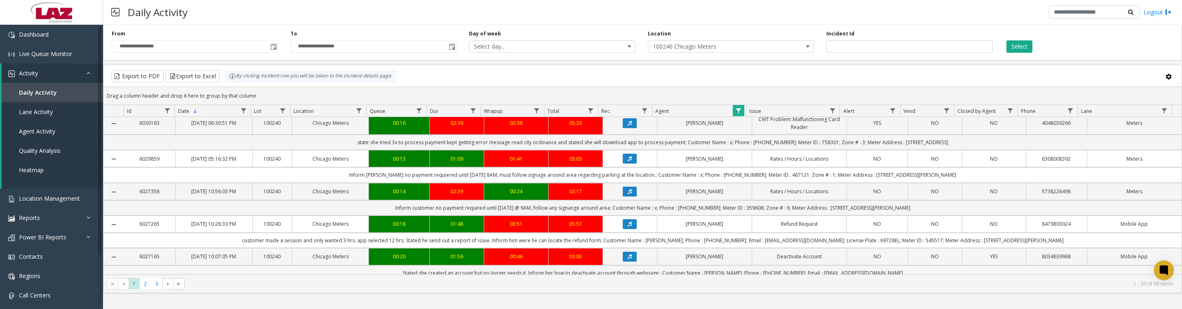
scroll to position [206, 0]
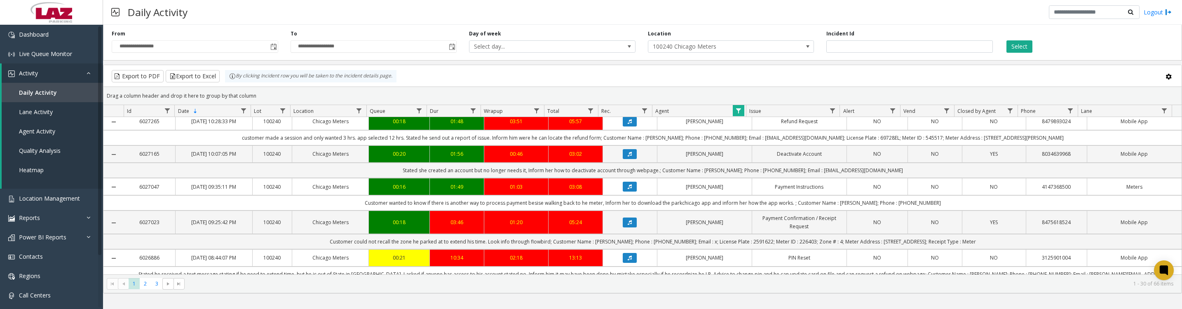
click at [628, 157] on icon "Data table" at bounding box center [630, 154] width 4 height 5
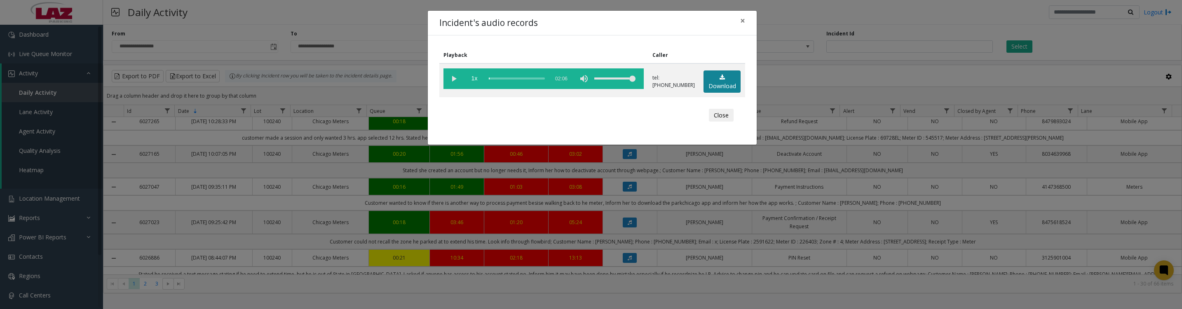
click at [721, 87] on link "Download" at bounding box center [721, 81] width 37 height 23
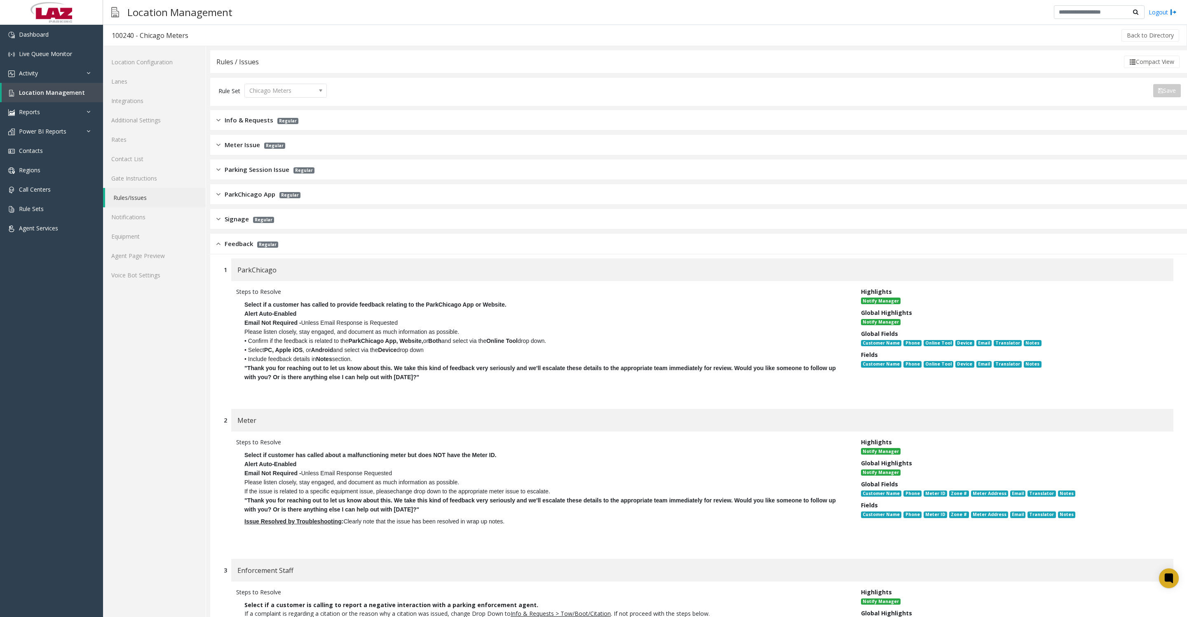
scroll to position [824, 0]
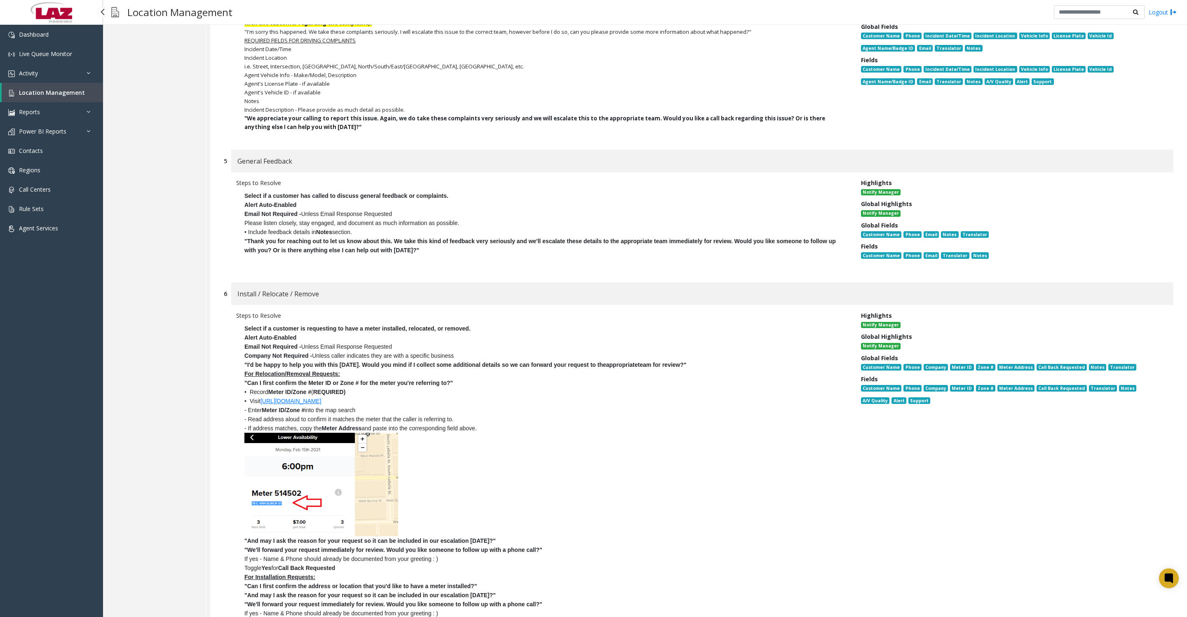
click at [21, 96] on span "Location Management" at bounding box center [52, 93] width 66 height 8
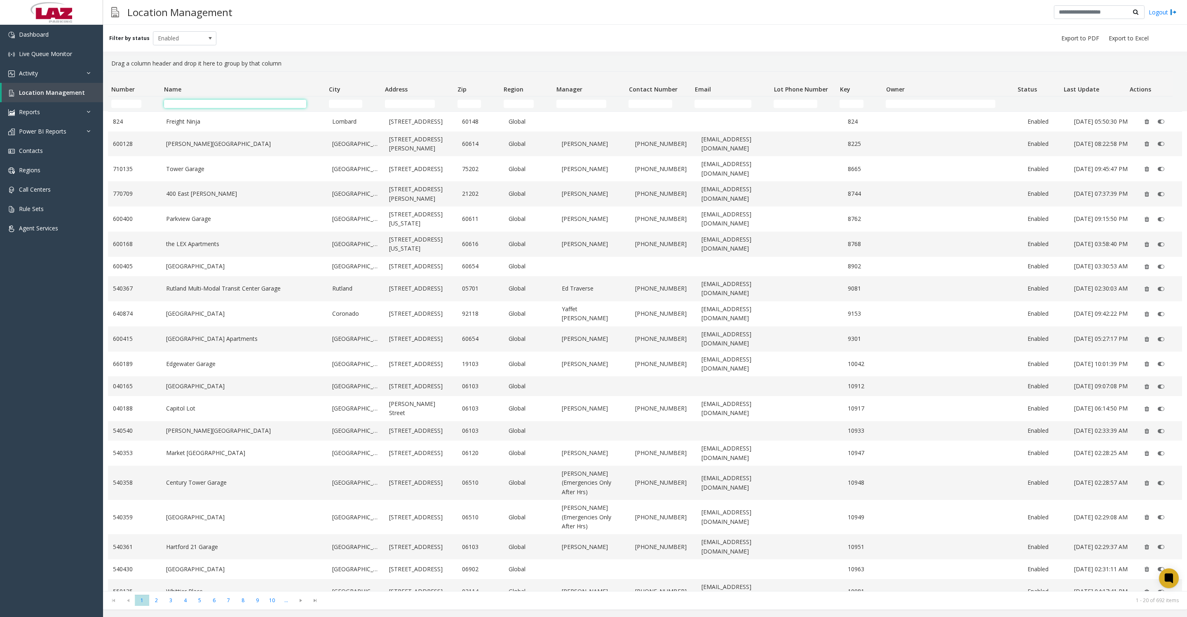
click at [203, 106] on input "Name Filter" at bounding box center [235, 104] width 142 height 8
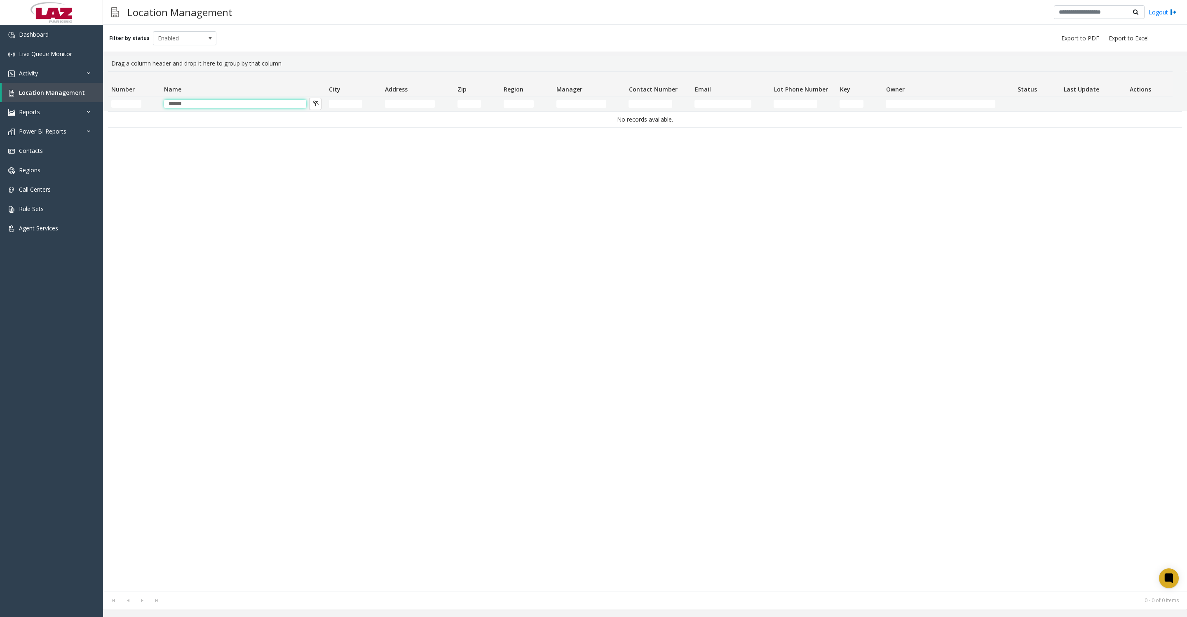
click at [203, 104] on input "******" at bounding box center [235, 104] width 142 height 8
type input "*"
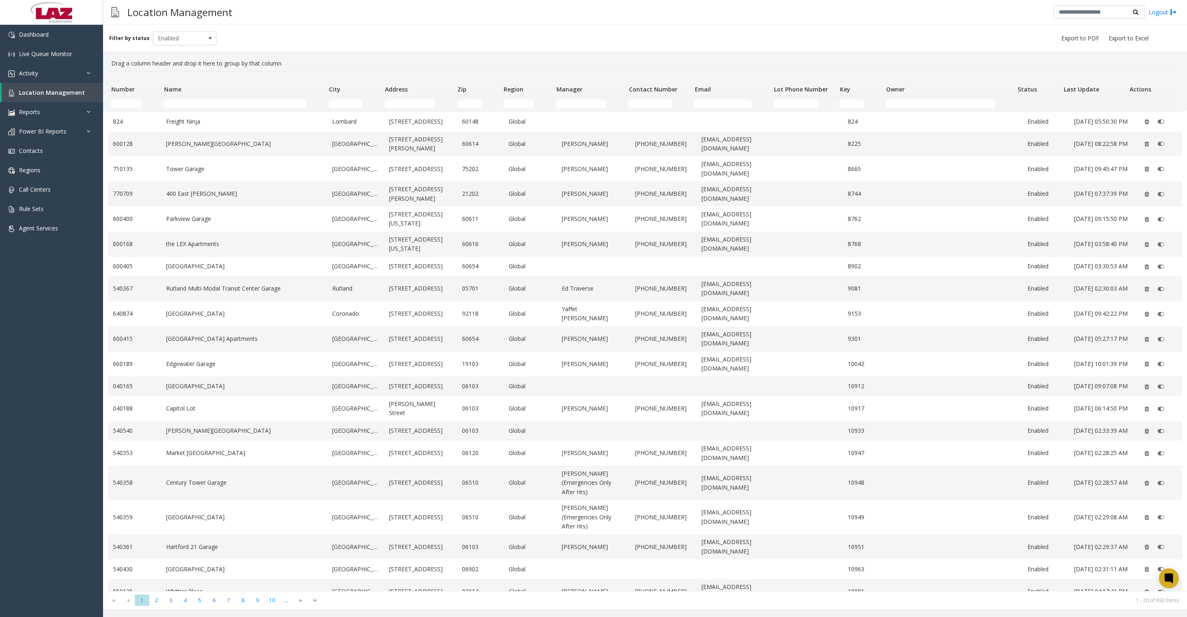
click at [234, 99] on td "Name Filter" at bounding box center [243, 103] width 165 height 15
click at [224, 106] on input "Name Filter" at bounding box center [235, 104] width 142 height 8
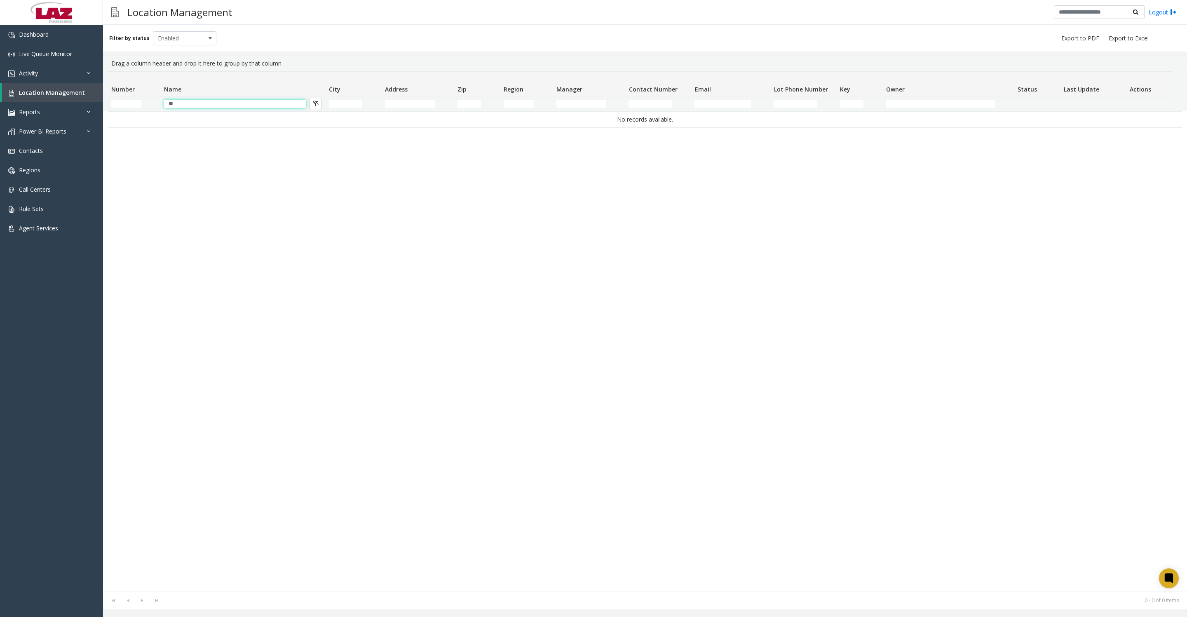
type input "*"
type input "******"
drag, startPoint x: 205, startPoint y: 106, endPoint x: 155, endPoint y: 104, distance: 50.3
click at [155, 104] on tr "******" at bounding box center [640, 103] width 1065 height 15
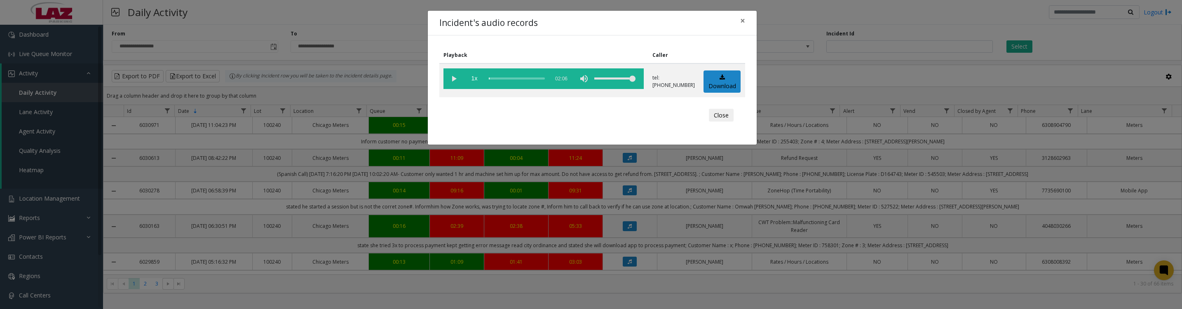
scroll to position [206, 0]
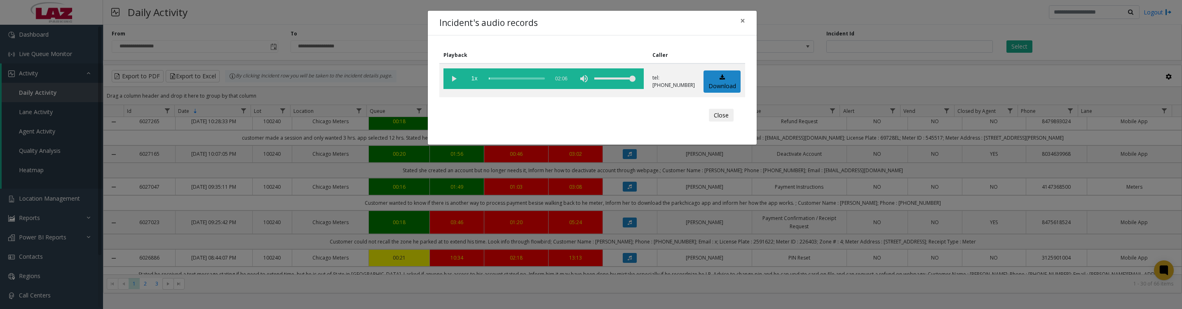
click at [722, 122] on button "Close" at bounding box center [721, 115] width 25 height 13
